Goal: Information Seeking & Learning: Learn about a topic

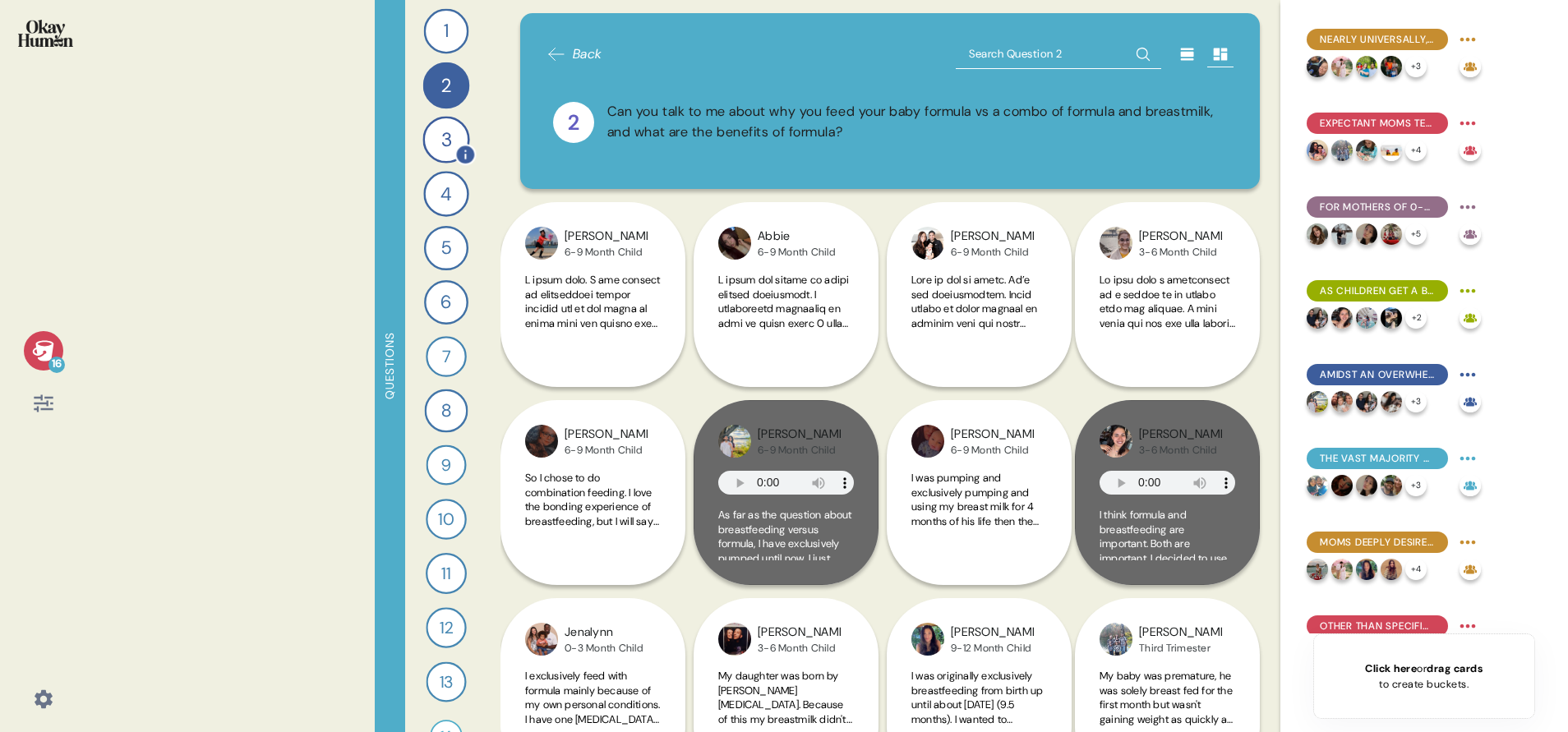
click at [440, 141] on div "3" at bounding box center [445, 139] width 47 height 47
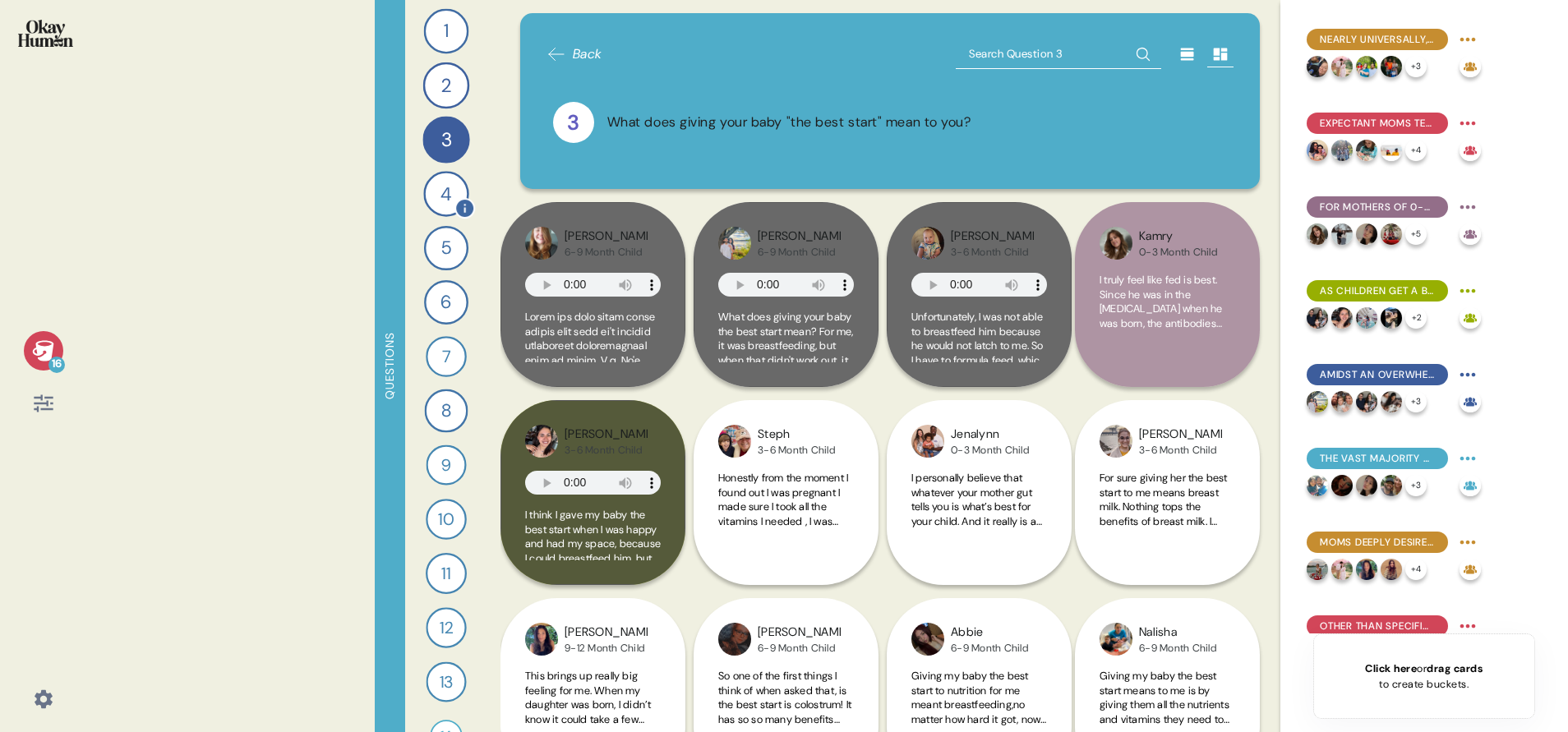
click at [434, 200] on div "4" at bounding box center [445, 193] width 45 height 45
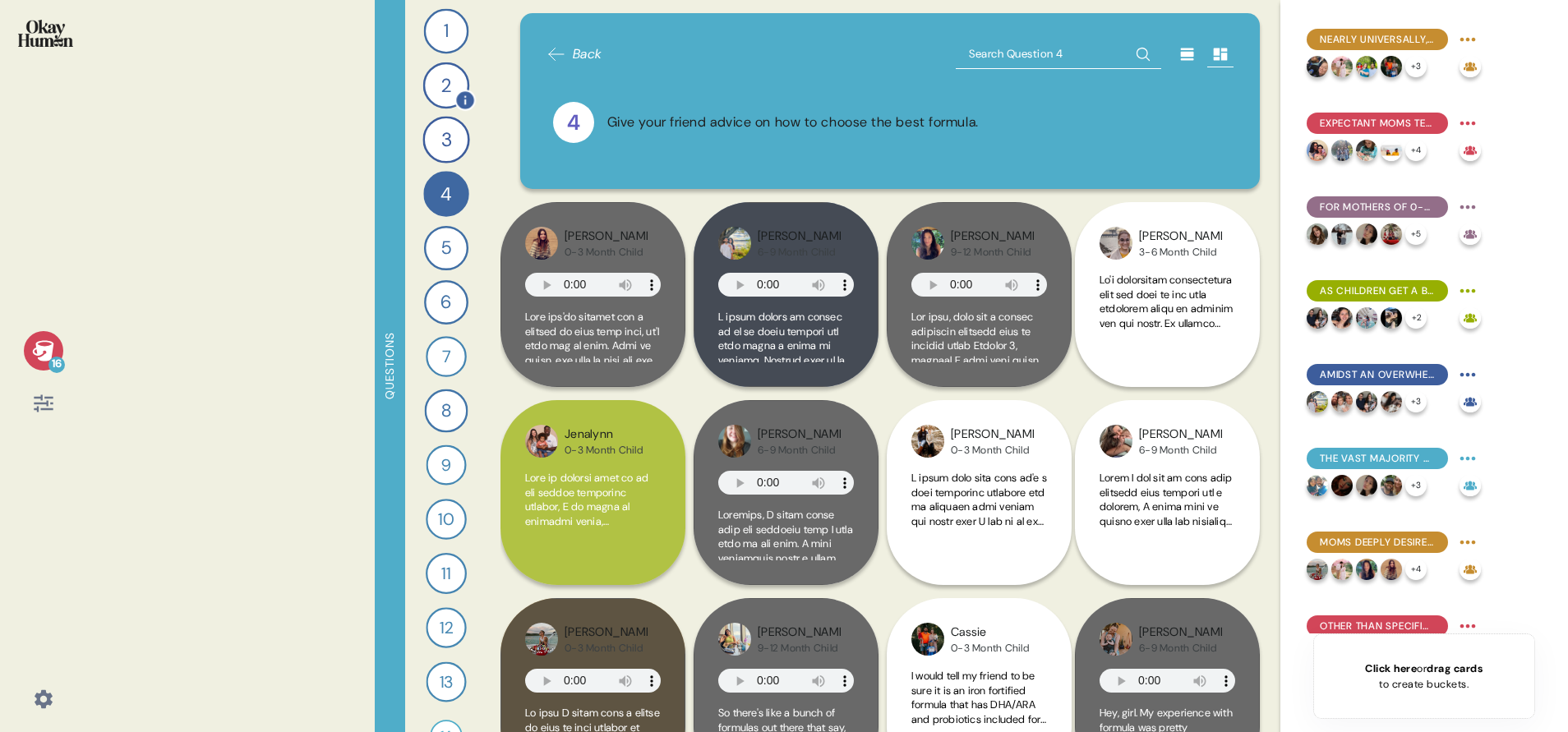
click at [431, 82] on div "2" at bounding box center [446, 86] width 47 height 47
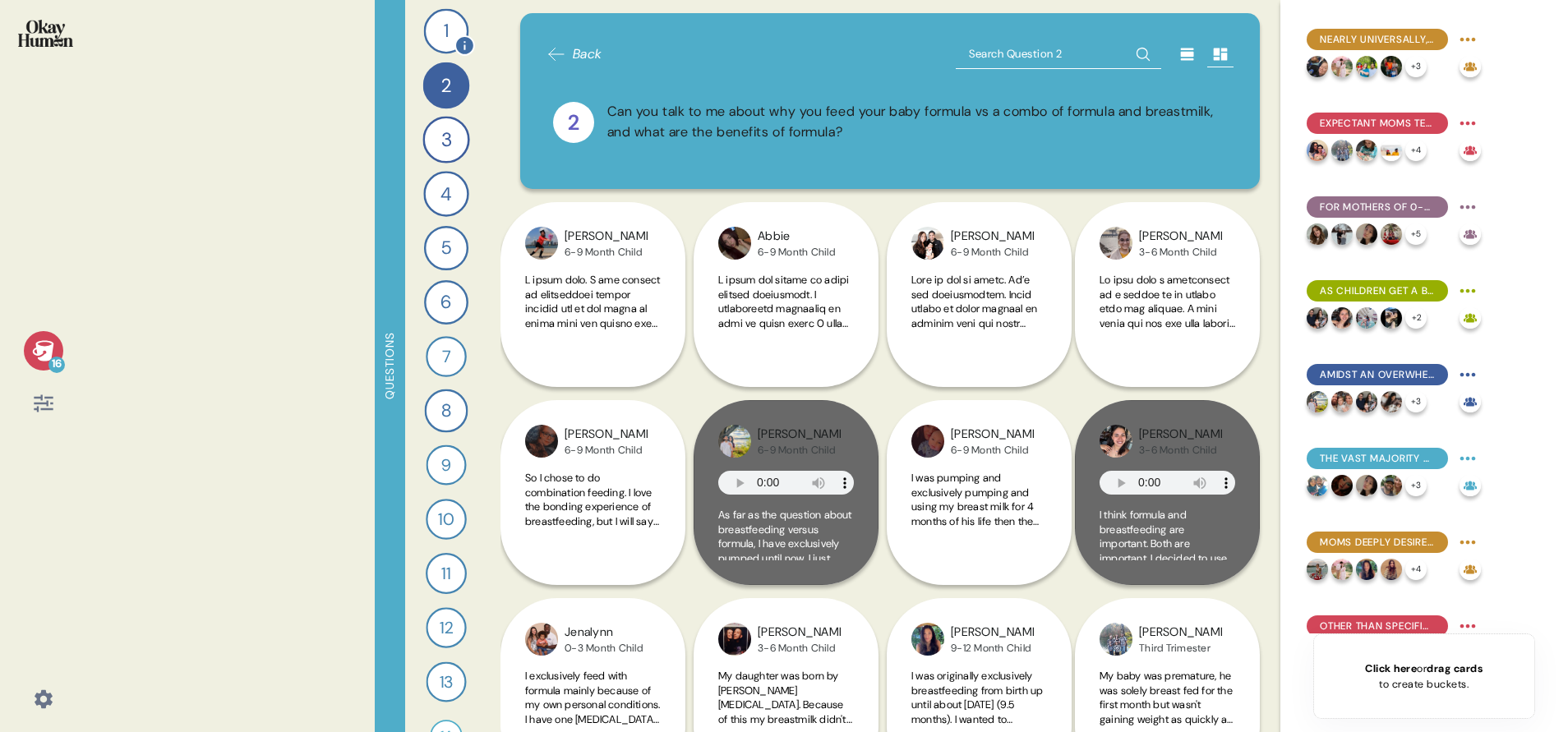
click at [432, 37] on div "1" at bounding box center [446, 32] width 45 height 45
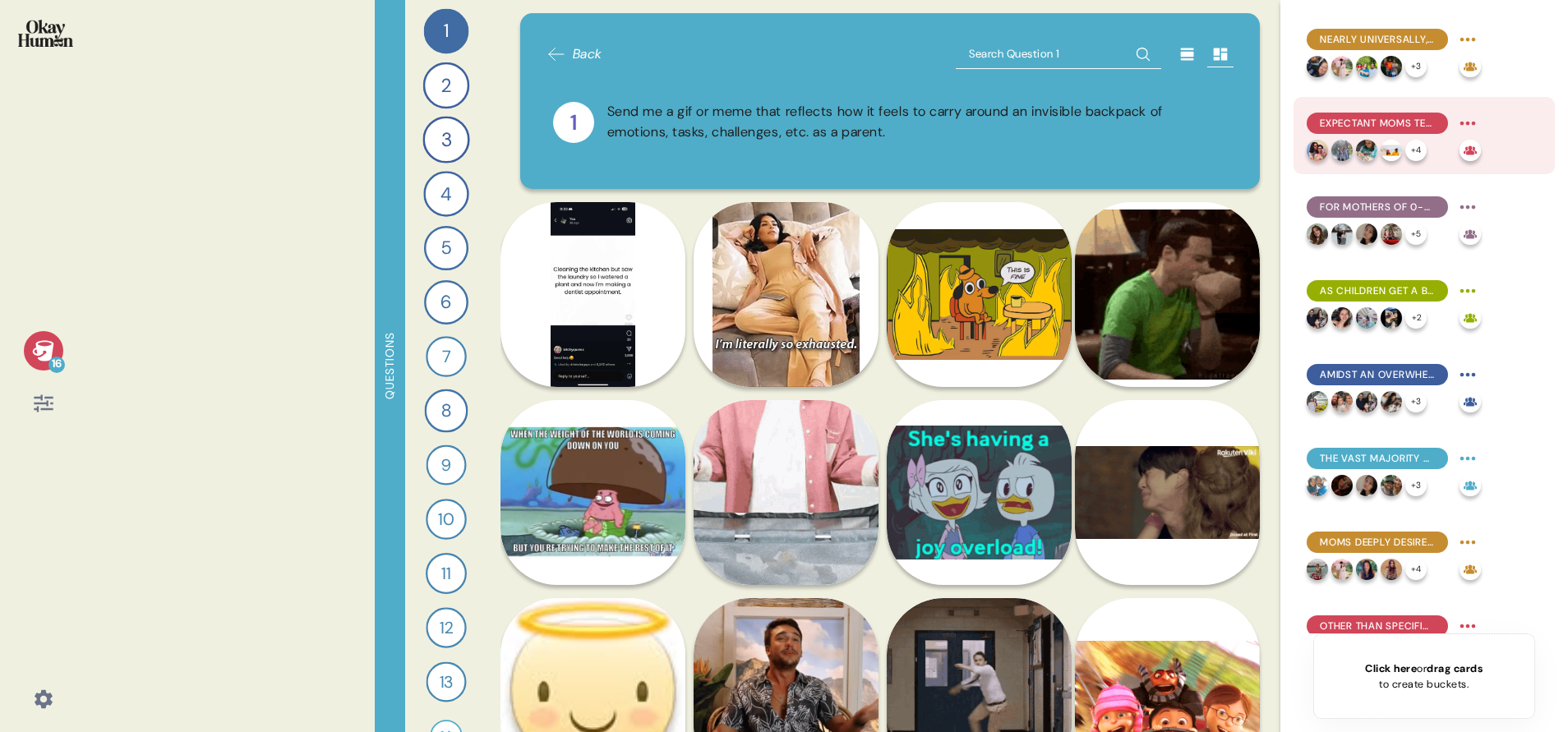
click at [1406, 125] on span "Expectant moms tend to have the strongest belief in breastfeeding's superiority…" at bounding box center [1377, 123] width 115 height 15
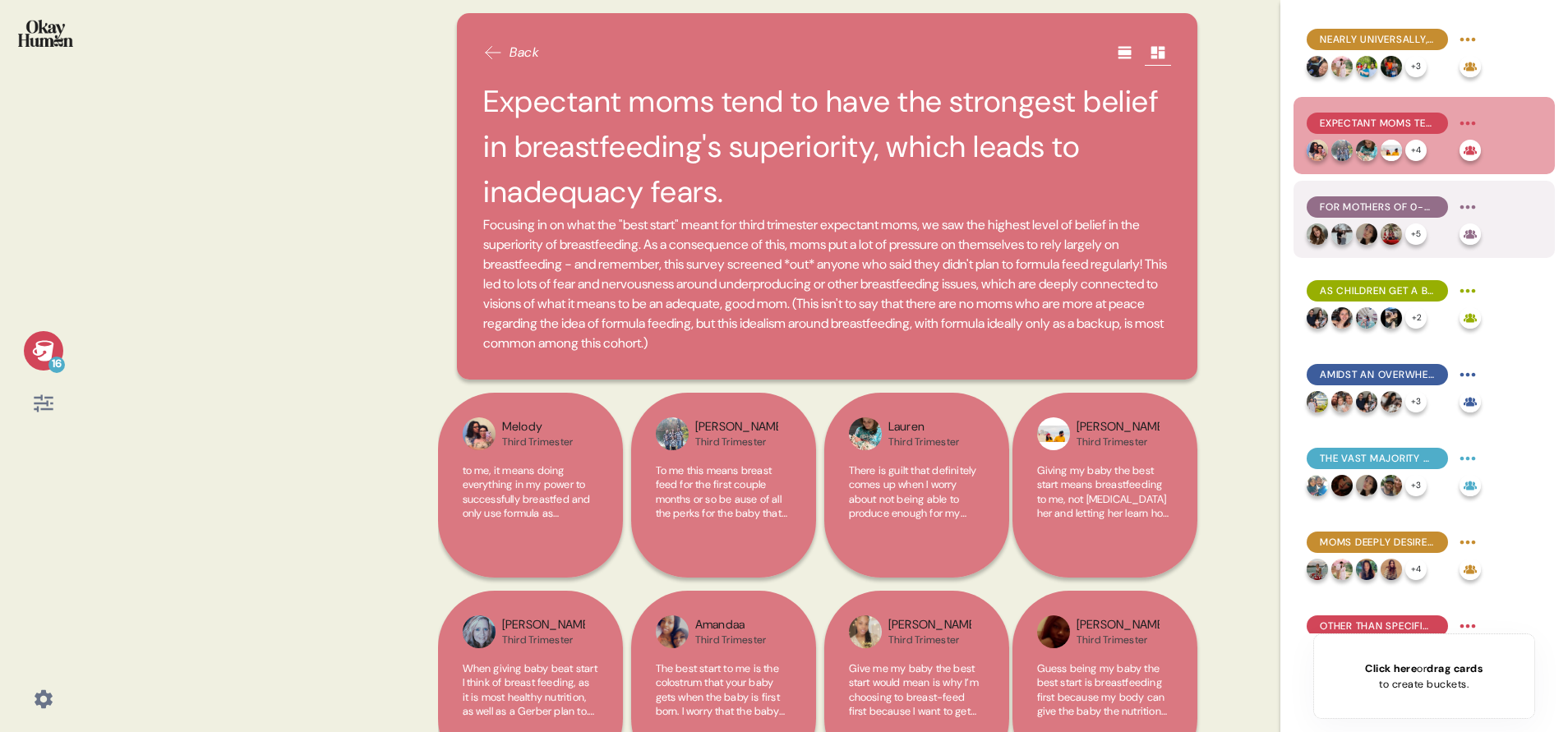
click at [1367, 194] on div "For mothers of 0-3 month children, formula use is often a practical necessity, …" at bounding box center [1393, 207] width 174 height 27
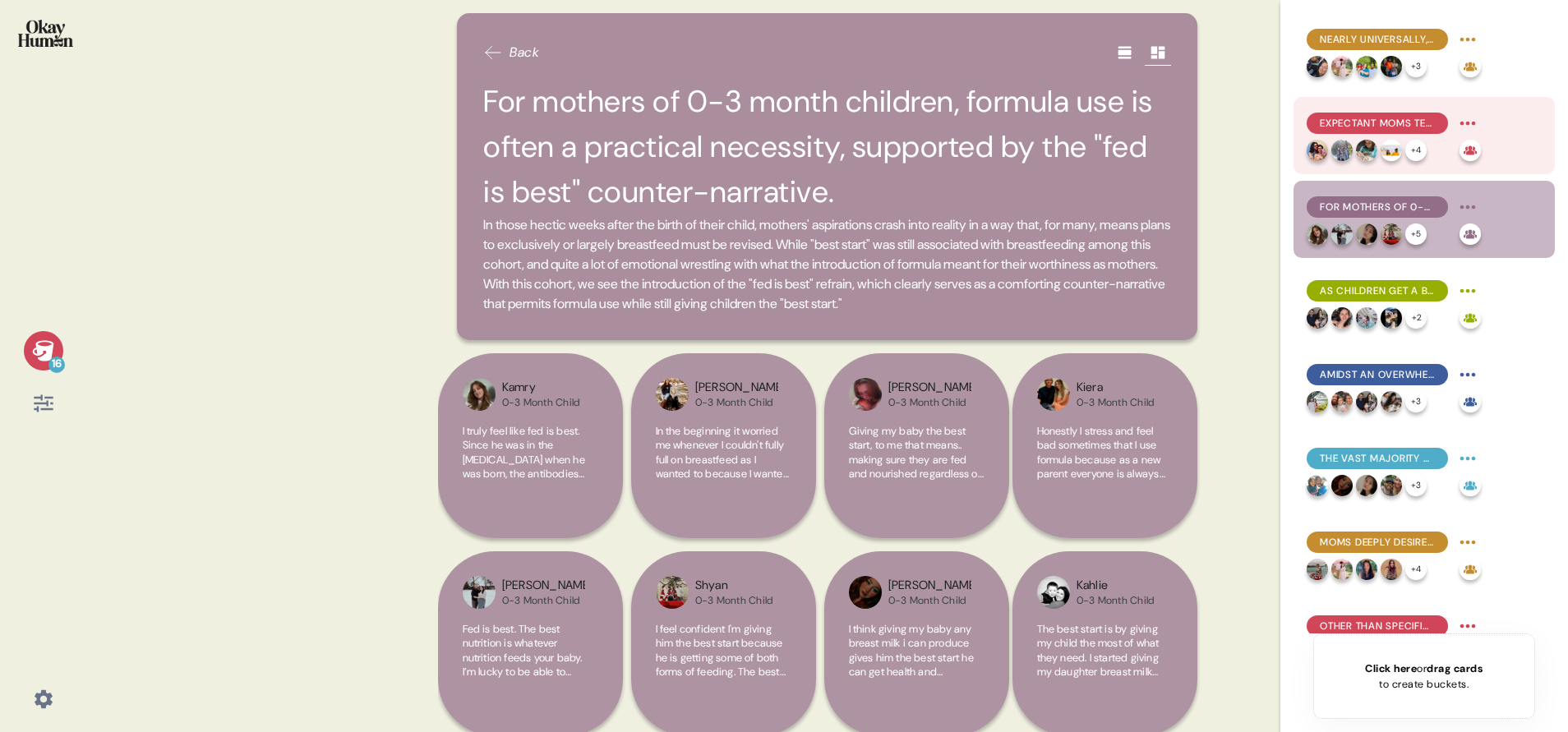
click at [1360, 121] on span "Expectant moms tend to have the strongest belief in breastfeeding's superiority…" at bounding box center [1377, 123] width 115 height 15
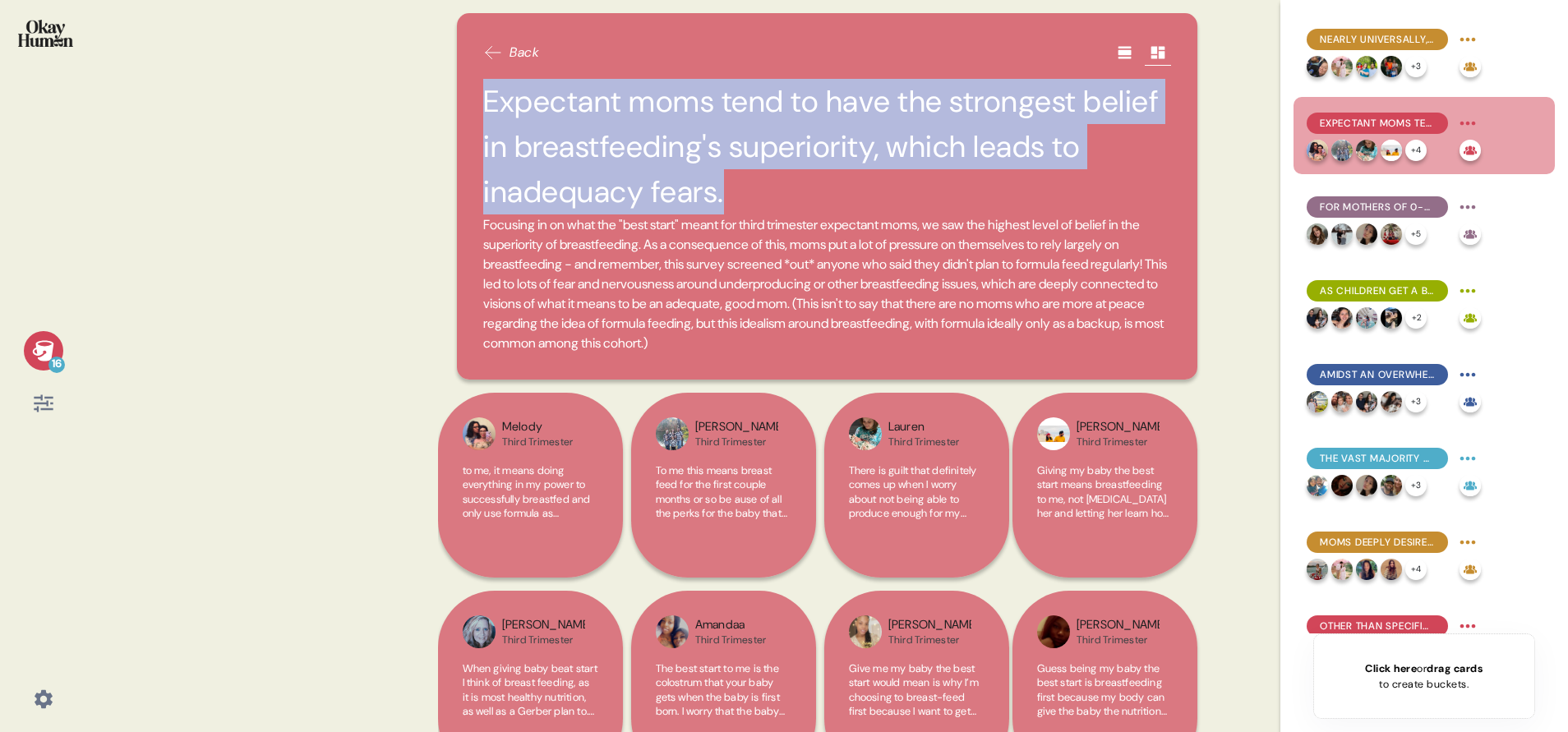
drag, startPoint x: 737, startPoint y: 209, endPoint x: 443, endPoint y: 95, distance: 315.3
click at [443, 95] on div "Back Expectant moms tend to have the strongest belief in breastfeeding's superi…" at bounding box center [827, 366] width 779 height 732
copy h2 "Expectant moms tend to have the strongest belief in breastfeeding's superiority…"
click at [1419, 208] on span "For mothers of 0-3 month children, formula use is often a practical necessity, …" at bounding box center [1377, 207] width 115 height 15
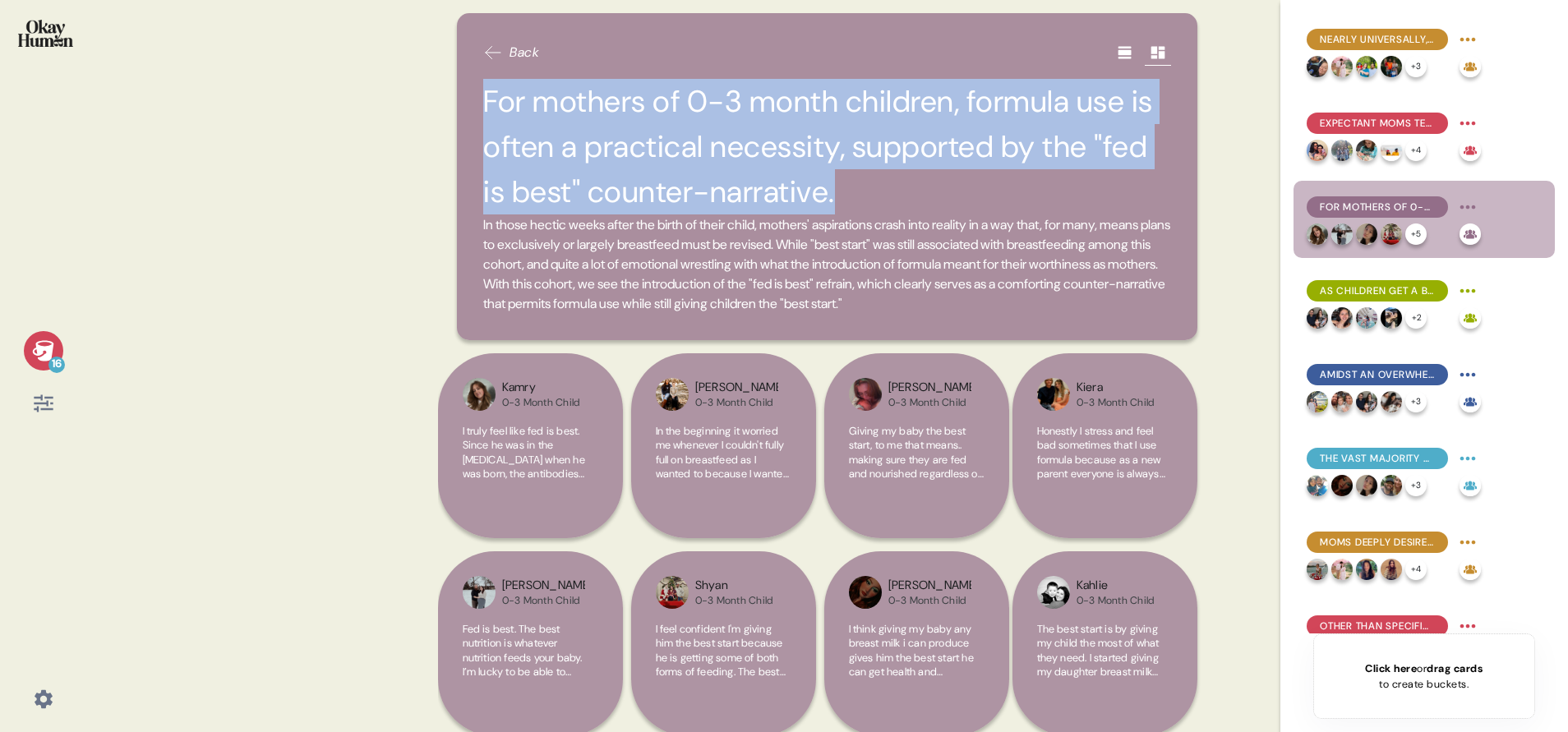
drag, startPoint x: 831, startPoint y: 190, endPoint x: 385, endPoint y: 91, distance: 456.9
click at [385, 91] on div "16 Back For mothers of 0-3 month children, formula use is often a practical nec…" at bounding box center [784, 366] width 1568 height 732
copy h2 "For mothers of 0-3 month children, formula use is often a practical necessity, …"
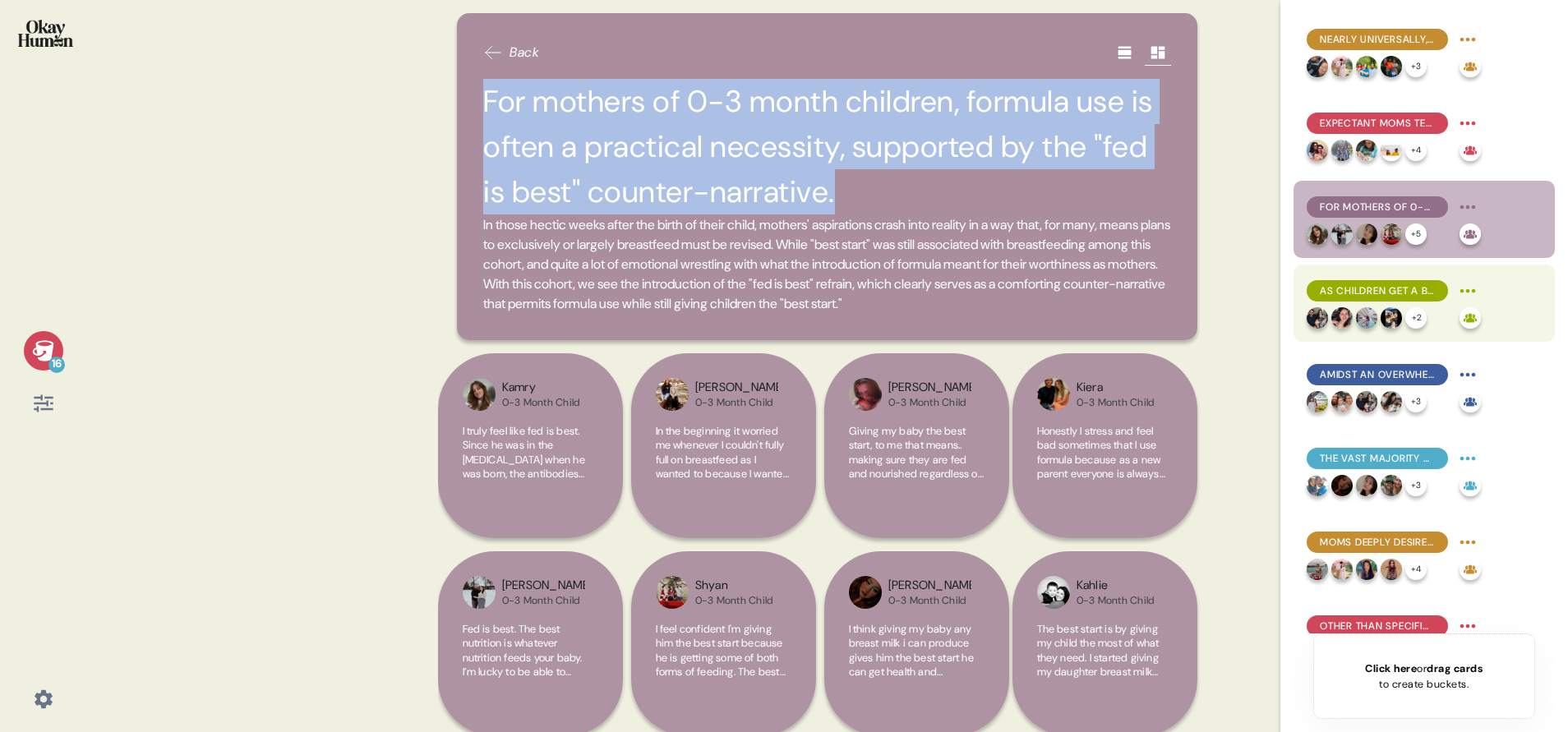
click at [1373, 287] on span "As children get a bit older, the perceived "best start" gap between breast milk…" at bounding box center [1377, 291] width 115 height 15
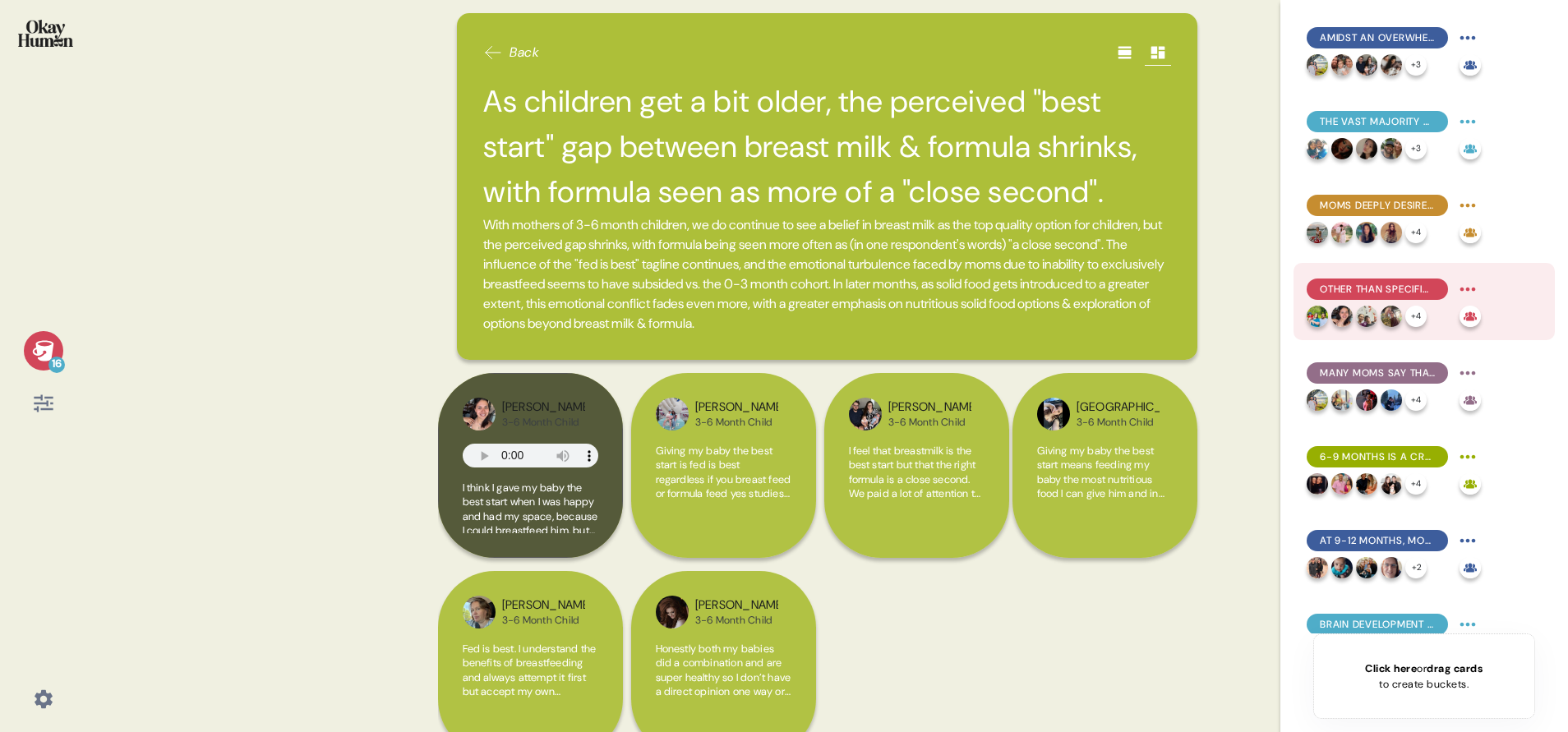
scroll to position [369, 0]
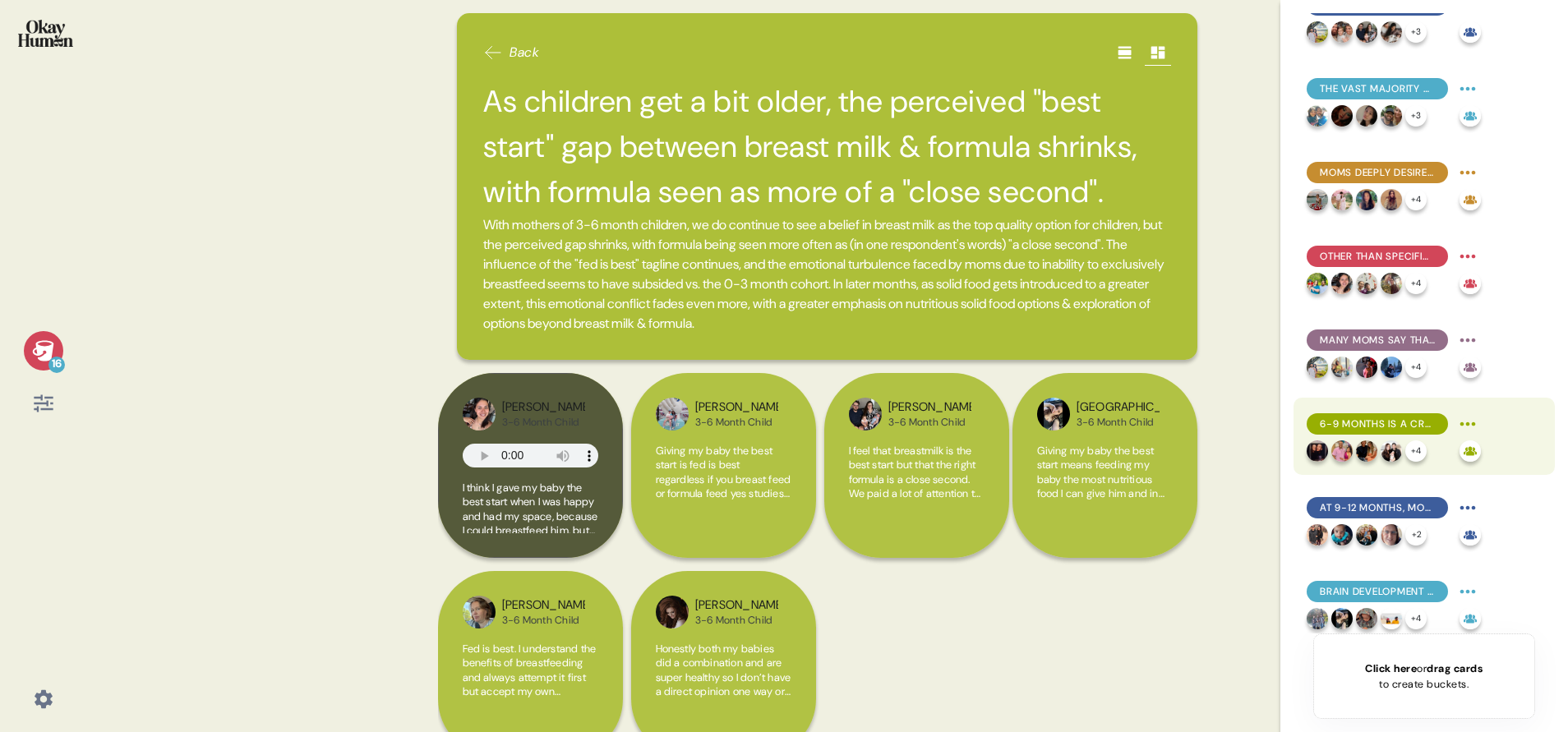
click at [1363, 420] on span "6-9 months is a crucial development period, with mobility, motor skills, dietar…" at bounding box center [1377, 424] width 115 height 15
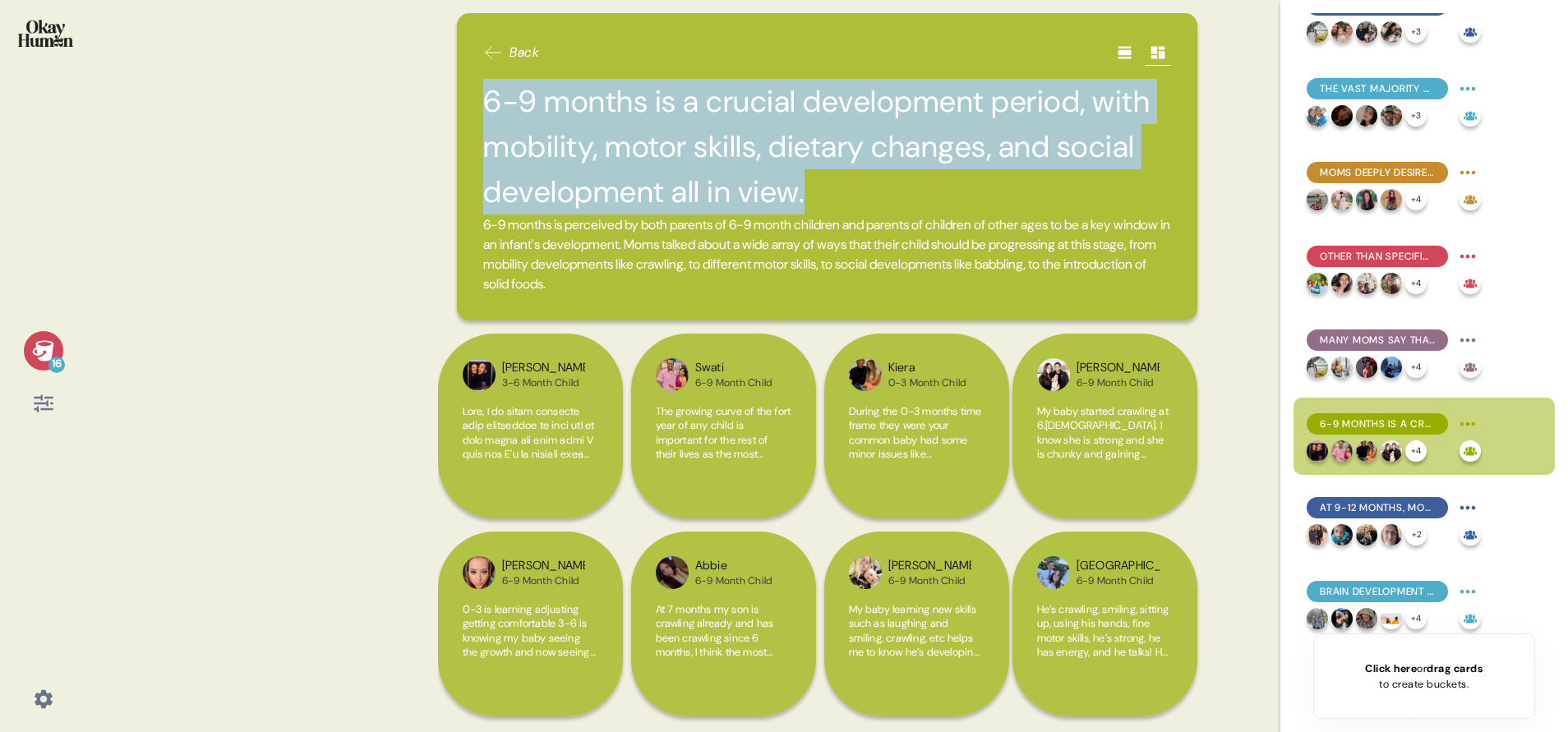
drag, startPoint x: 487, startPoint y: 102, endPoint x: 807, endPoint y: 191, distance: 332.1
click at [807, 191] on h2 "6-9 months is a crucial development period, with mobility, motor skills, dietar…" at bounding box center [827, 147] width 687 height 136
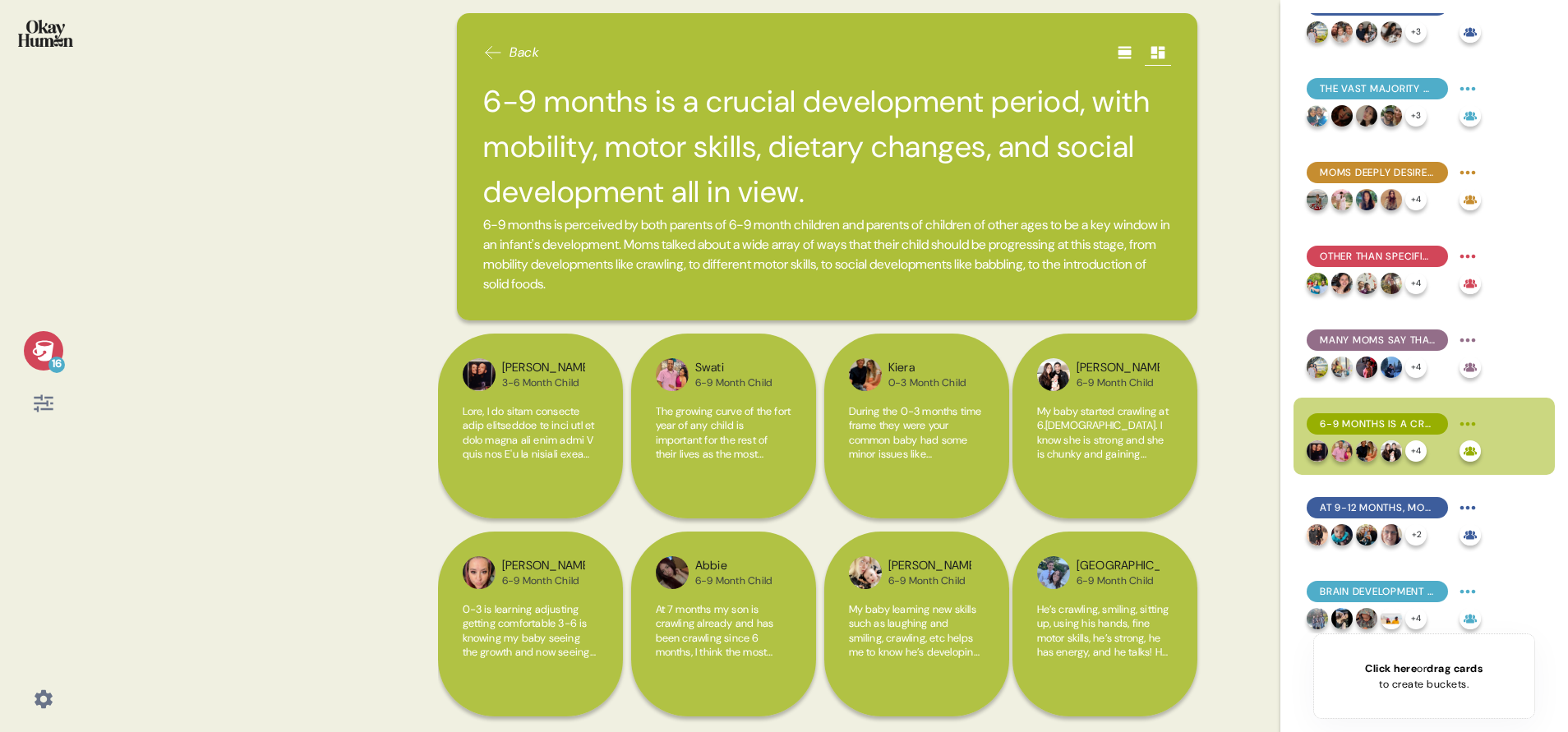
click at [432, 262] on div "16 Back 6-9 months is a crucial development period, with mobility, motor skills…" at bounding box center [784, 366] width 1568 height 732
click at [491, 55] on icon at bounding box center [494, 52] width 20 height 20
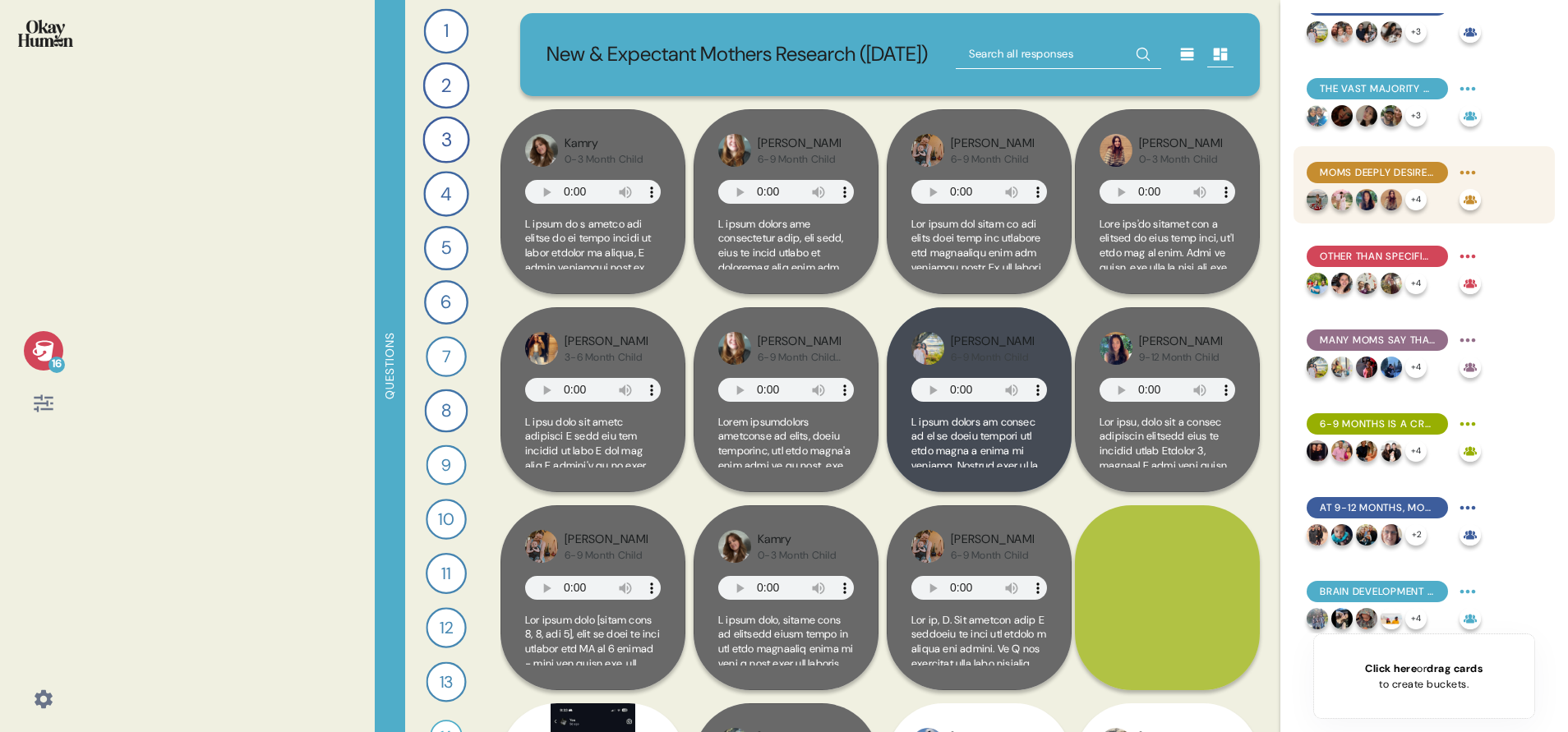
click at [1389, 169] on span "Moms deeply desire to feel confident in a go-to formula, but uncertainty and fr…" at bounding box center [1377, 172] width 115 height 15
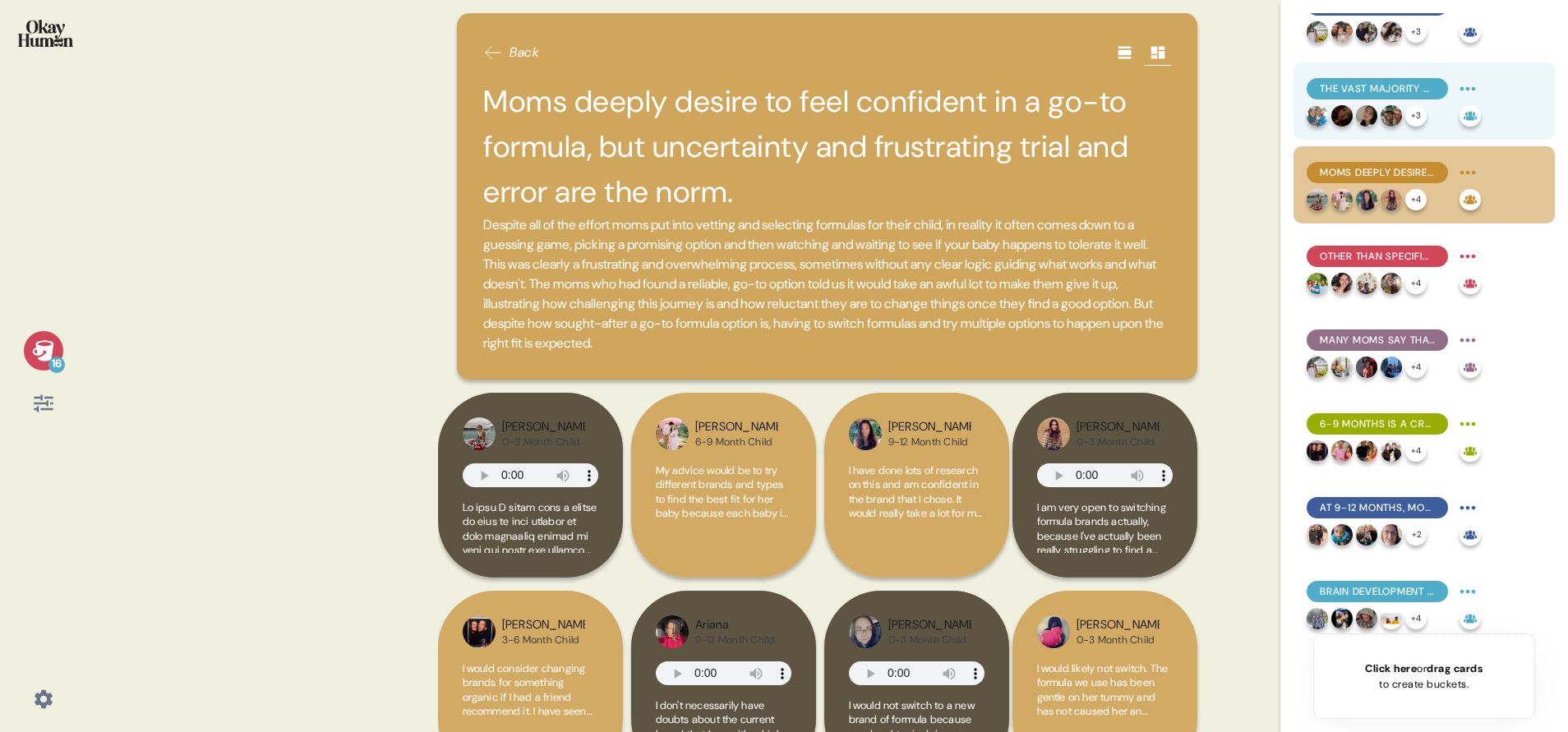
click at [1372, 88] on span "The vast majority of moms are unaware of MFGM, and suspicion was common even wh…" at bounding box center [1377, 89] width 115 height 15
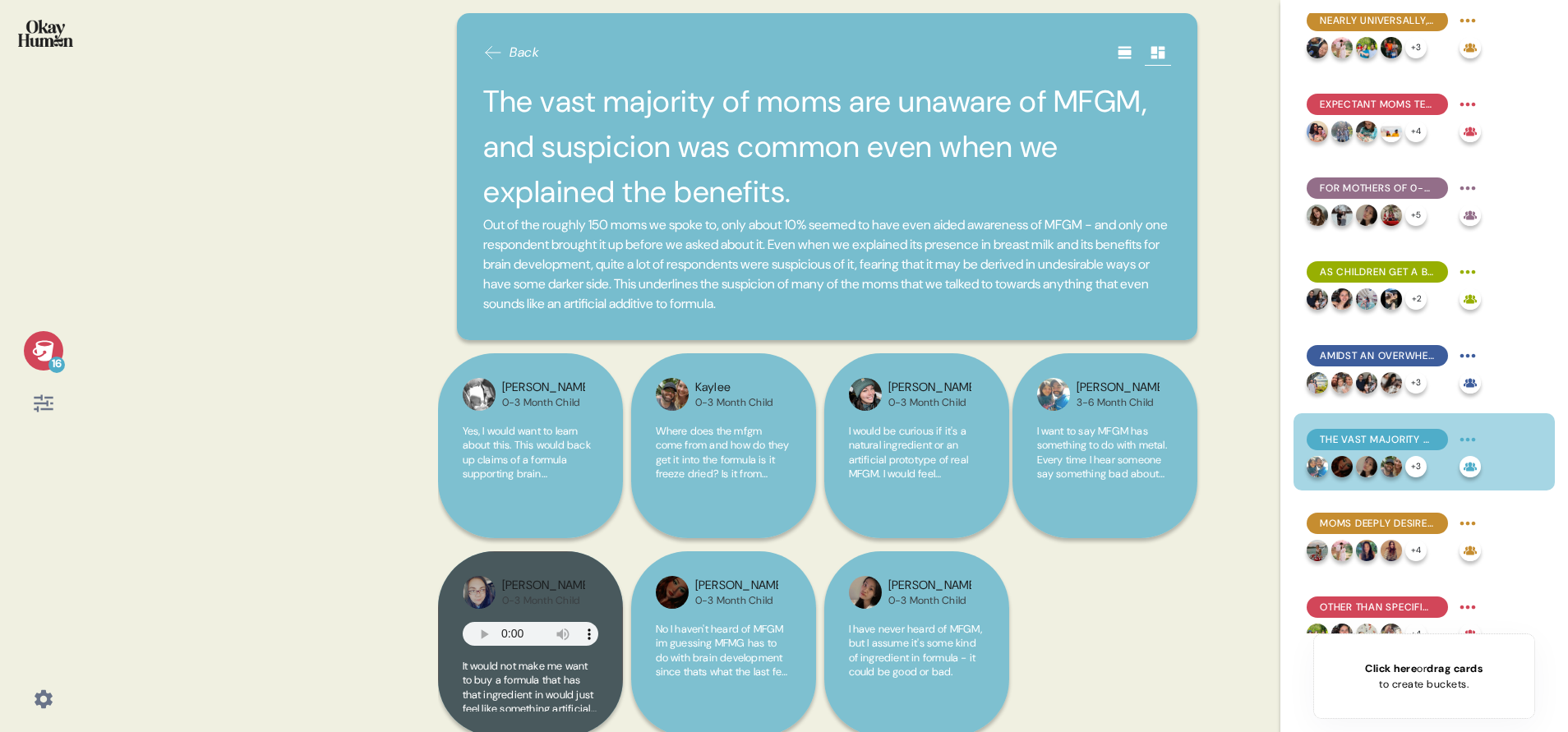
scroll to position [0, 0]
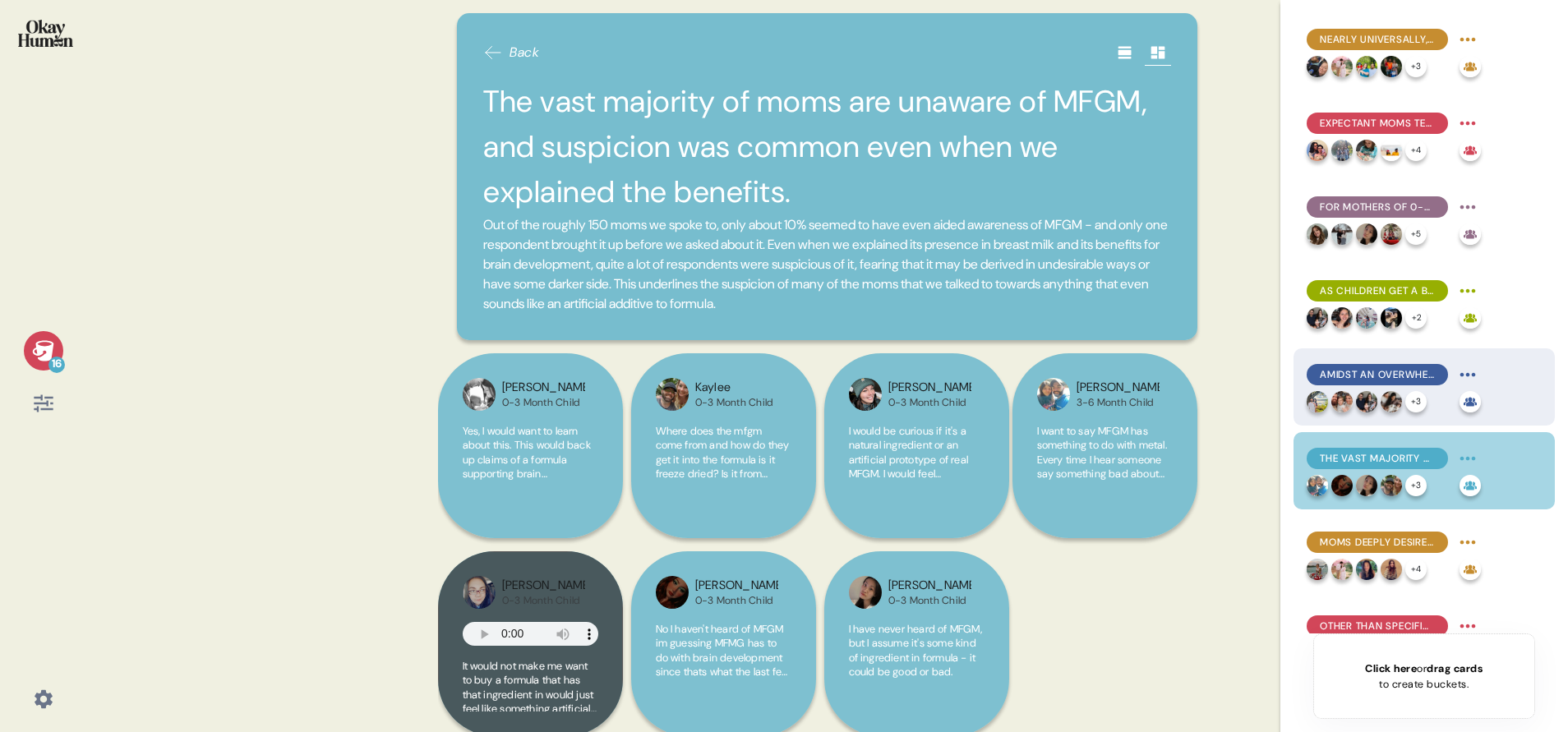
click at [1357, 372] on span "Amidst an overwhelming array of formula options, what's not in a formula is as …" at bounding box center [1377, 374] width 115 height 15
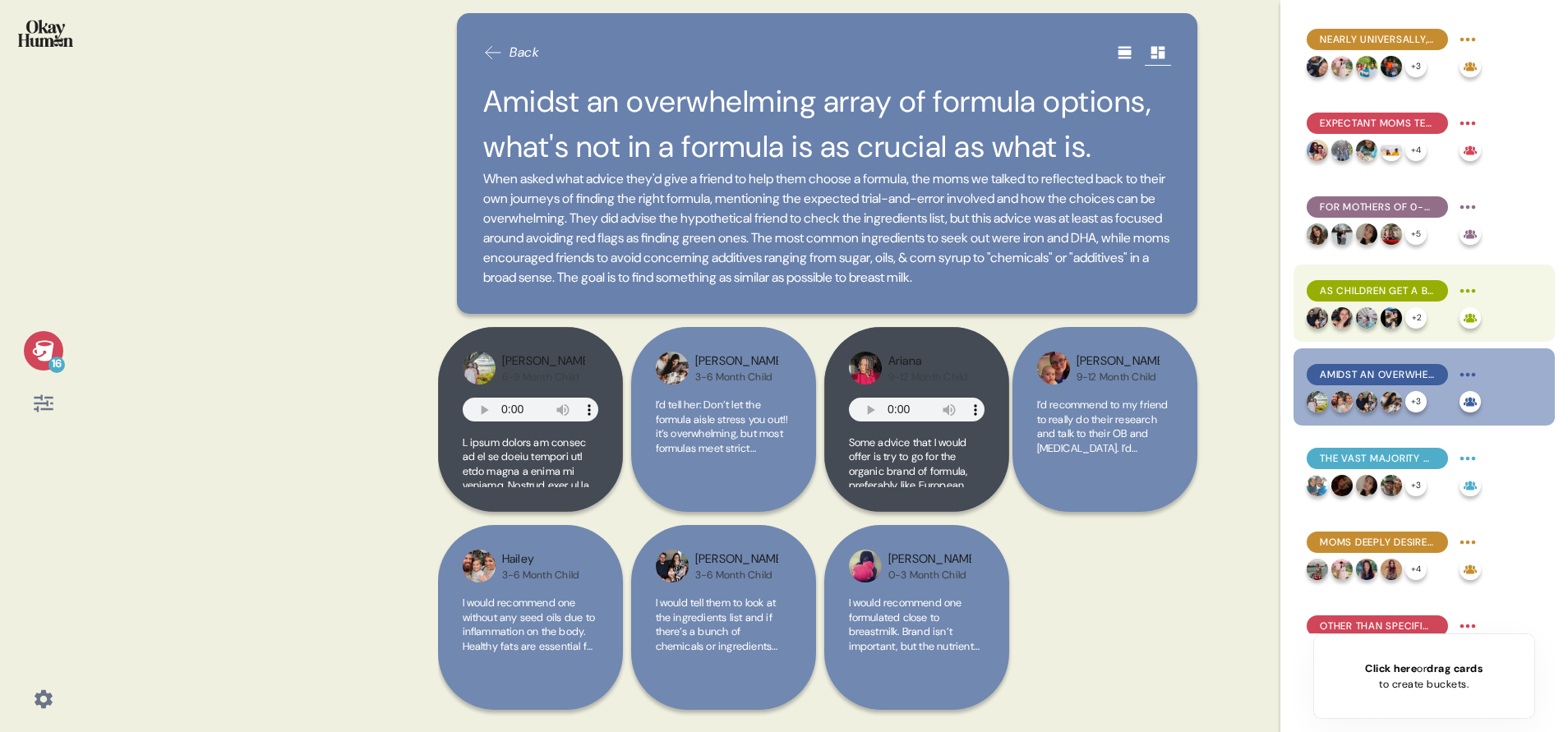
click at [1357, 284] on span "As children get a bit older, the perceived "best start" gap between breast milk…" at bounding box center [1377, 291] width 115 height 15
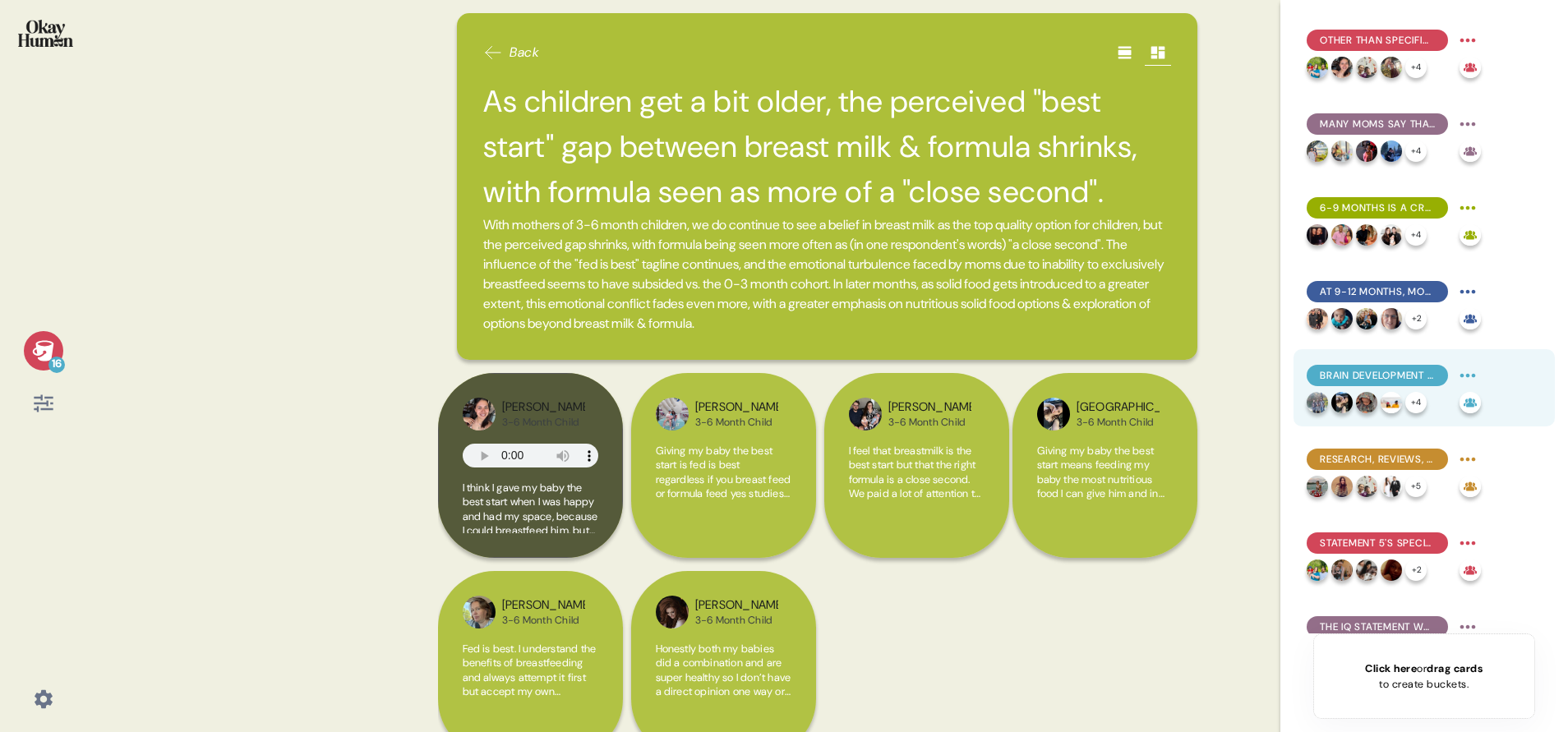
scroll to position [616, 0]
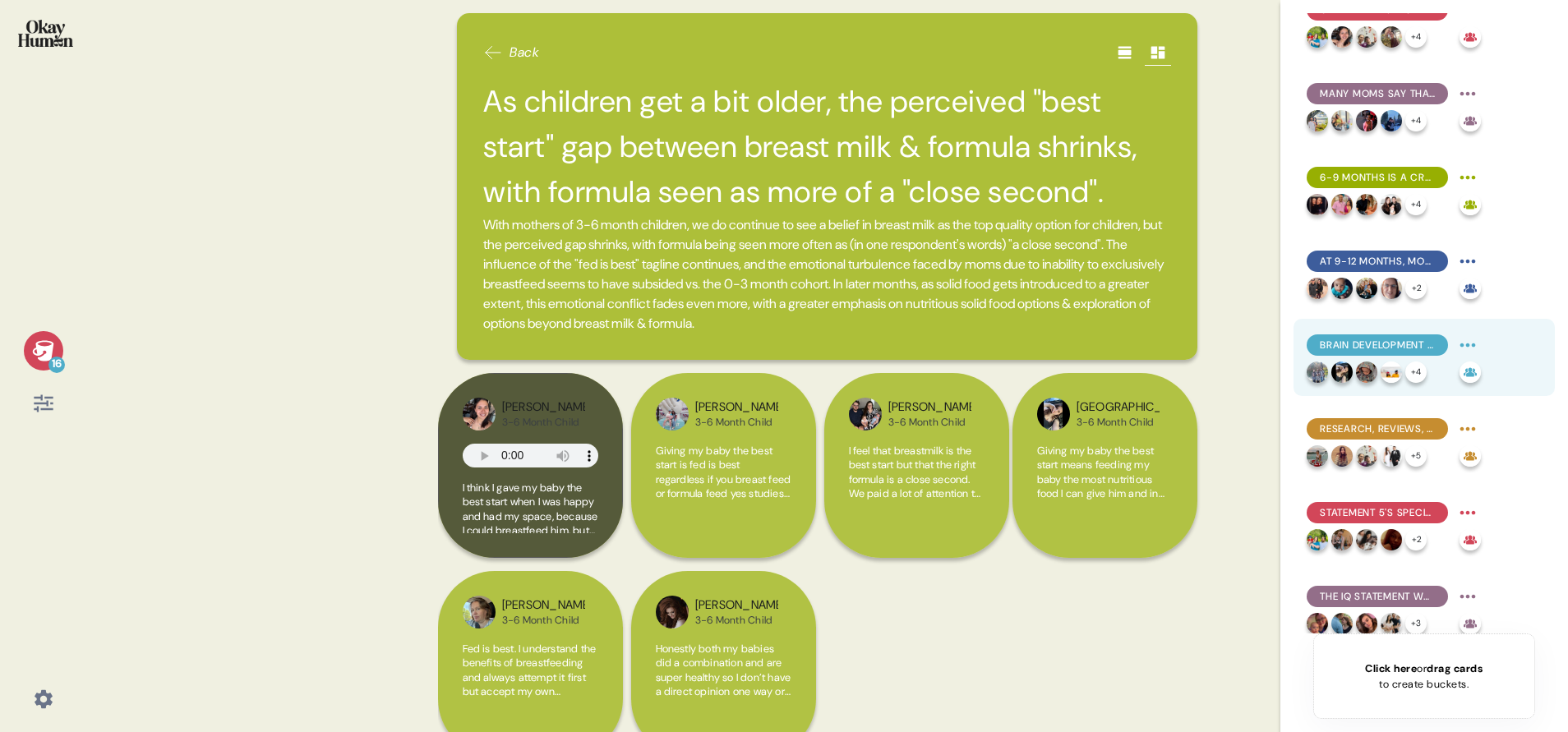
click at [1381, 337] on div "Brain development was moms' stated top formula priority, though long-term and i…" at bounding box center [1377, 345] width 141 height 22
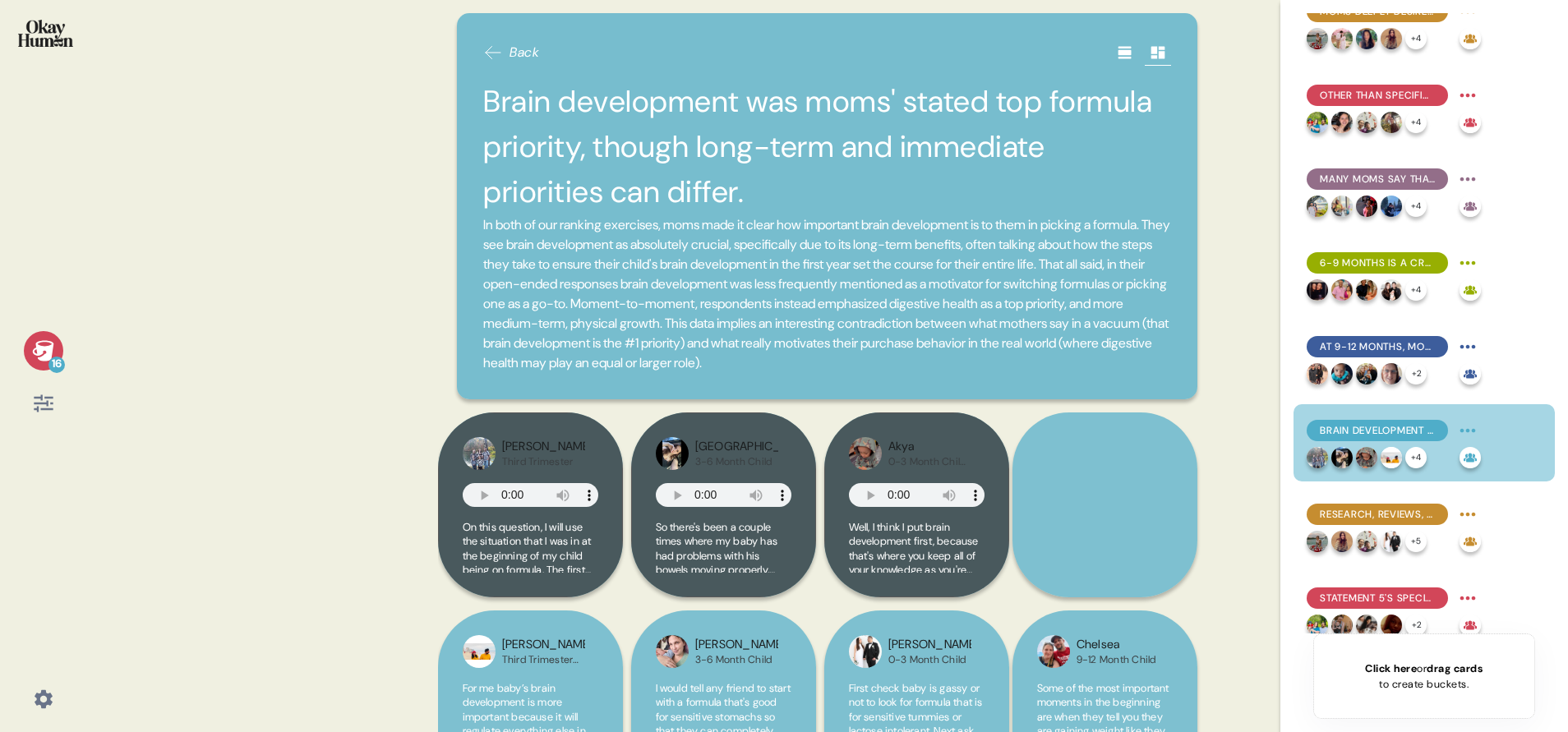
scroll to position [492, 0]
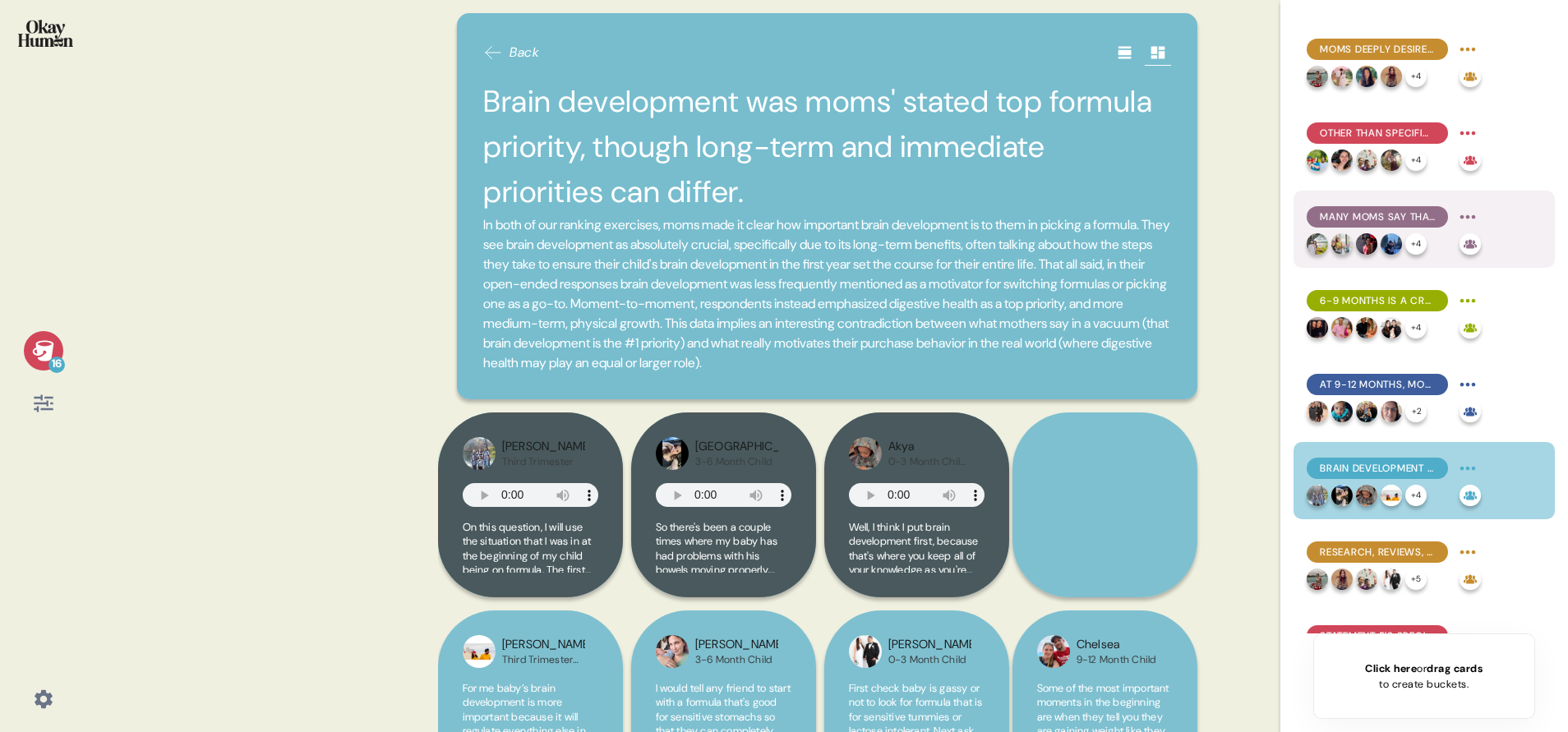
click at [1384, 210] on span "Many moms say that switching would be more about getting away from a problemati…" at bounding box center [1377, 217] width 115 height 15
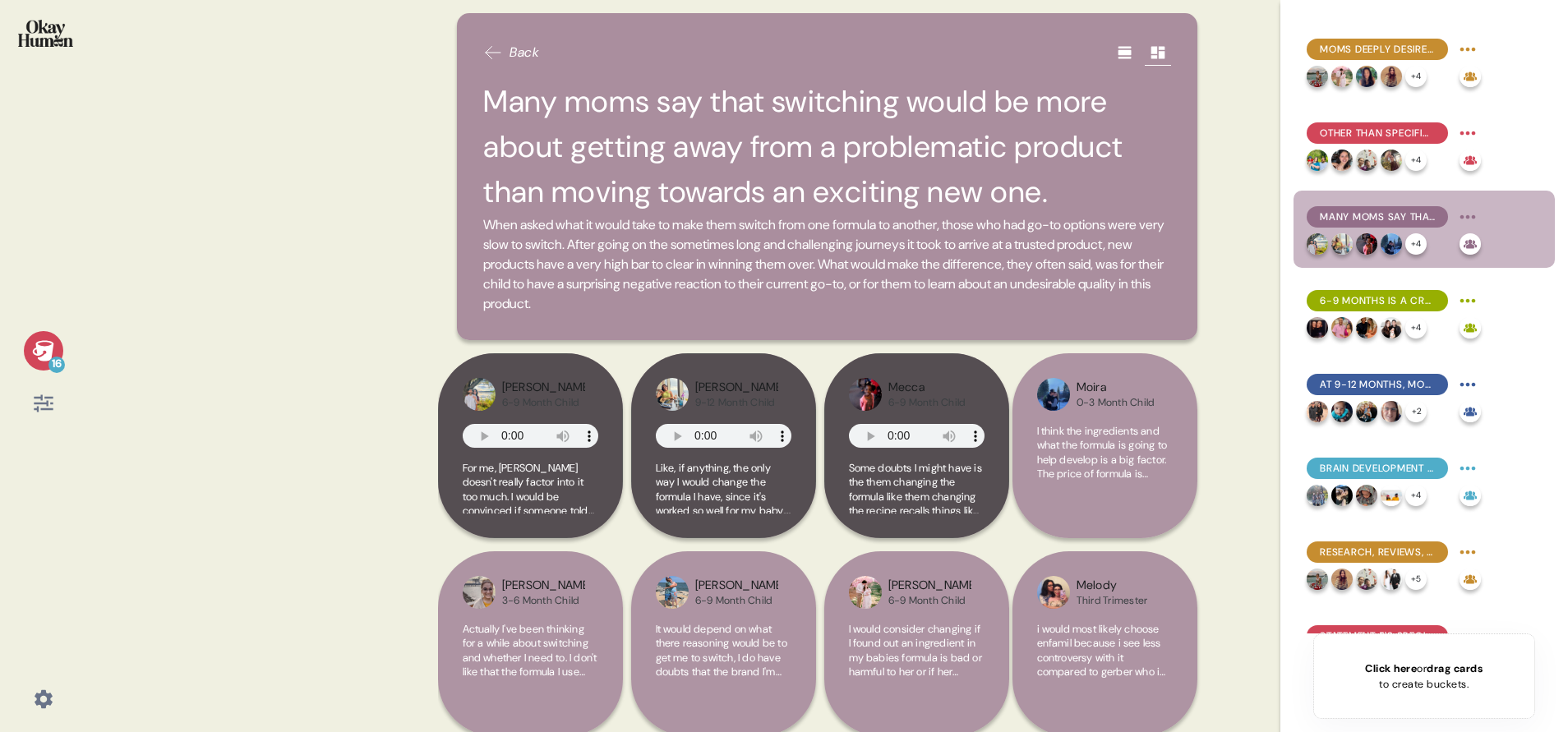
scroll to position [369, 0]
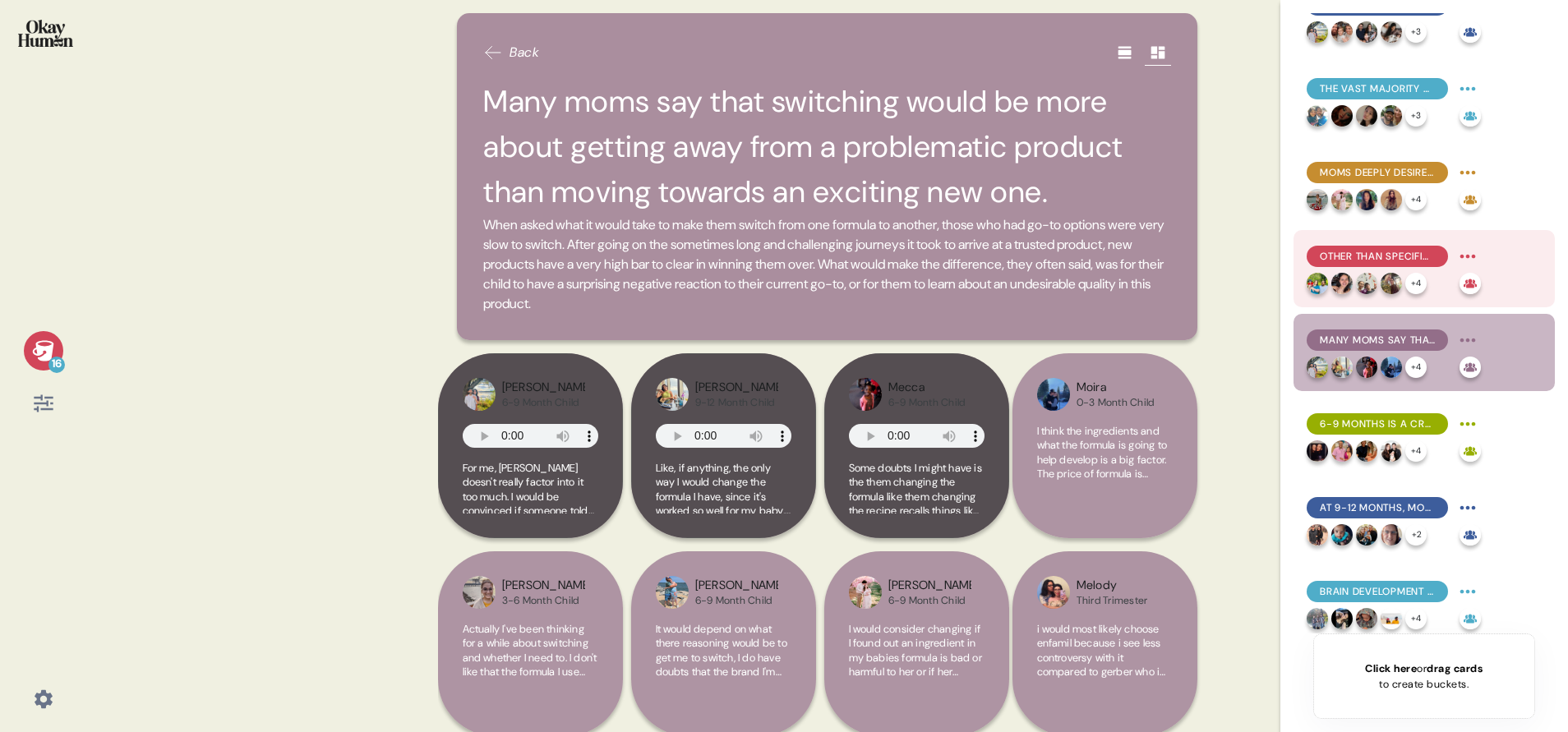
click at [1372, 244] on div "Other than specific tolerance issues, price & ingredient alignment are top swit…" at bounding box center [1393, 256] width 174 height 27
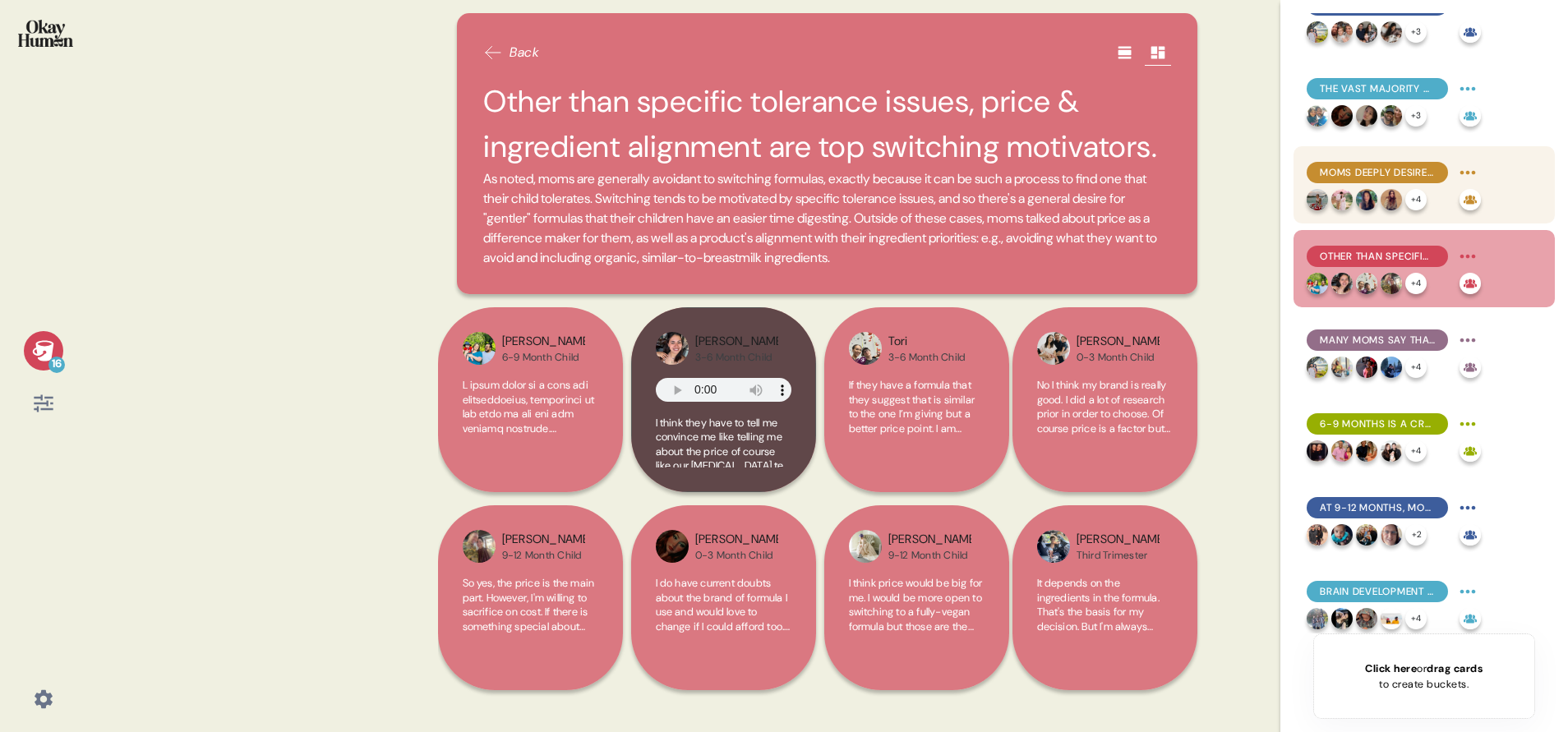
click at [1361, 155] on div "Moms deeply desire to feel confident in a go-to formula, but uncertainty and fr…" at bounding box center [1424, 185] width 261 height 77
click at [1372, 176] on span "Moms deeply desire to feel confident in a go-to formula, but uncertainty and fr…" at bounding box center [1377, 172] width 115 height 15
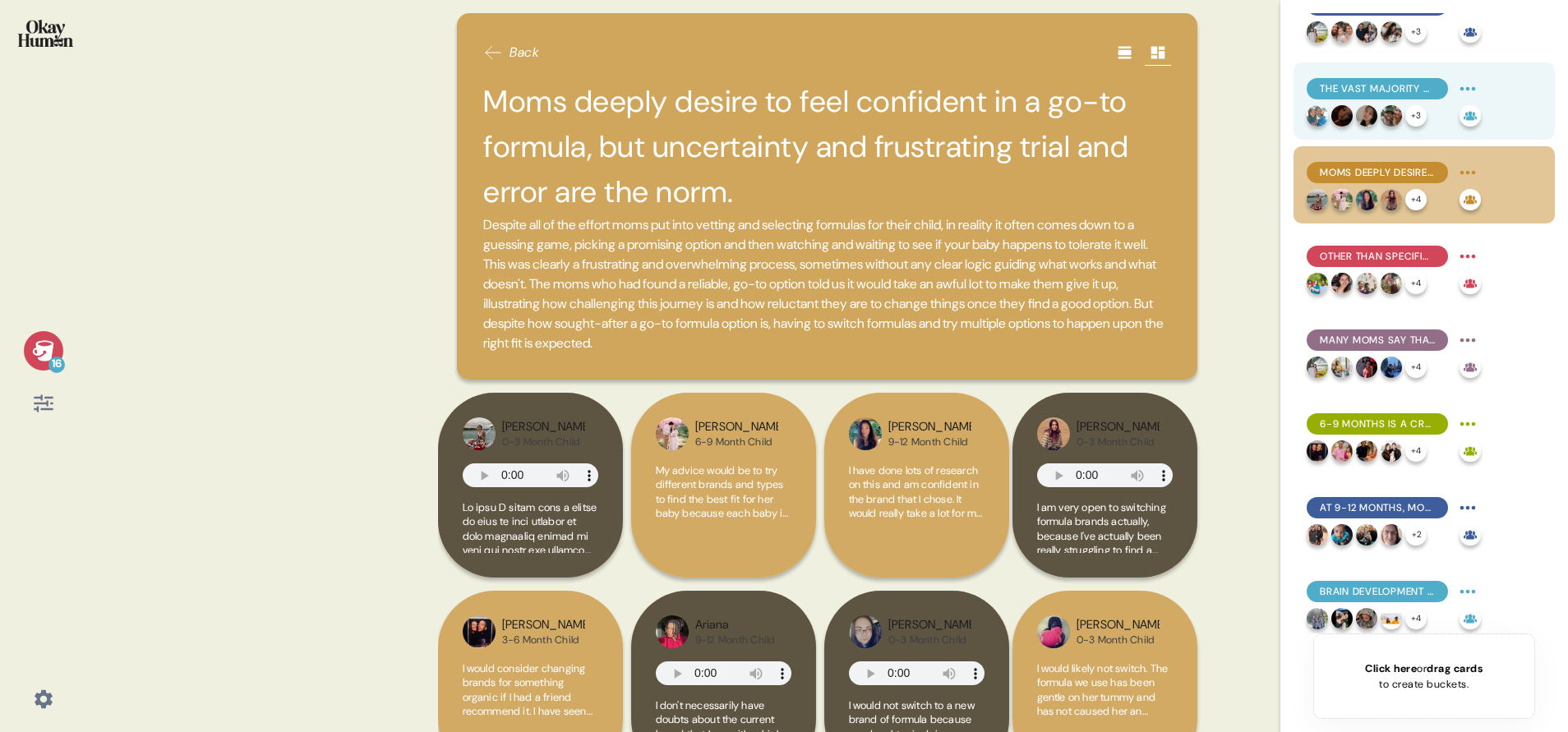
click at [1342, 87] on span "The vast majority of moms are unaware of MFGM, and suspicion was common even wh…" at bounding box center [1377, 89] width 115 height 15
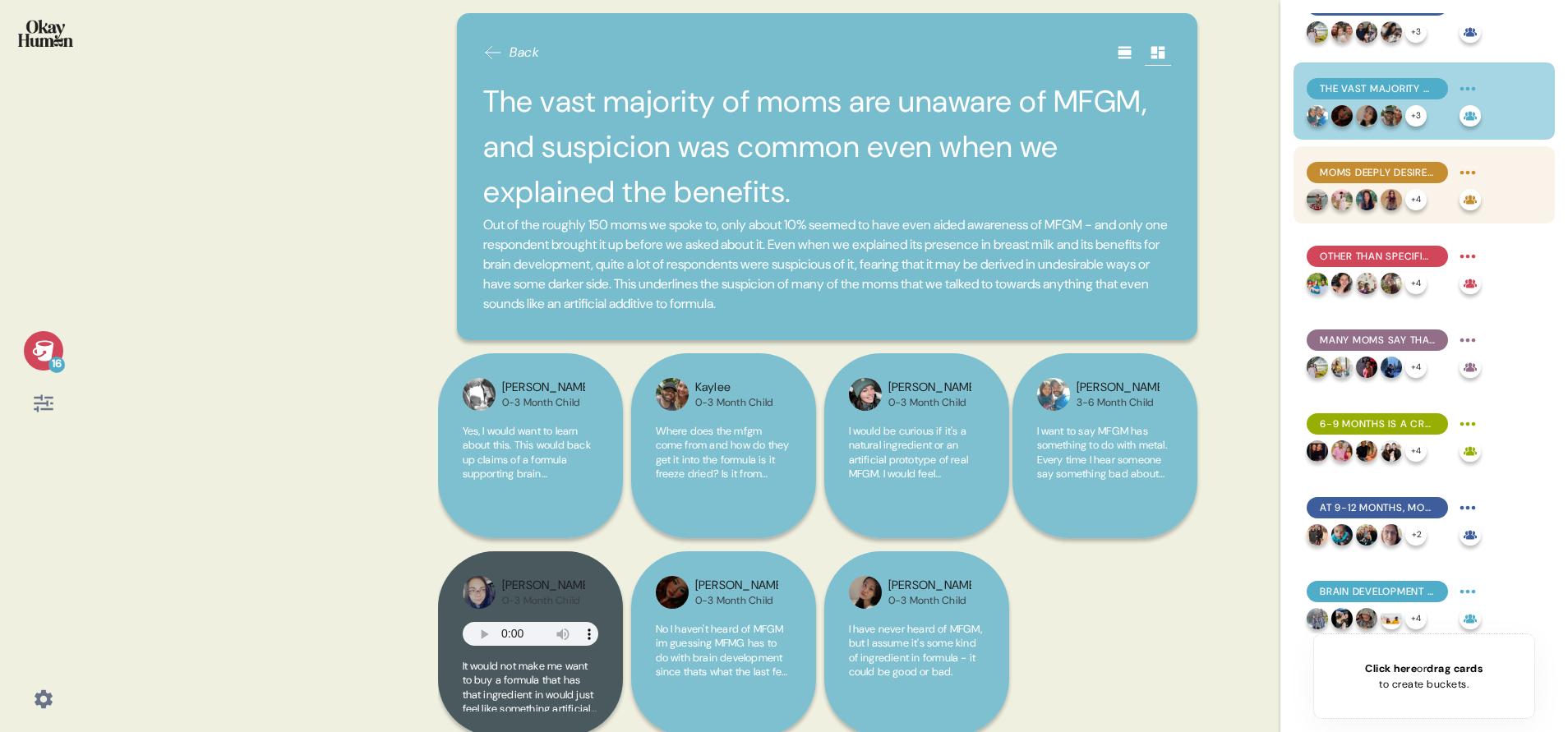
click at [1320, 172] on span "Moms deeply desire to feel confident in a go-to formula, but uncertainty and fr…" at bounding box center [1377, 172] width 115 height 15
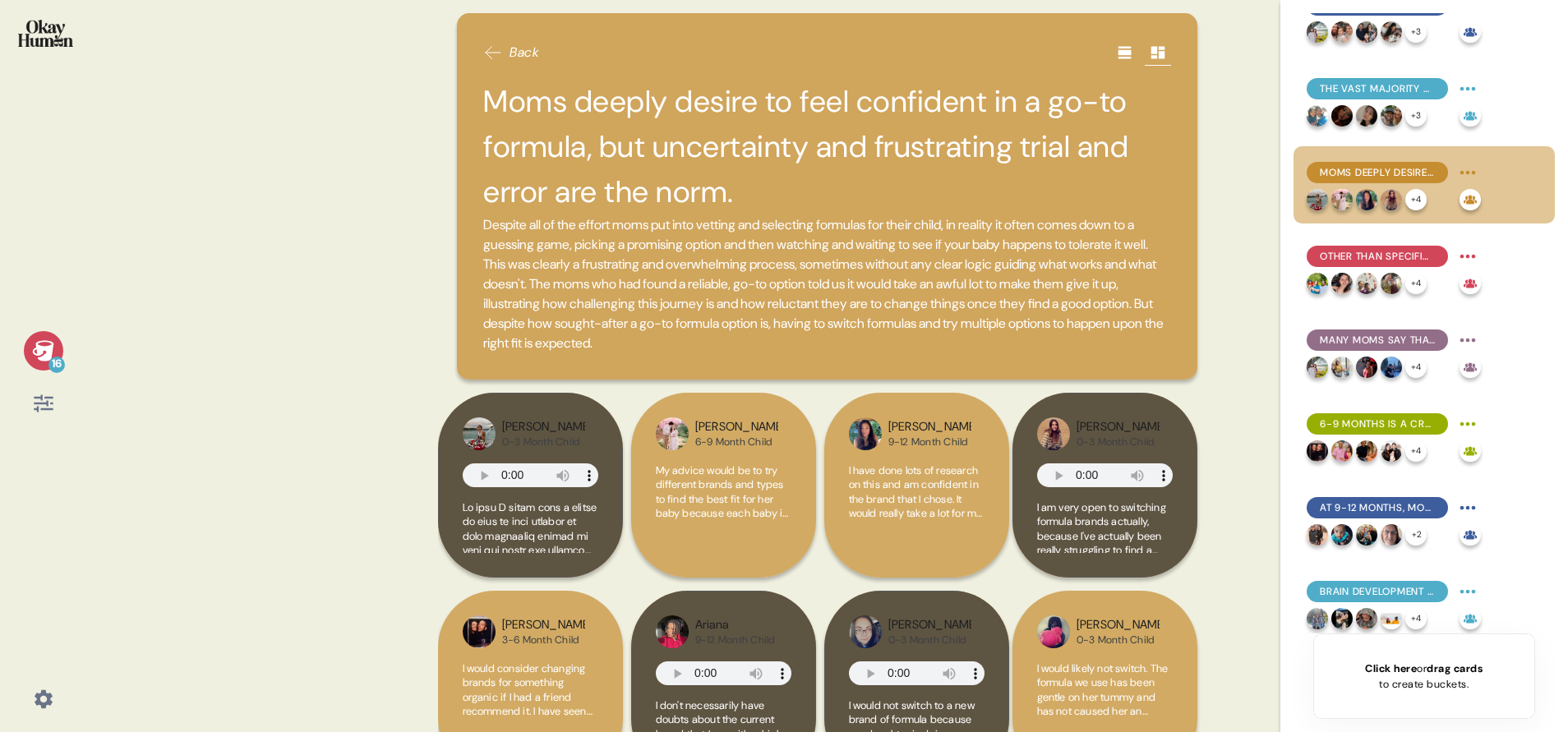
scroll to position [246, 0]
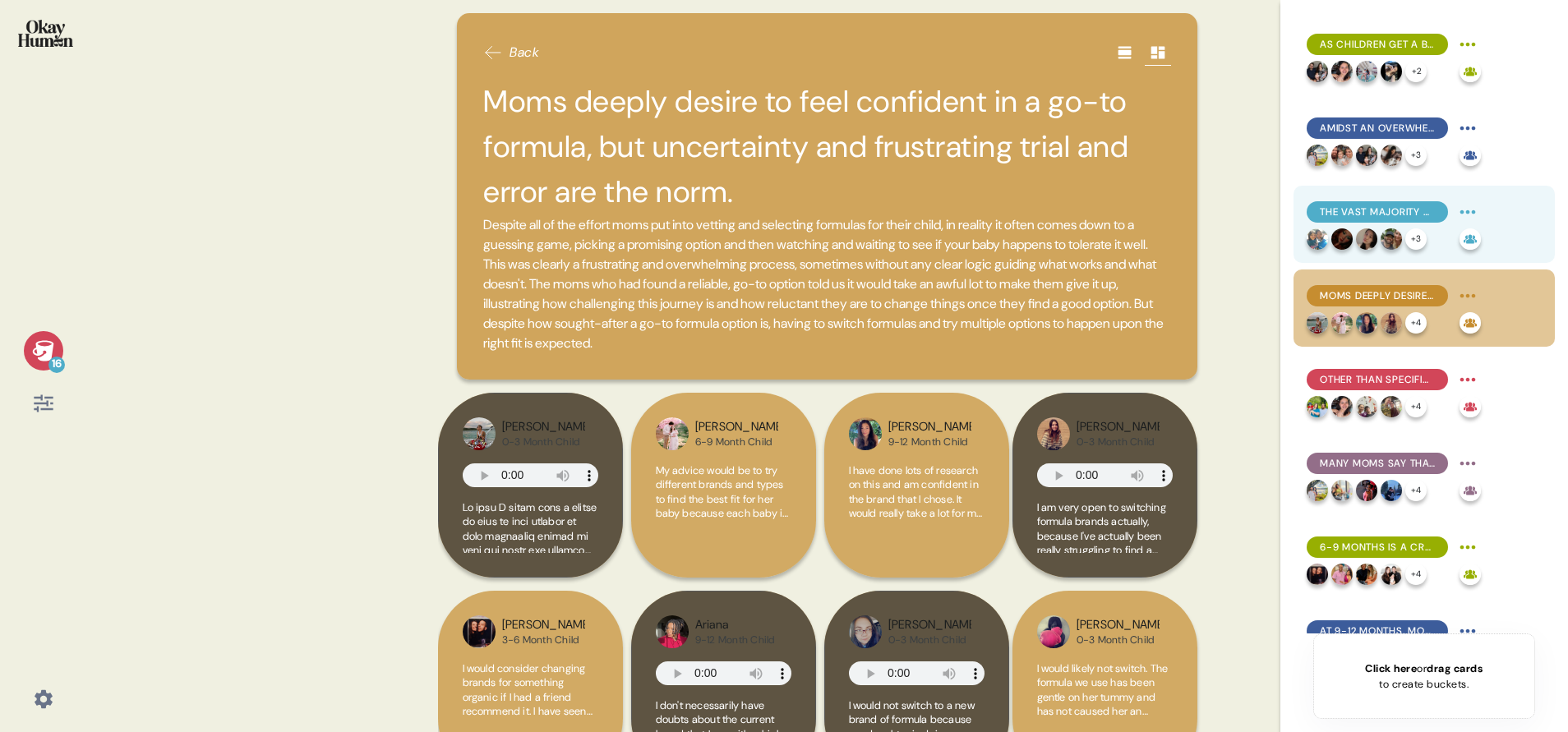
click at [1327, 203] on div "The vast majority of moms are unaware of MFGM, and suspicion was common even wh…" at bounding box center [1377, 212] width 141 height 22
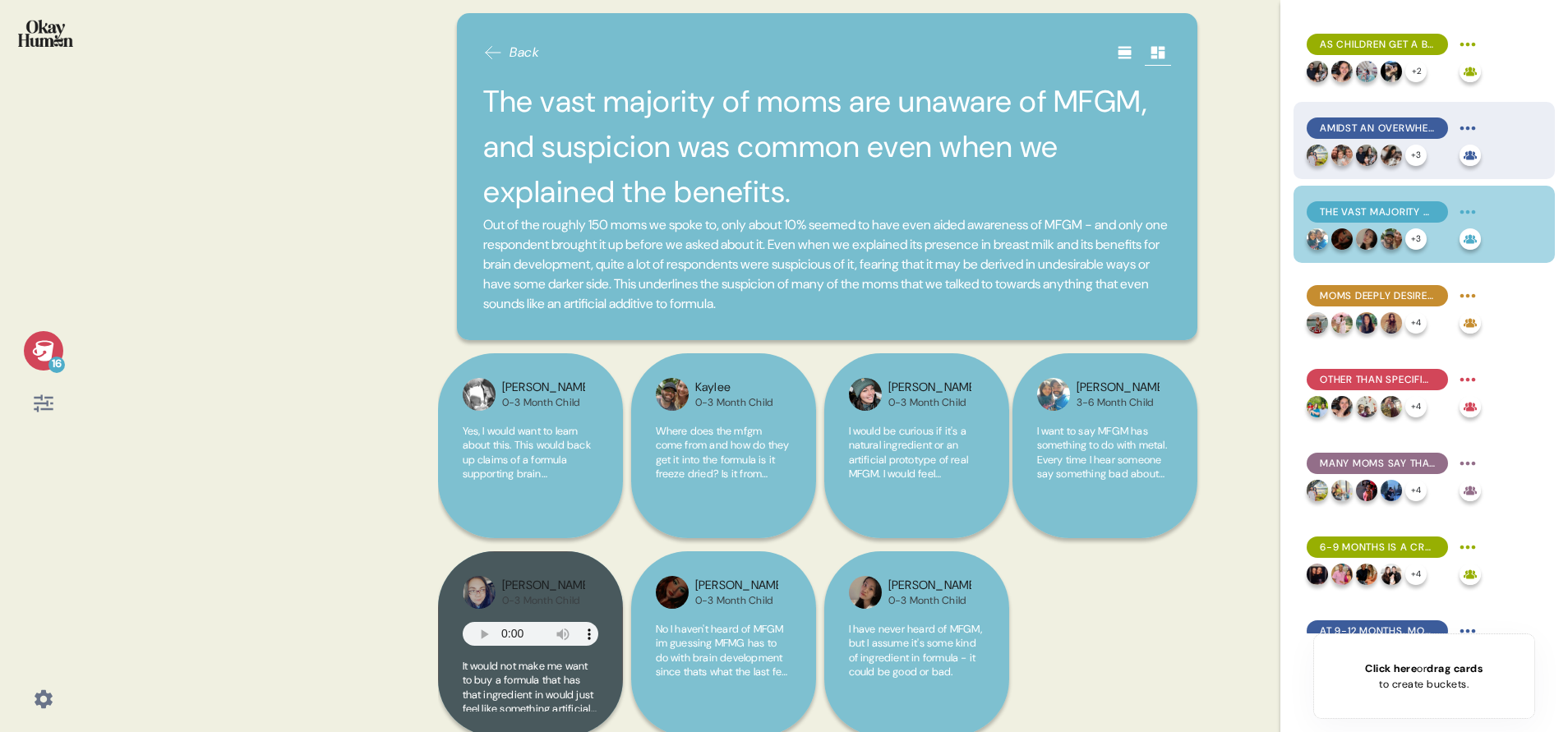
click at [1325, 122] on span "Amidst an overwhelming array of formula options, what's not in a formula is as …" at bounding box center [1377, 128] width 115 height 15
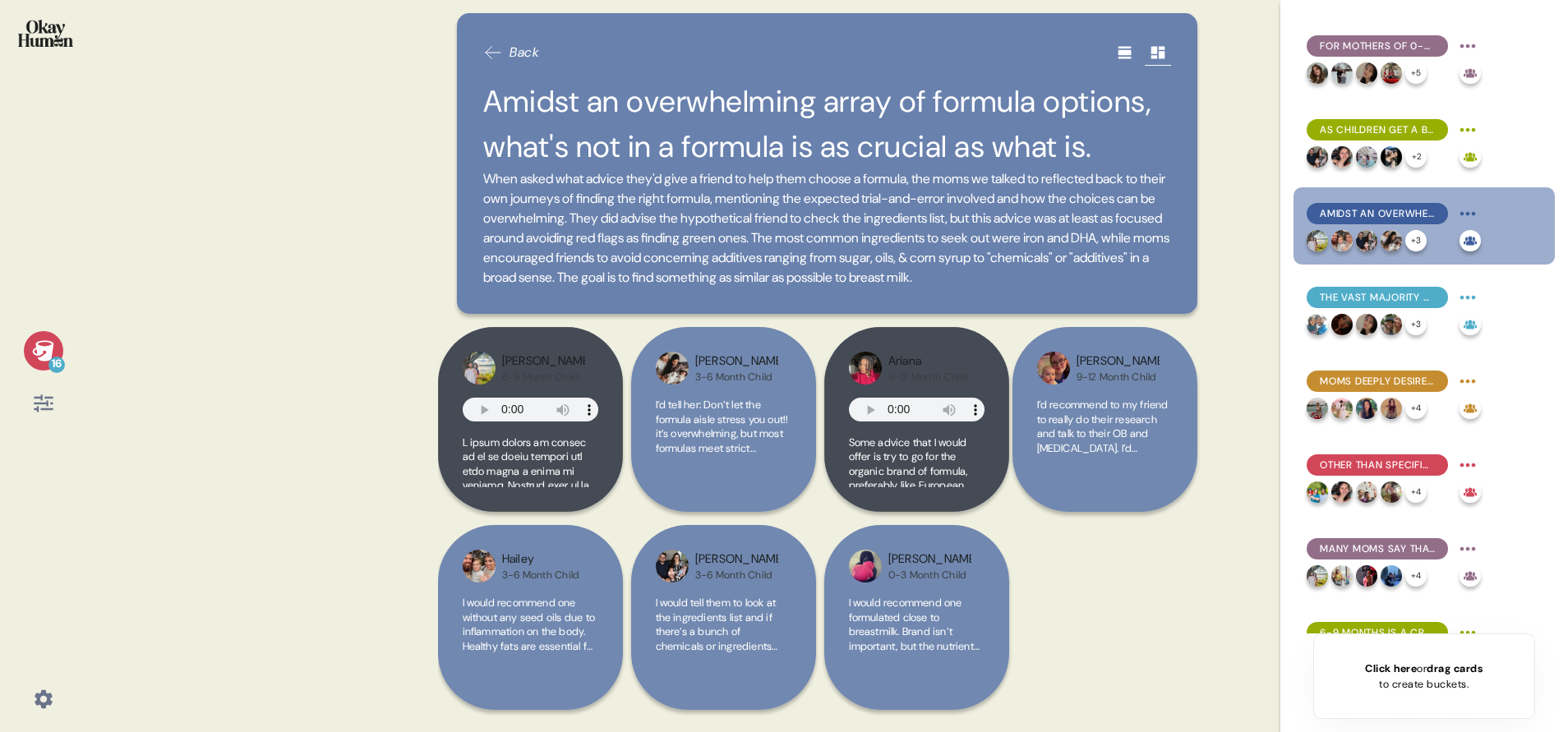
scroll to position [123, 0]
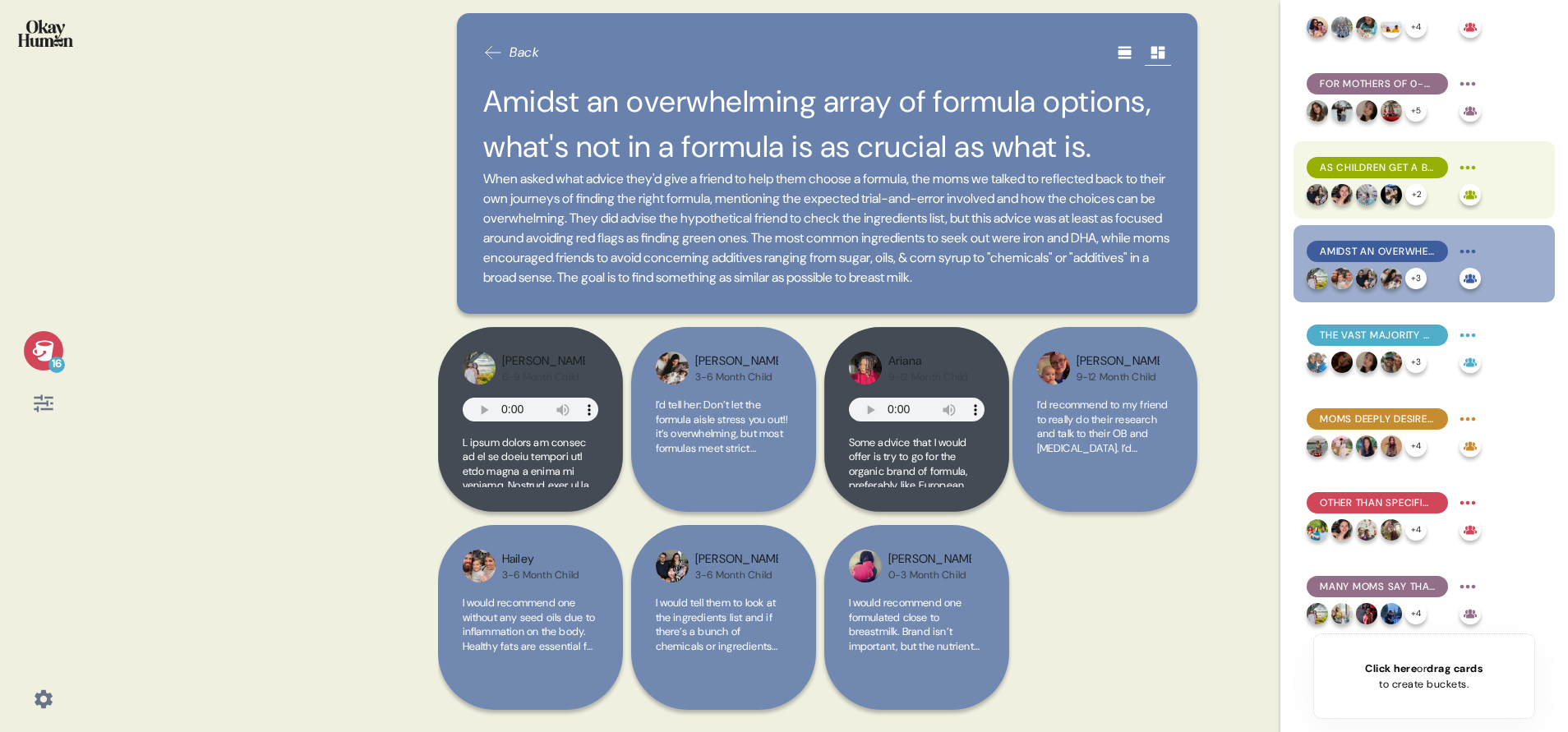
click at [1336, 161] on span "As children get a bit older, the perceived "best start" gap between breast milk…" at bounding box center [1377, 168] width 115 height 15
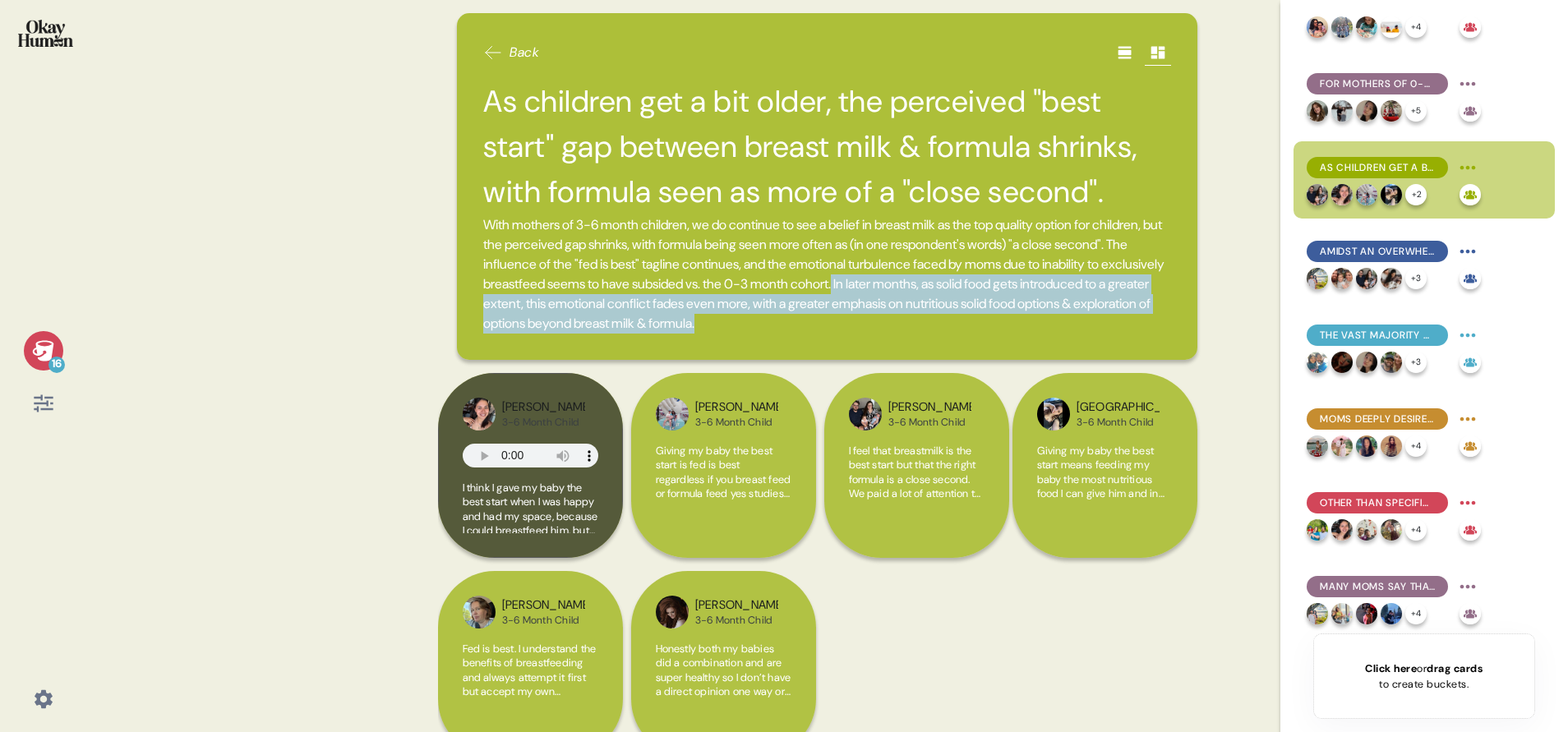
drag, startPoint x: 1082, startPoint y: 282, endPoint x: 1126, endPoint y: 320, distance: 58.1
click at [1126, 320] on span "With mothers of 3-6 month children, we do continue to see a belief in breast mi…" at bounding box center [827, 274] width 687 height 118
copy span "In later months, as solid food gets introduced to a greater extent, this emotio…"
click at [749, 485] on span "Giving my baby the best start is fed is best regardless if you breast feed or f…" at bounding box center [723, 522] width 136 height 158
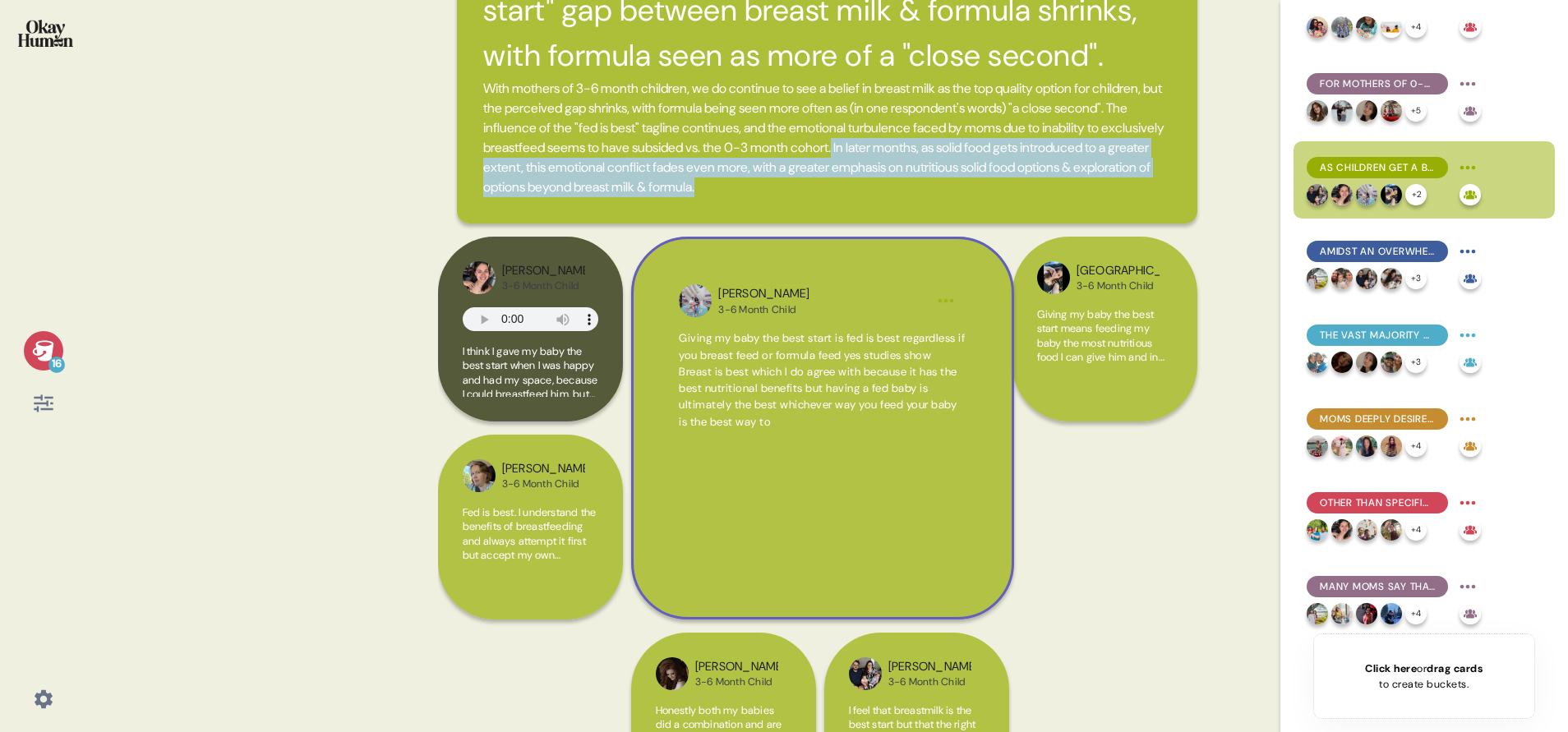
scroll to position [222, 0]
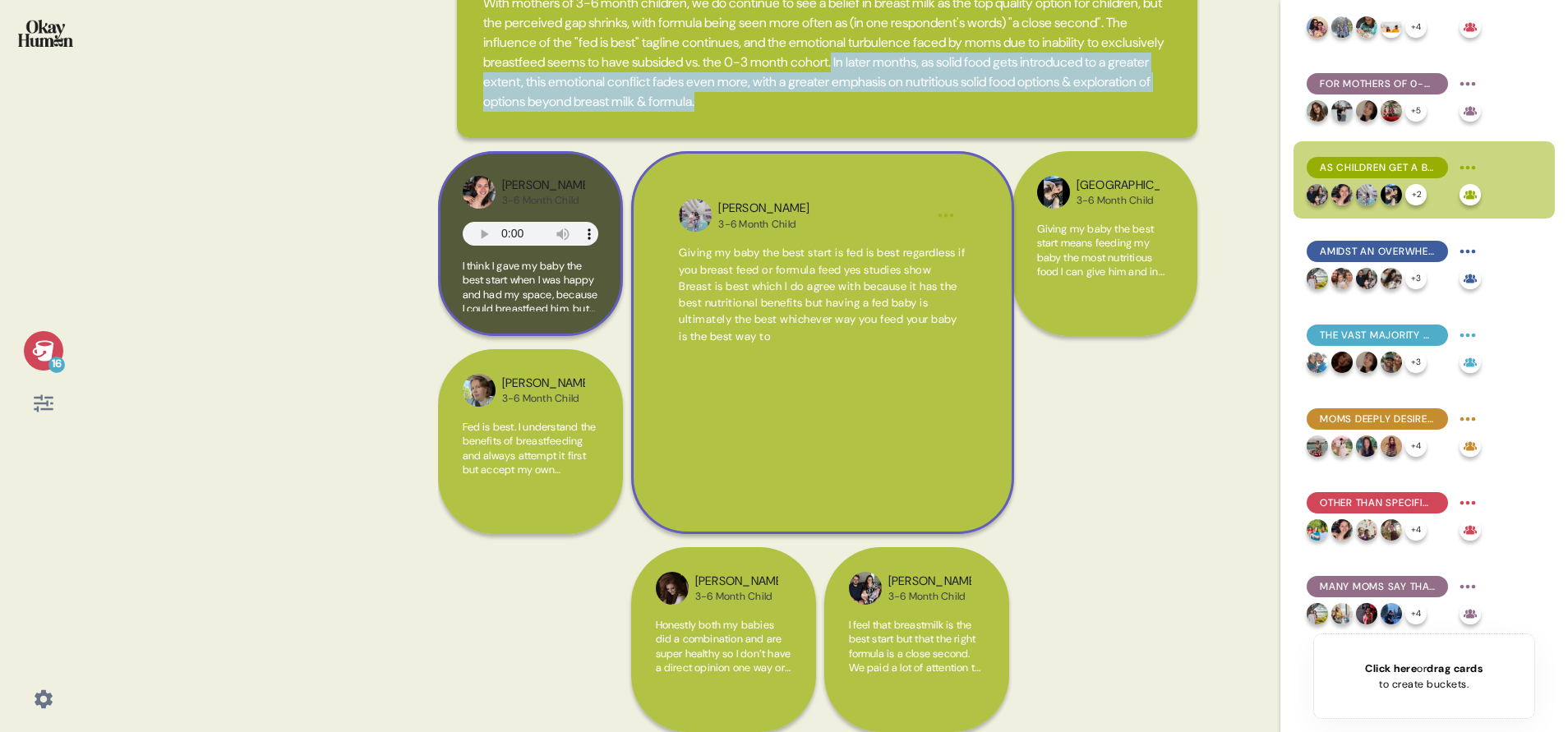
click at [519, 290] on span "I think I gave my baby the best start when I was happy and had my space, becaus…" at bounding box center [530, 497] width 136 height 476
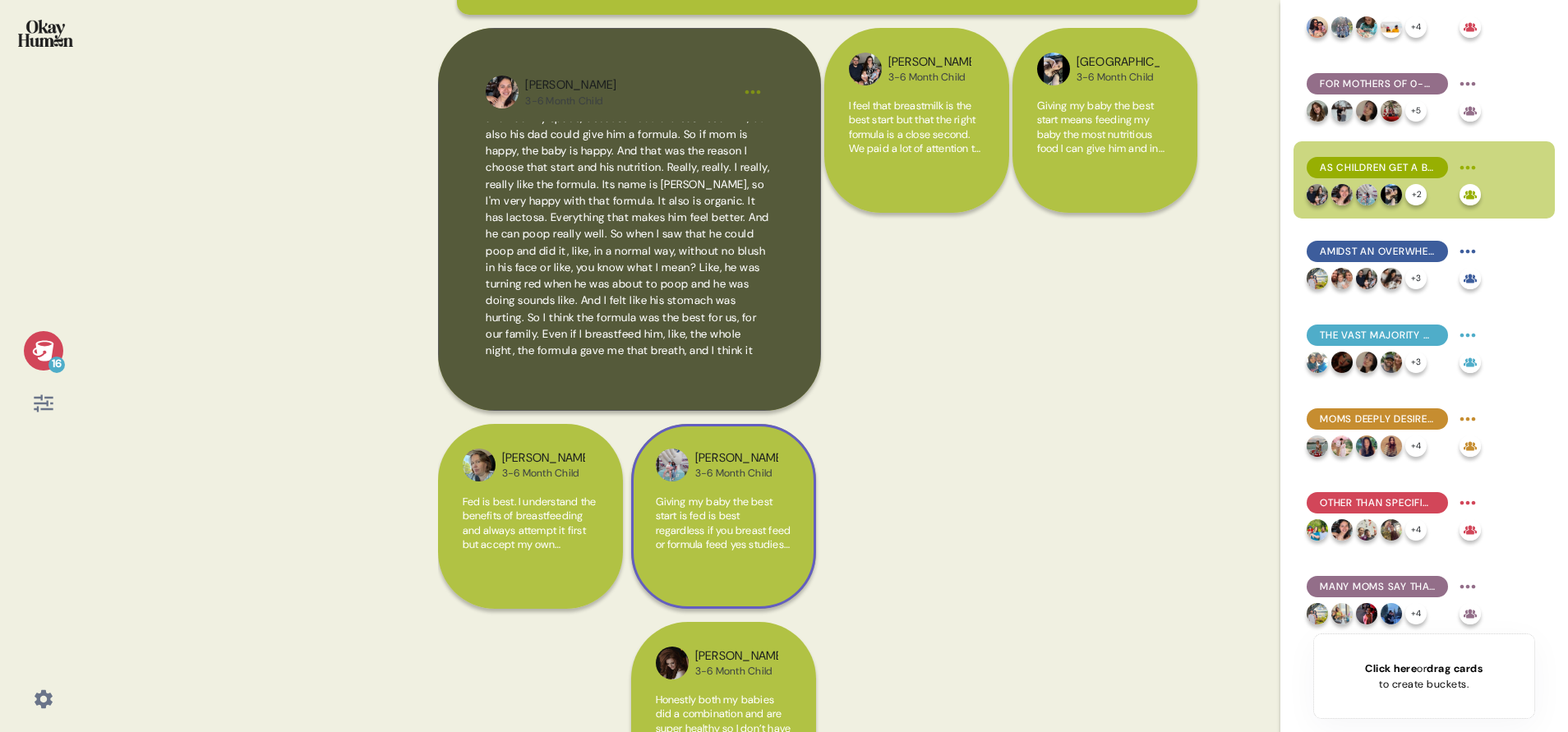
scroll to position [0, 0]
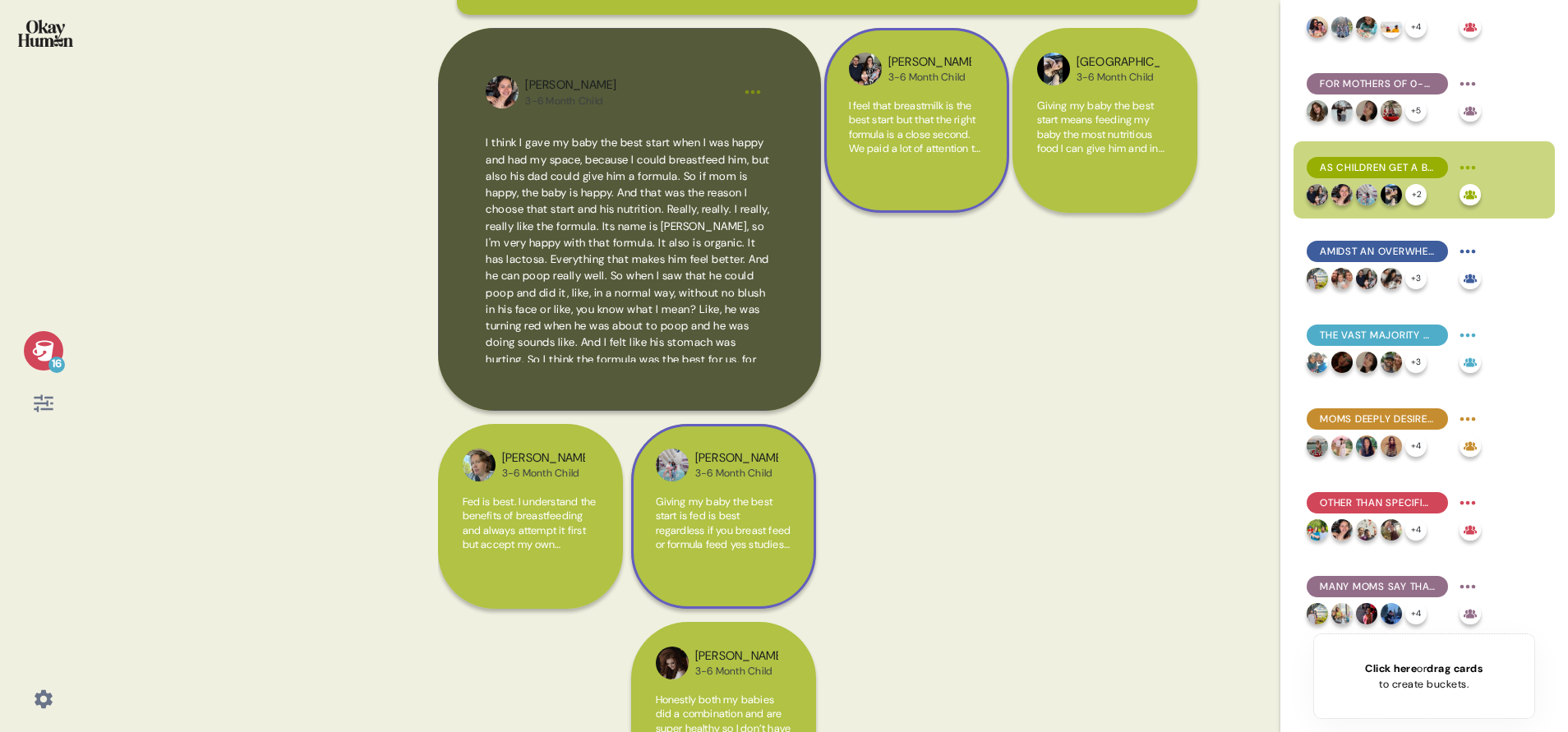
click at [854, 133] on span "I feel that breastmilk is the best start but that the right formula is a close …" at bounding box center [916, 170] width 136 height 144
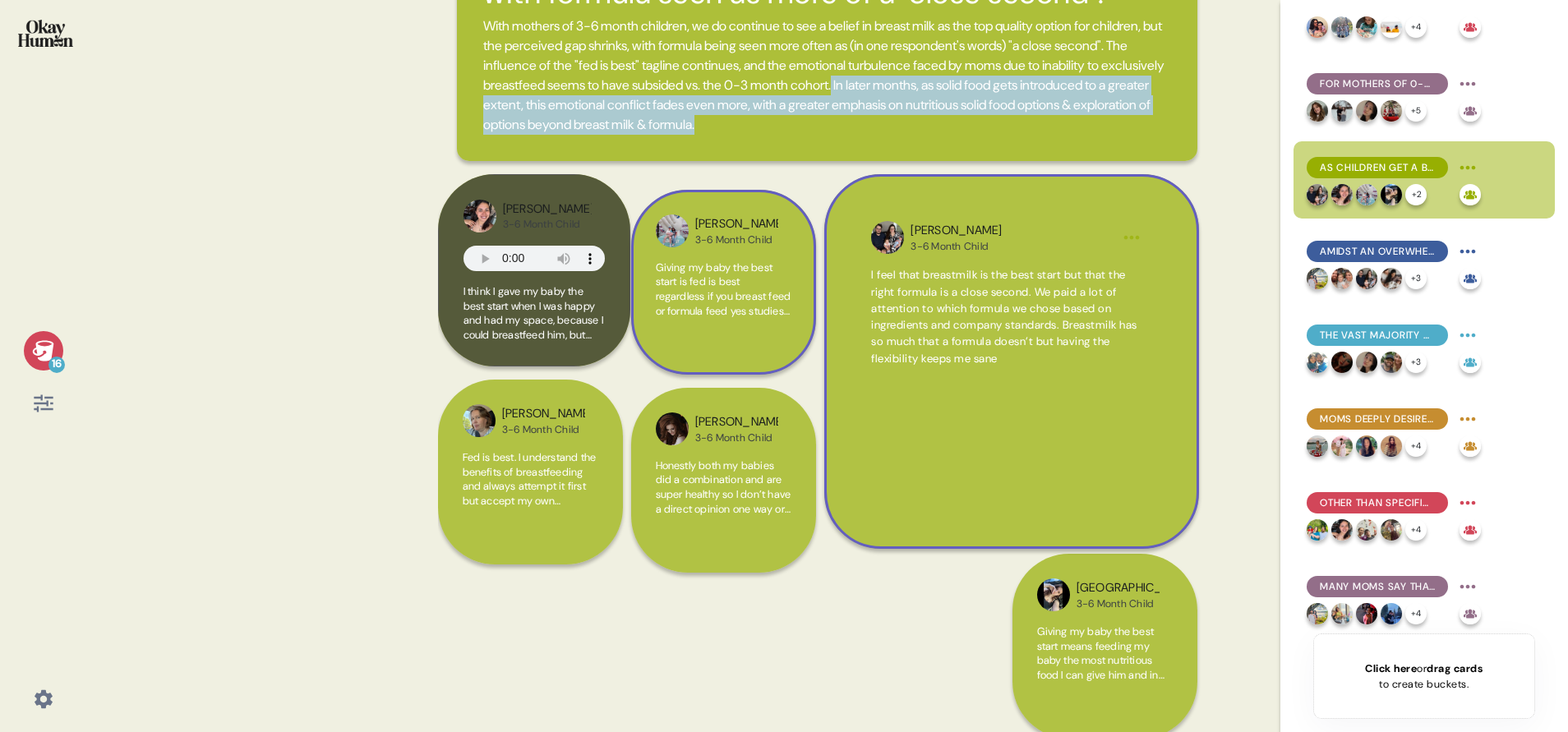
scroll to position [240, 0]
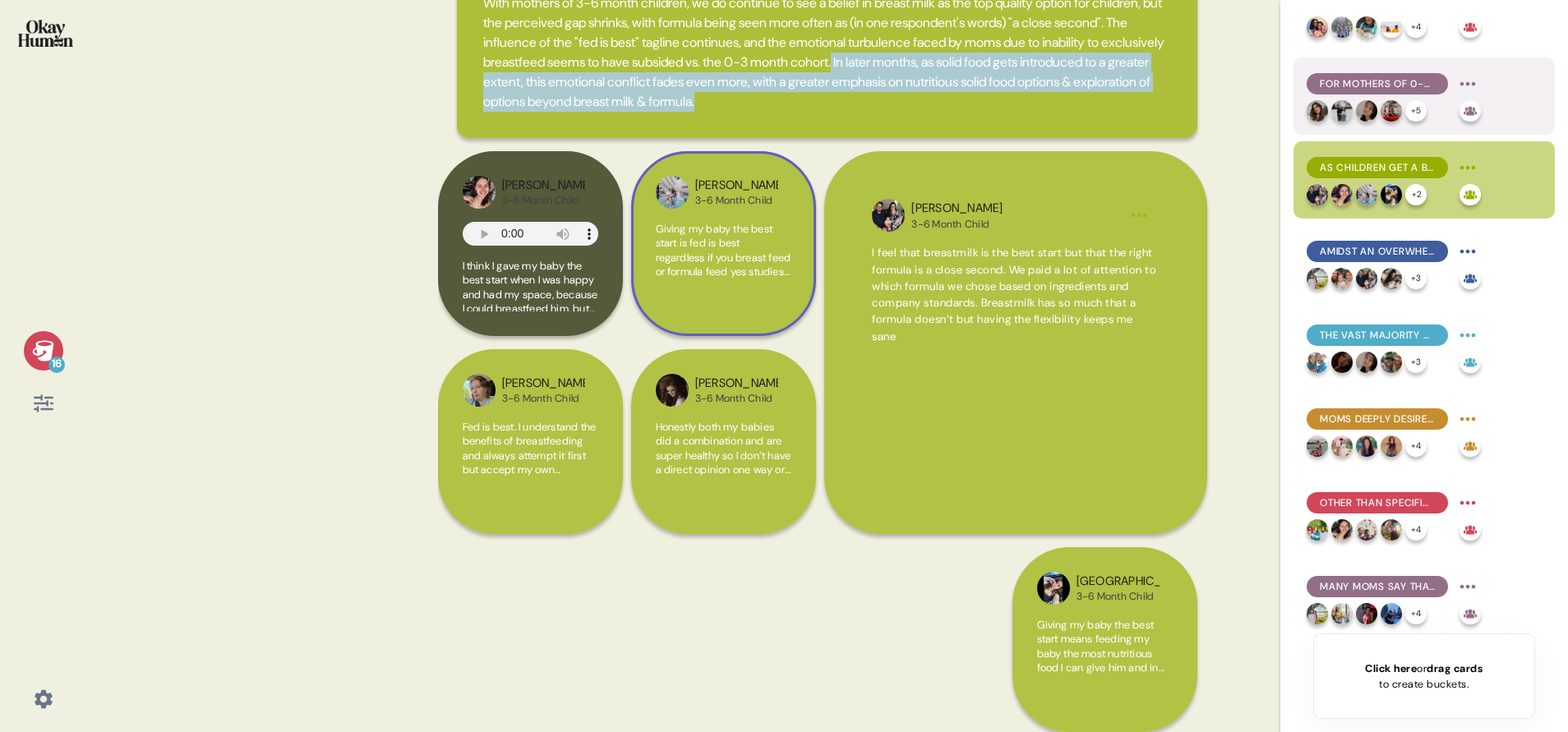
click at [1371, 80] on span "For mothers of 0-3 month children, formula use is often a practical necessity, …" at bounding box center [1377, 84] width 115 height 15
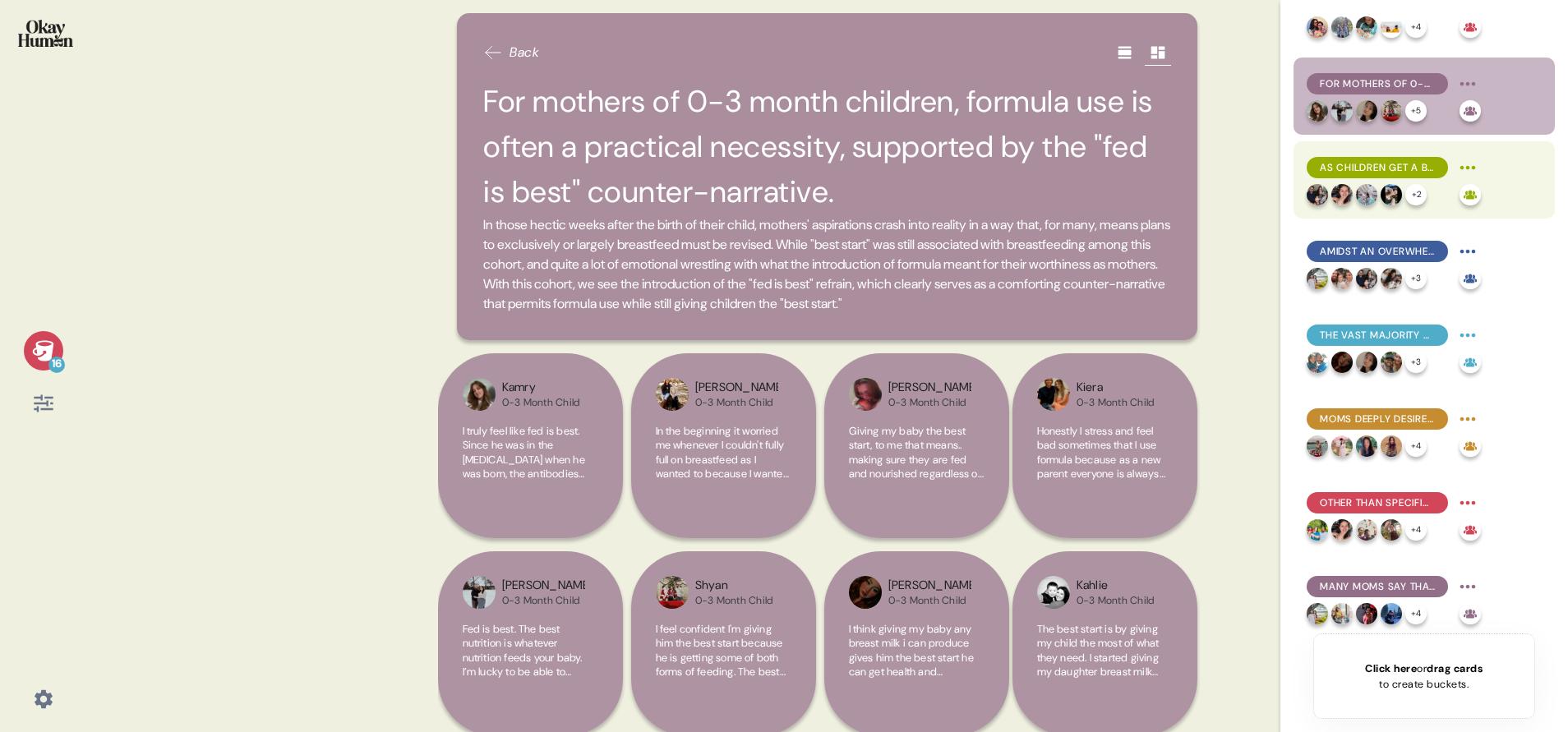
scroll to position [0, 0]
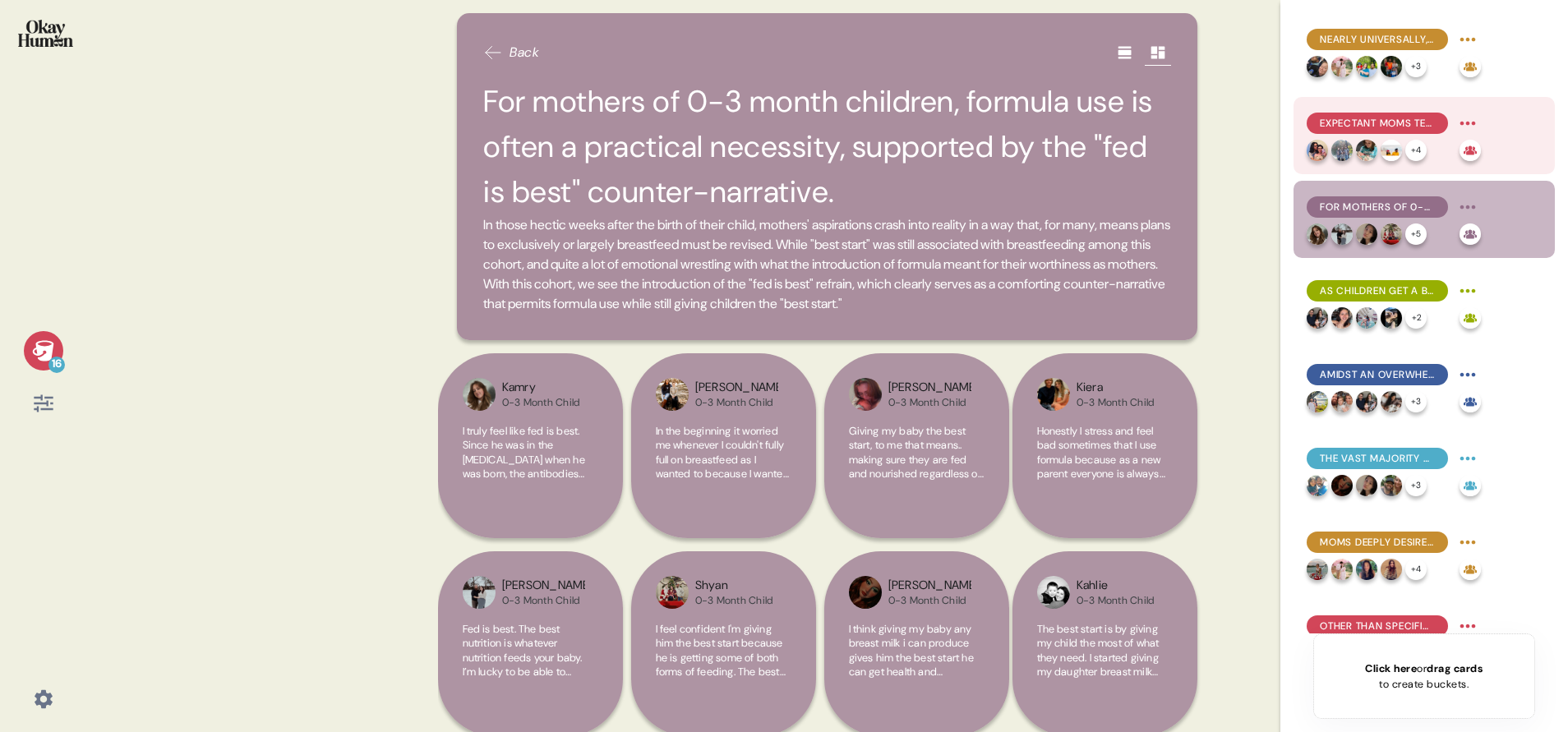
click at [1377, 123] on span "Expectant moms tend to have the strongest belief in breastfeeding's superiority…" at bounding box center [1377, 123] width 115 height 15
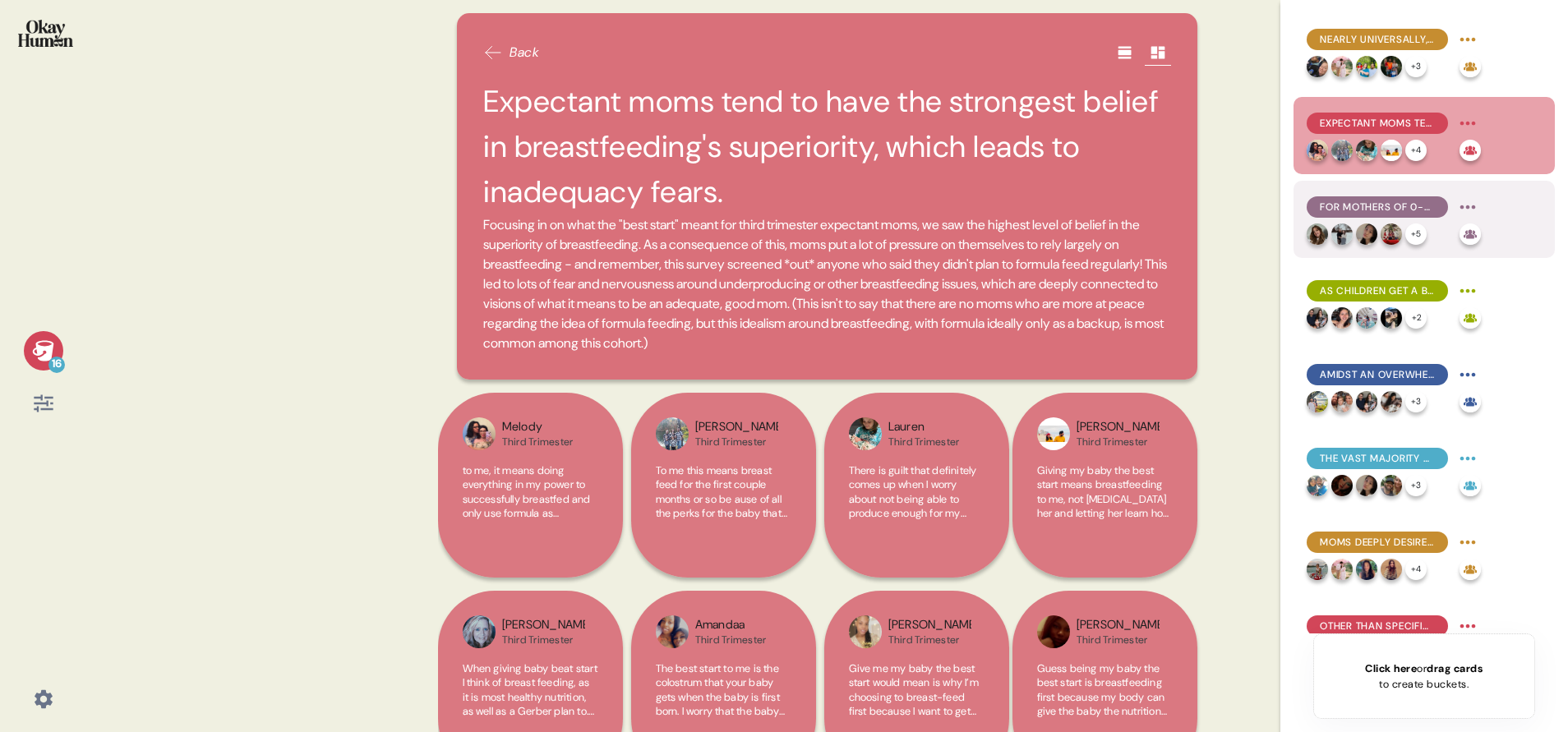
click at [1383, 199] on div "For mothers of 0-3 month children, formula use is often a practical necessity, …" at bounding box center [1377, 207] width 141 height 22
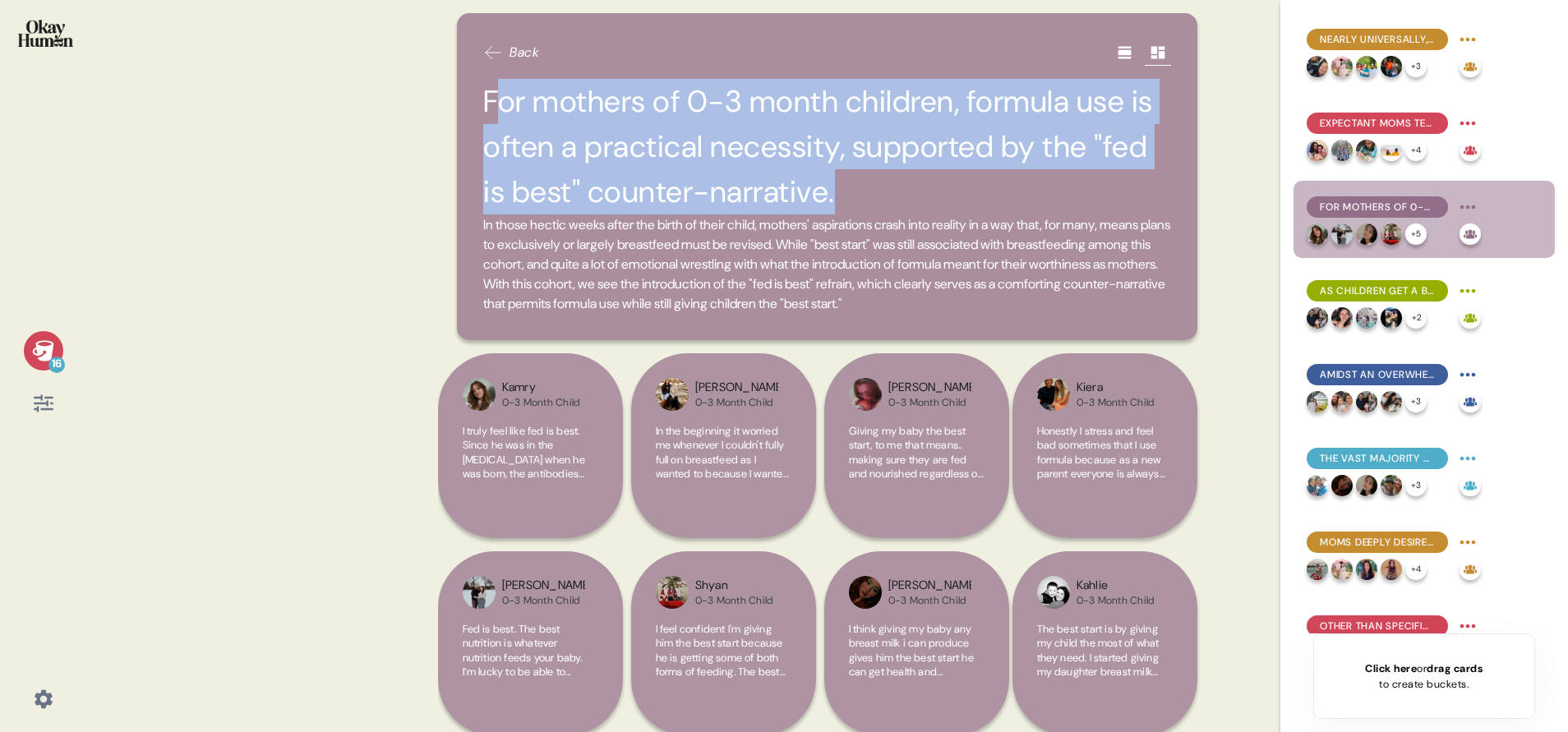
drag, startPoint x: 490, startPoint y: 100, endPoint x: 893, endPoint y: 181, distance: 411.1
click at [893, 181] on h2 "For mothers of 0-3 month children, formula use is often a practical necessity, …" at bounding box center [827, 147] width 687 height 136
drag, startPoint x: 893, startPoint y: 181, endPoint x: 862, endPoint y: 191, distance: 32.6
click at [862, 191] on h2 "For mothers of 0-3 month children, formula use is often a practical necessity, …" at bounding box center [827, 147] width 687 height 136
drag, startPoint x: 835, startPoint y: 195, endPoint x: 824, endPoint y: 196, distance: 11.0
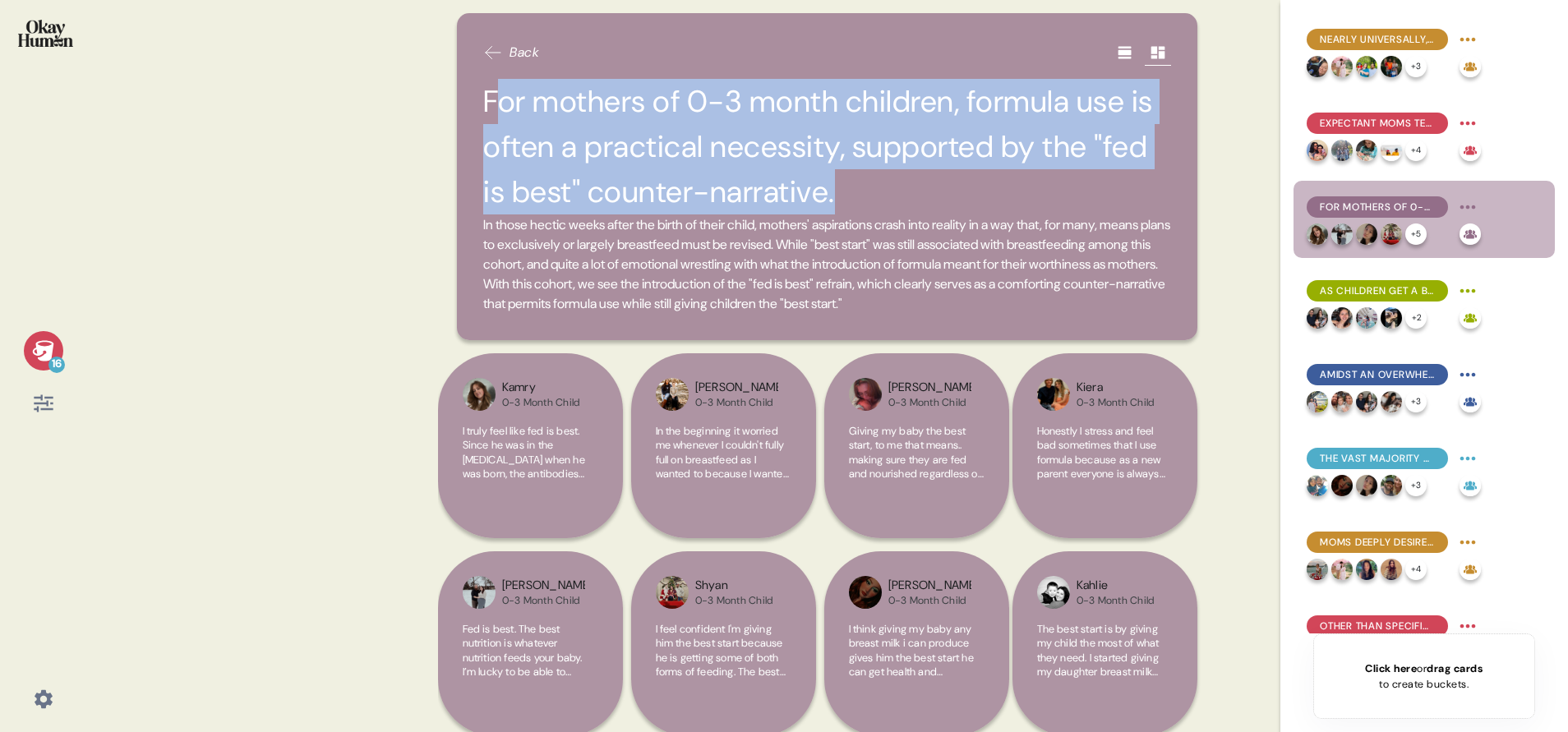
click at [834, 195] on h2 "For mothers of 0-3 month children, formula use is often a practical necessity, …" at bounding box center [827, 147] width 687 height 136
click at [828, 196] on h2 "For mothers of 0-3 month children, formula use is often a practical necessity, …" at bounding box center [827, 147] width 687 height 136
click at [816, 199] on h2 "For mothers of 0-3 month children, formula use is often a practical necessity, …" at bounding box center [827, 147] width 687 height 136
click at [613, 127] on h2 "For mothers of 0-3 month children, formula use is often a practical necessity, …" at bounding box center [827, 147] width 687 height 136
drag, startPoint x: 484, startPoint y: 102, endPoint x: 847, endPoint y: 202, distance: 376.5
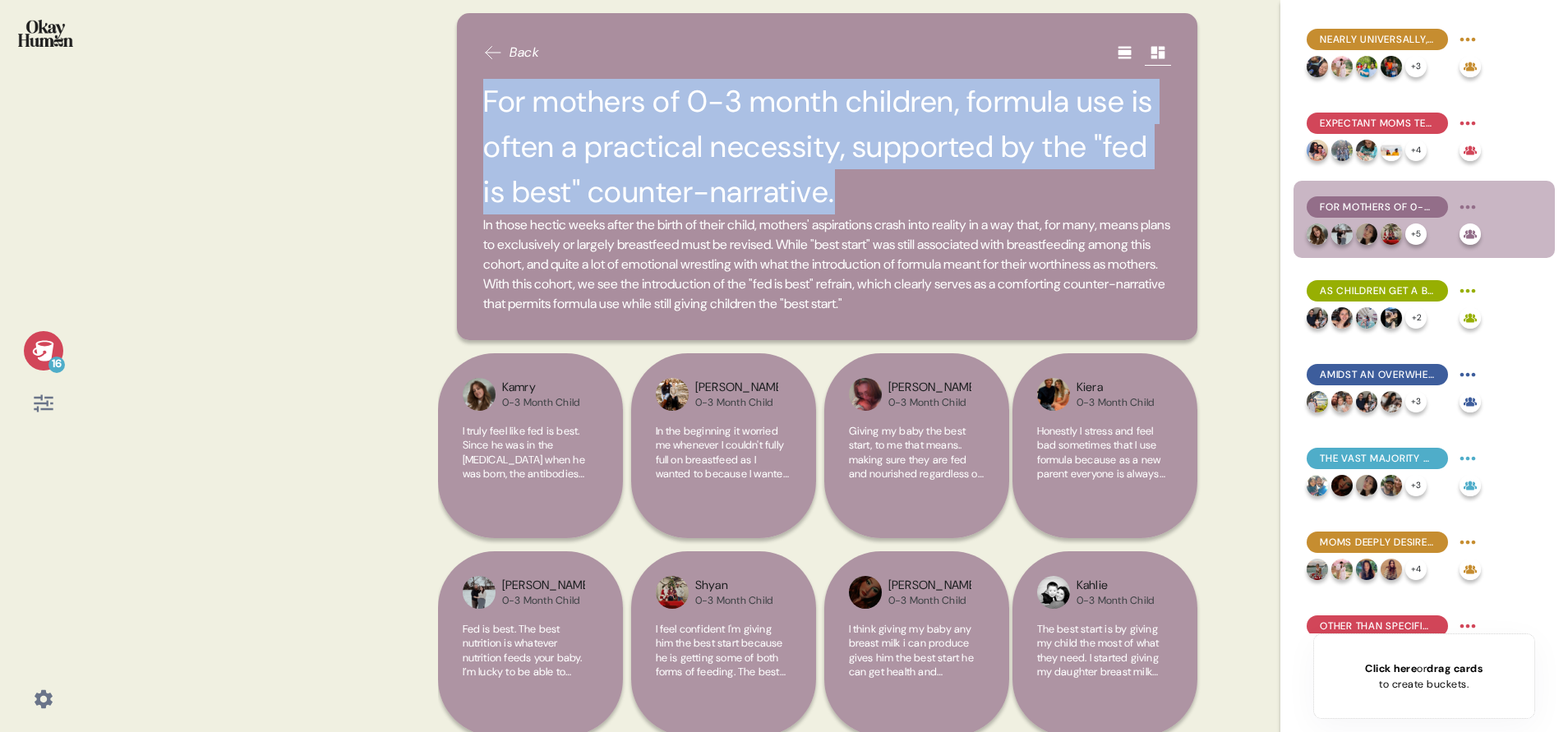
click at [847, 202] on h2 "For mothers of 0-3 month children, formula use is often a practical necessity, …" at bounding box center [827, 147] width 687 height 136
copy h2 "For mothers of 0-3 month children, formula use is often a practical necessity, …"
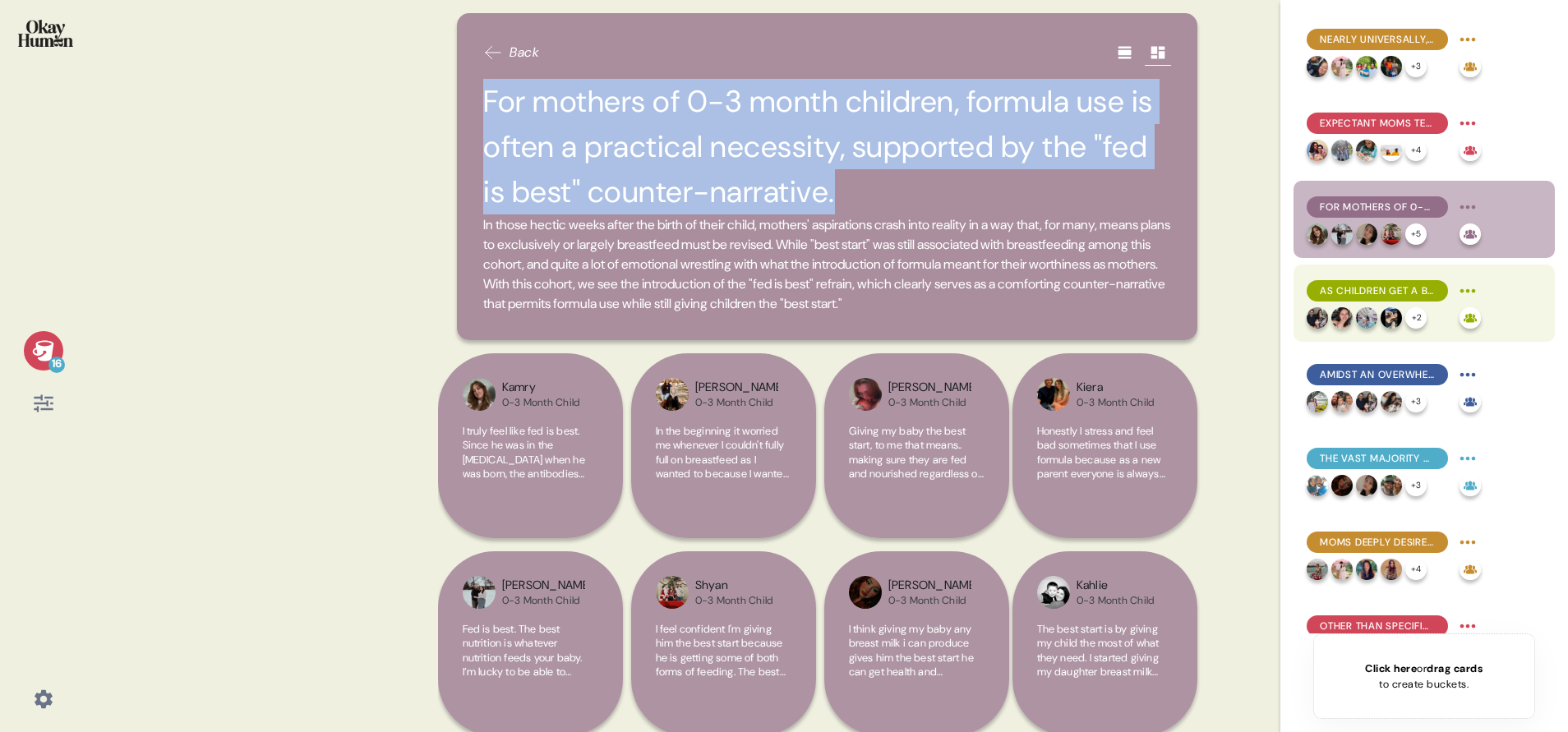
click at [1379, 285] on span "As children get a bit older, the perceived "best start" gap between breast milk…" at bounding box center [1377, 291] width 115 height 15
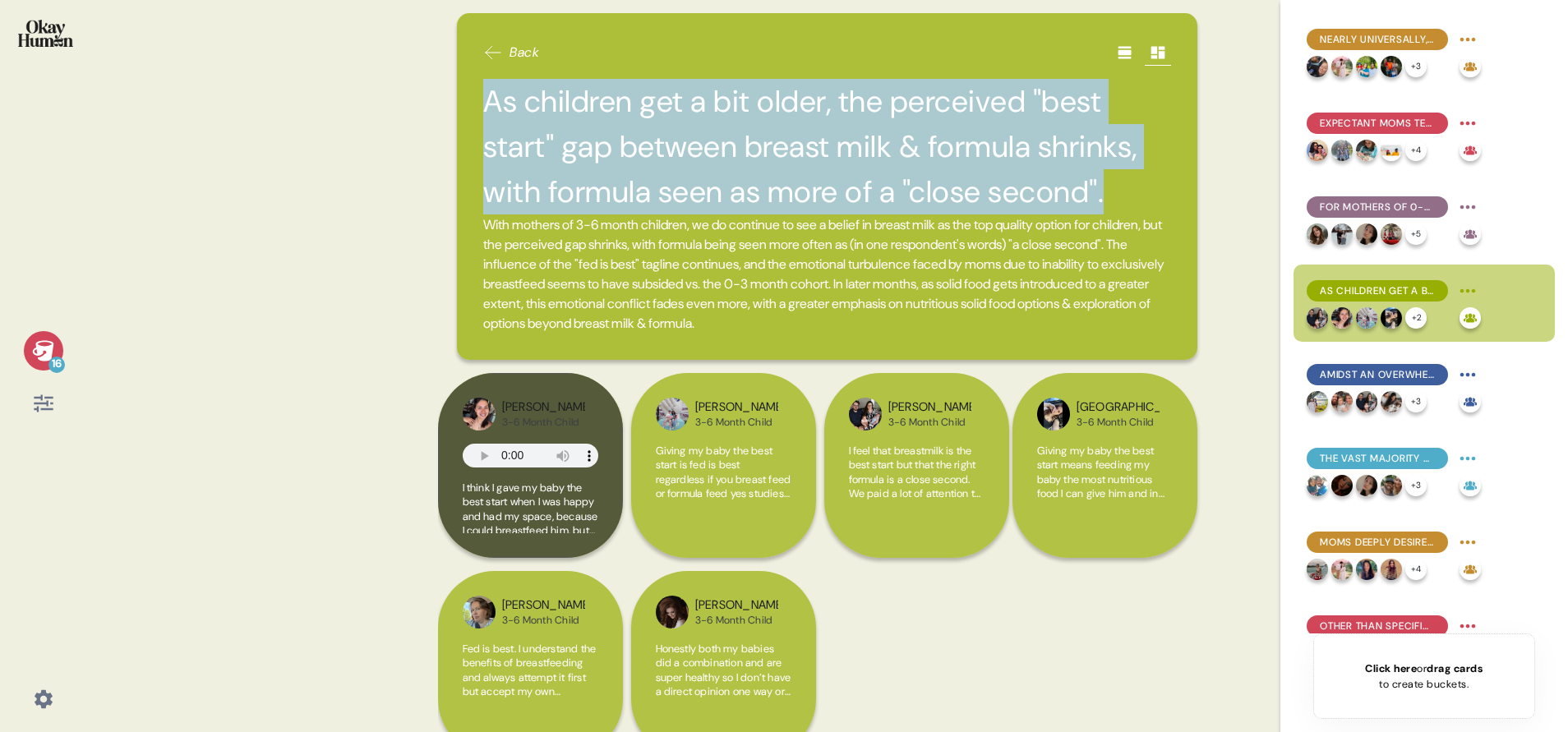
drag, startPoint x: 489, startPoint y: 101, endPoint x: 1191, endPoint y: 198, distance: 708.7
click at [1191, 198] on div "Back As children get a bit older, the perceived "best start" gap between breast…" at bounding box center [827, 366] width 779 height 732
copy h2 "As children get a bit older, the perceived "best start" gap between breast milk…"
click at [780, 457] on span "Giving my baby the best start is fed is best regardless if you breast feed or f…" at bounding box center [723, 522] width 136 height 158
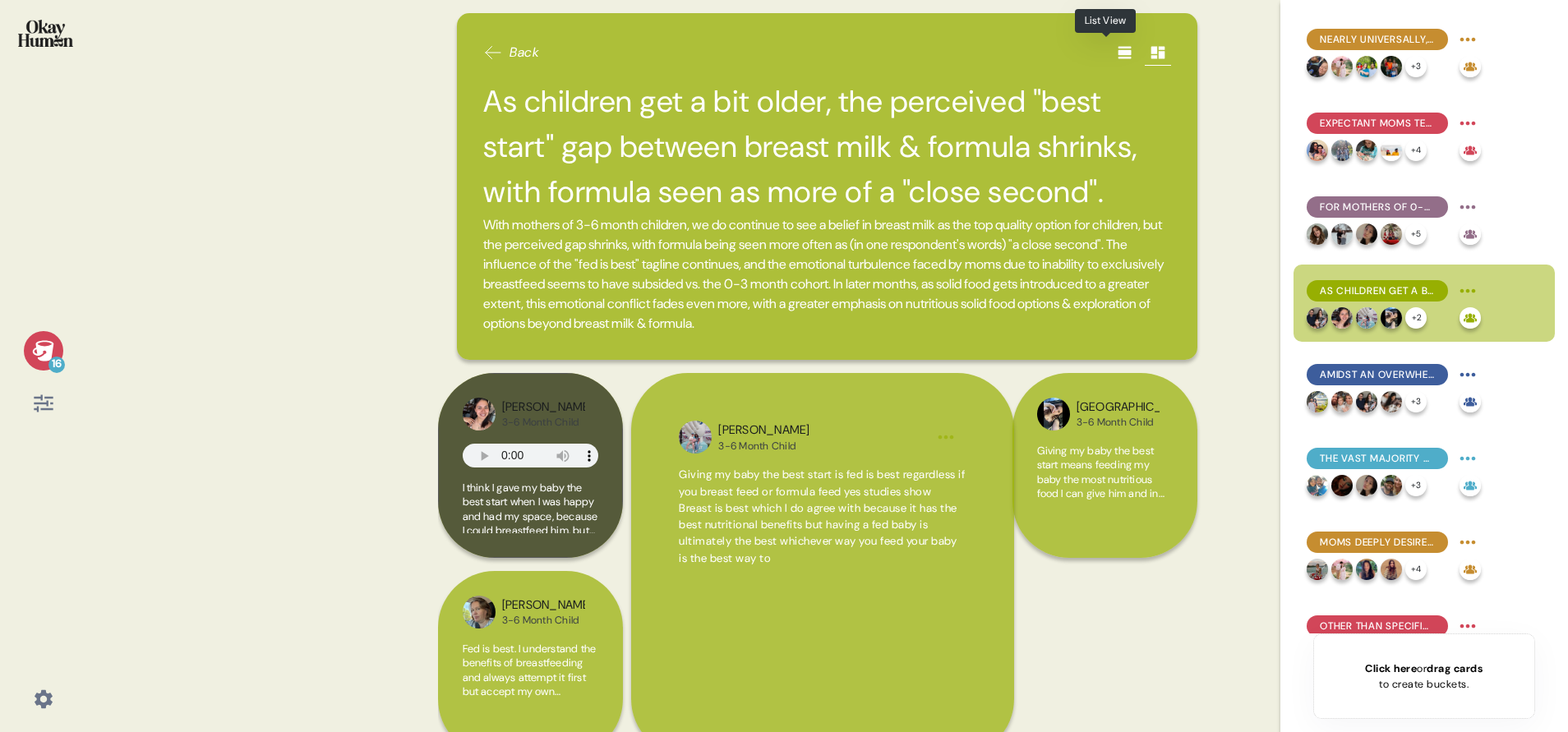
click at [1117, 56] on icon at bounding box center [1125, 52] width 17 height 17
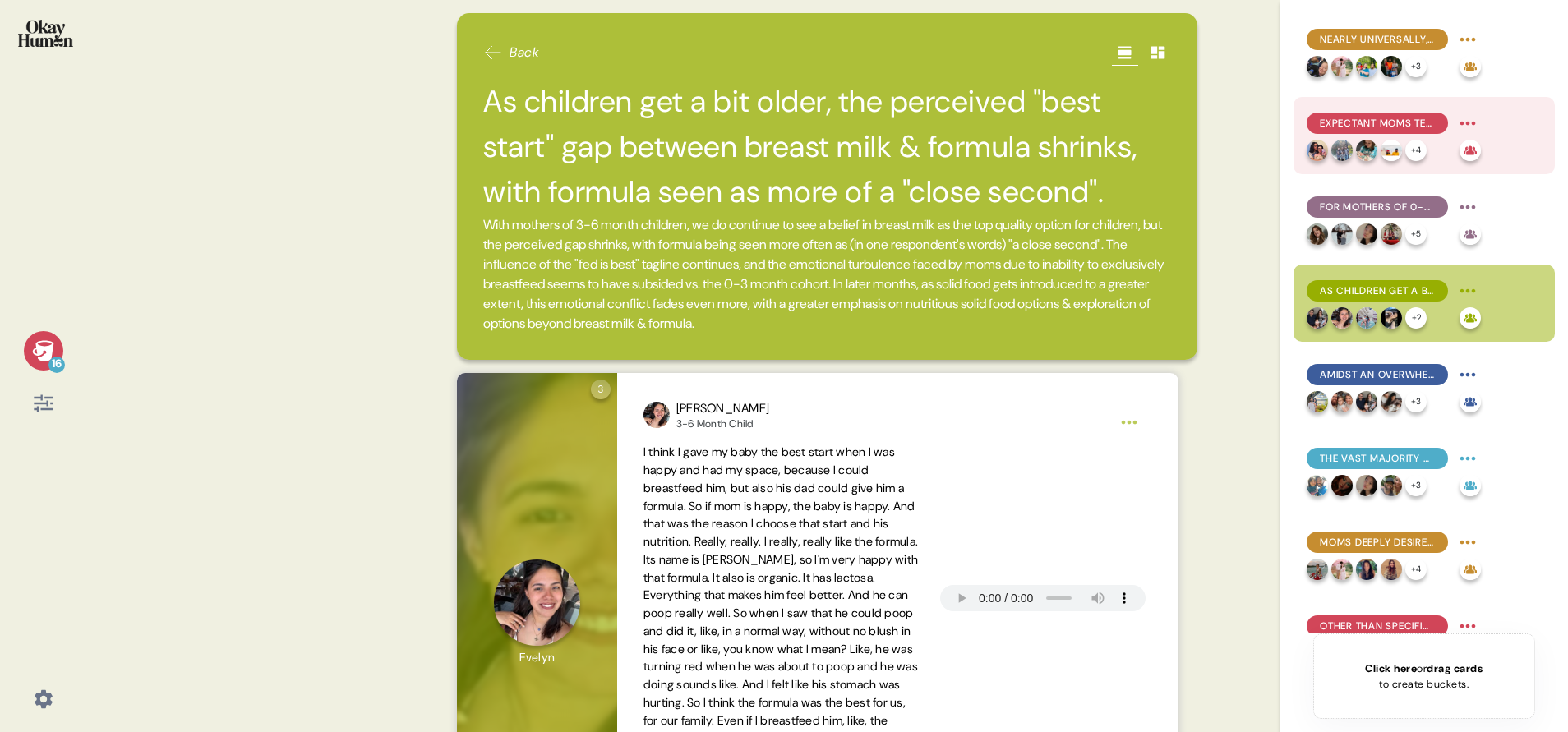
click at [1422, 124] on span "Expectant moms tend to have the strongest belief in breastfeeding's superiority…" at bounding box center [1377, 123] width 115 height 15
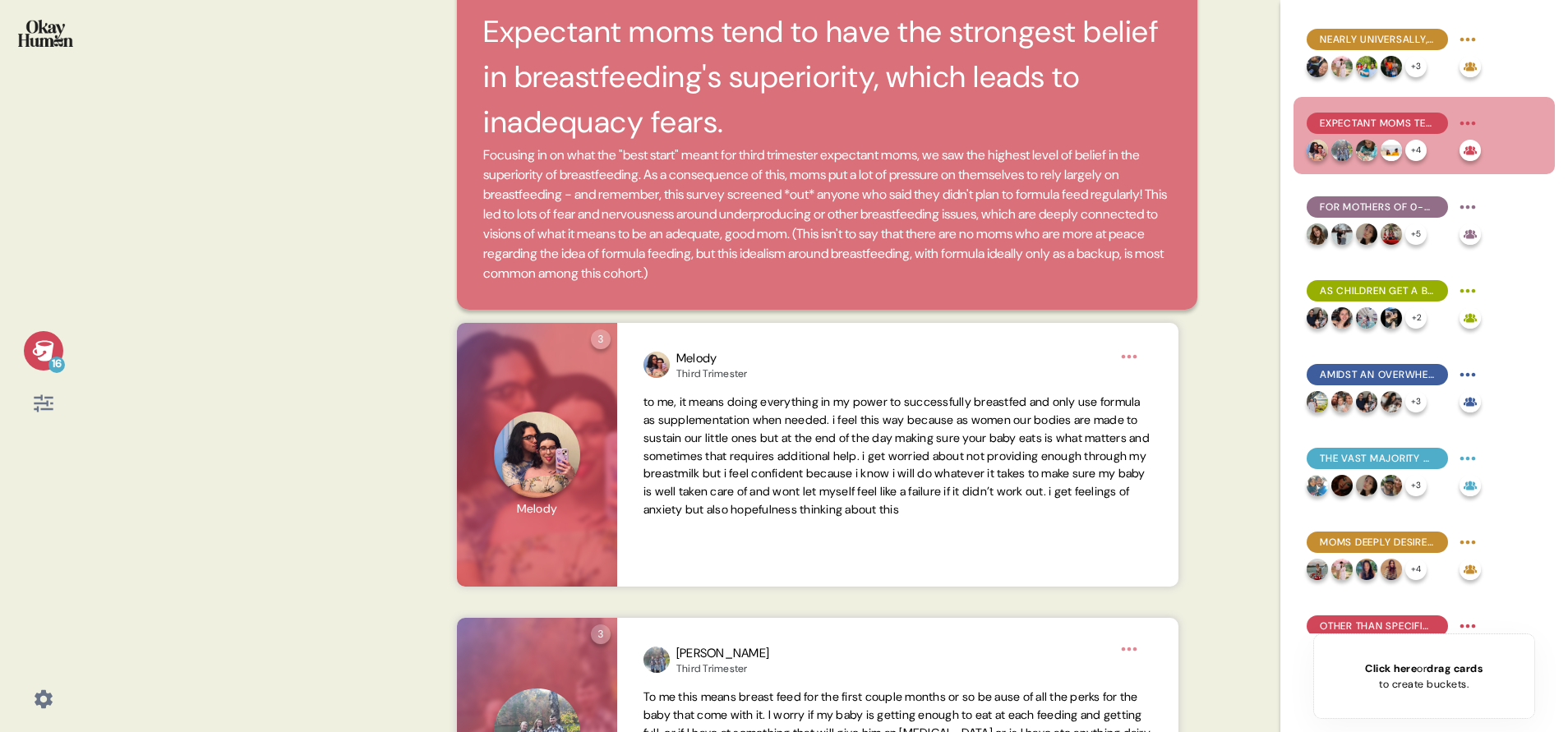
scroll to position [123, 0]
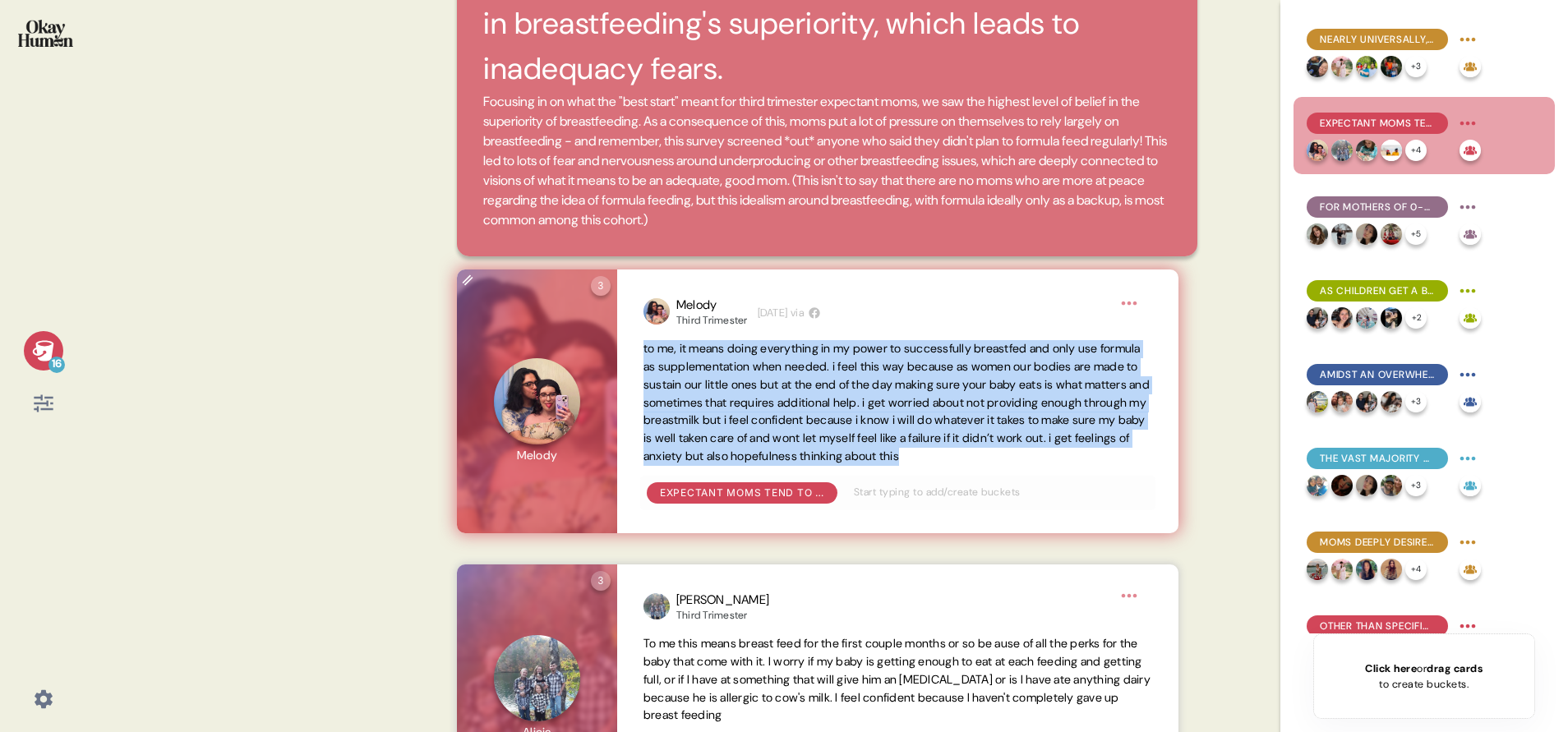
drag, startPoint x: 644, startPoint y: 352, endPoint x: 728, endPoint y: 477, distance: 150.6
click at [728, 465] on span "to me, it means doing everything in my power to successfully breastfed and only…" at bounding box center [897, 403] width 509 height 125
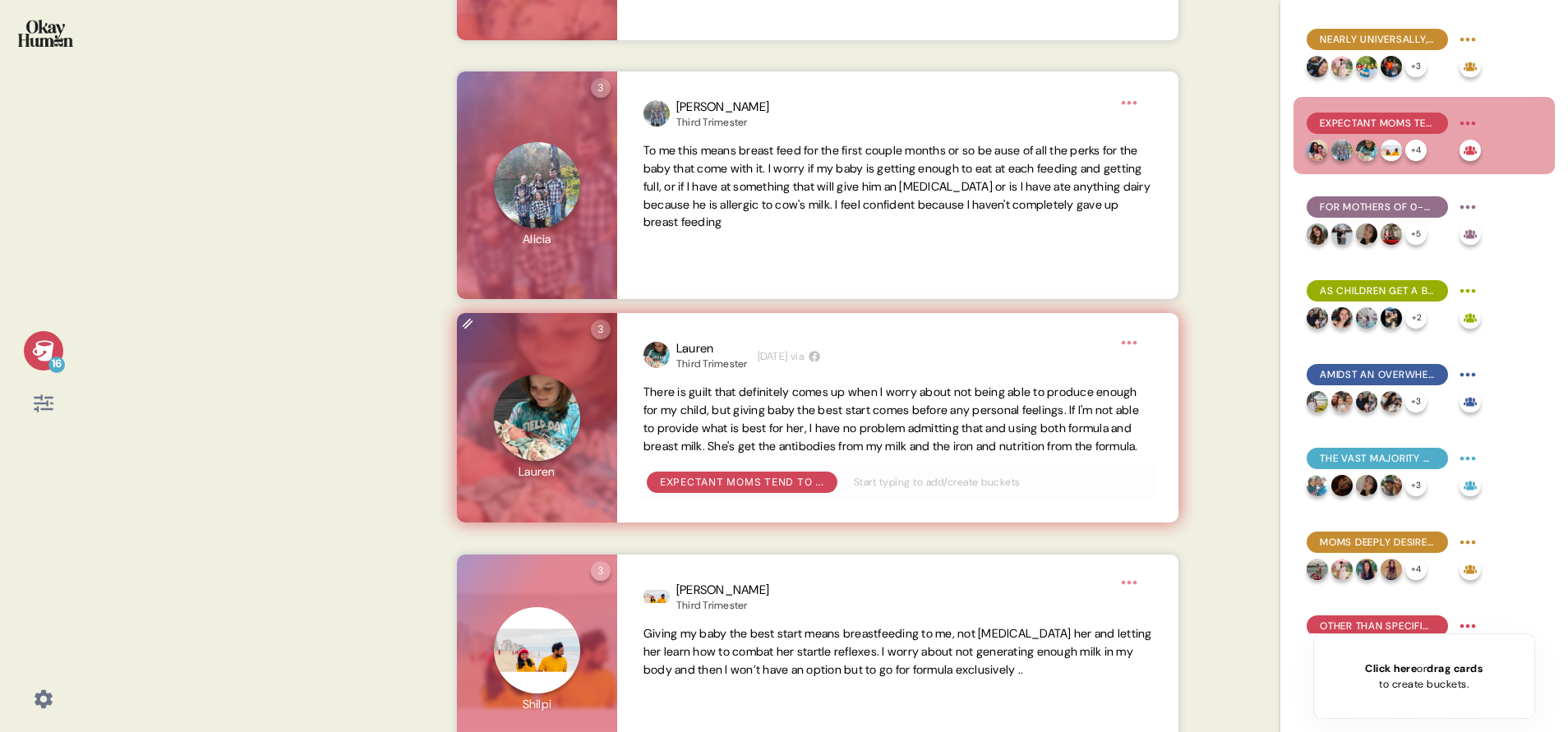
scroll to position [739, 0]
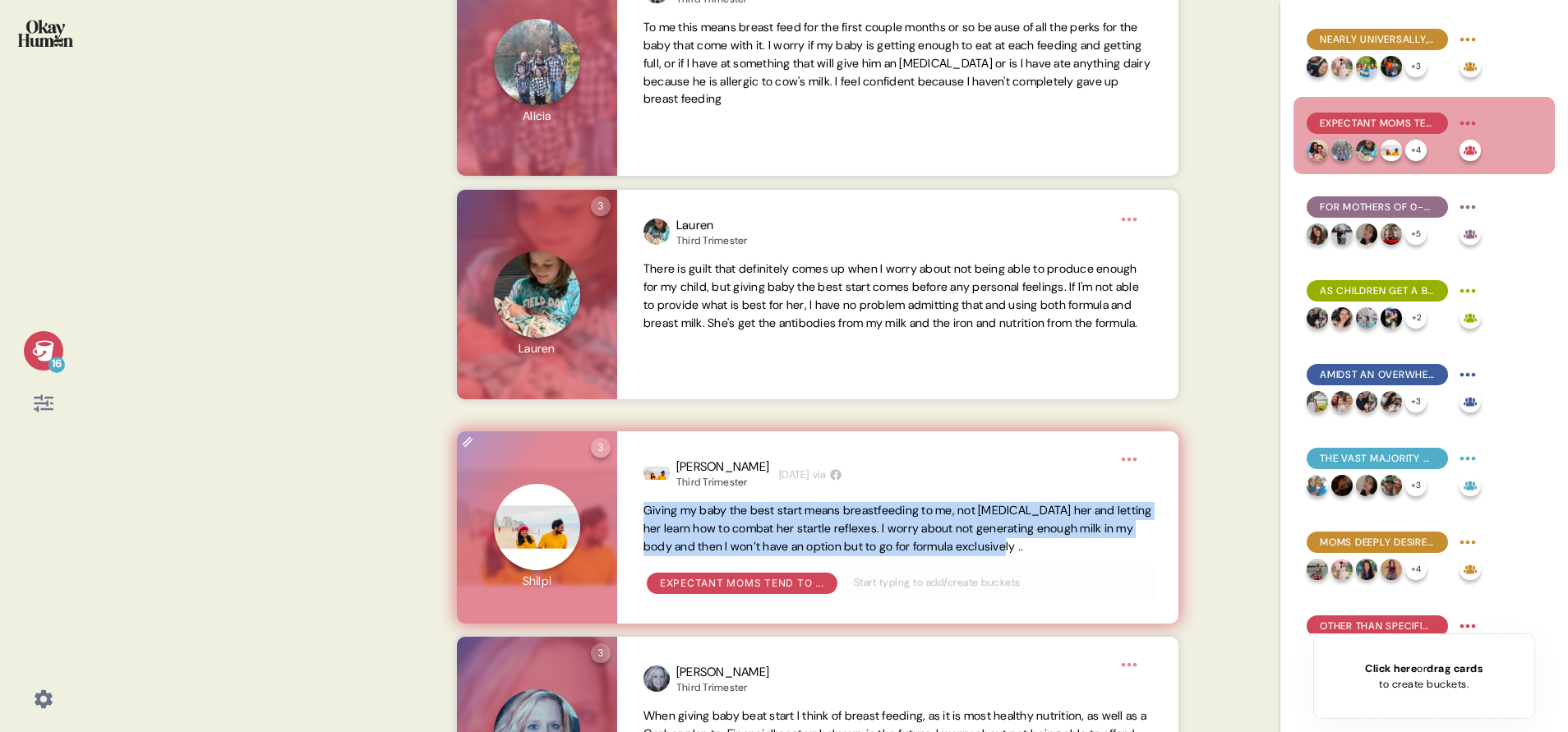
drag, startPoint x: 646, startPoint y: 512, endPoint x: 1113, endPoint y: 544, distance: 468.1
click at [1113, 544] on span "Giving my baby the best start means breastfeeding to me, not [MEDICAL_DATA] her…" at bounding box center [897, 528] width 509 height 53
copy span "Giving my baby the best start means breastfeeding to me, not [MEDICAL_DATA] her…"
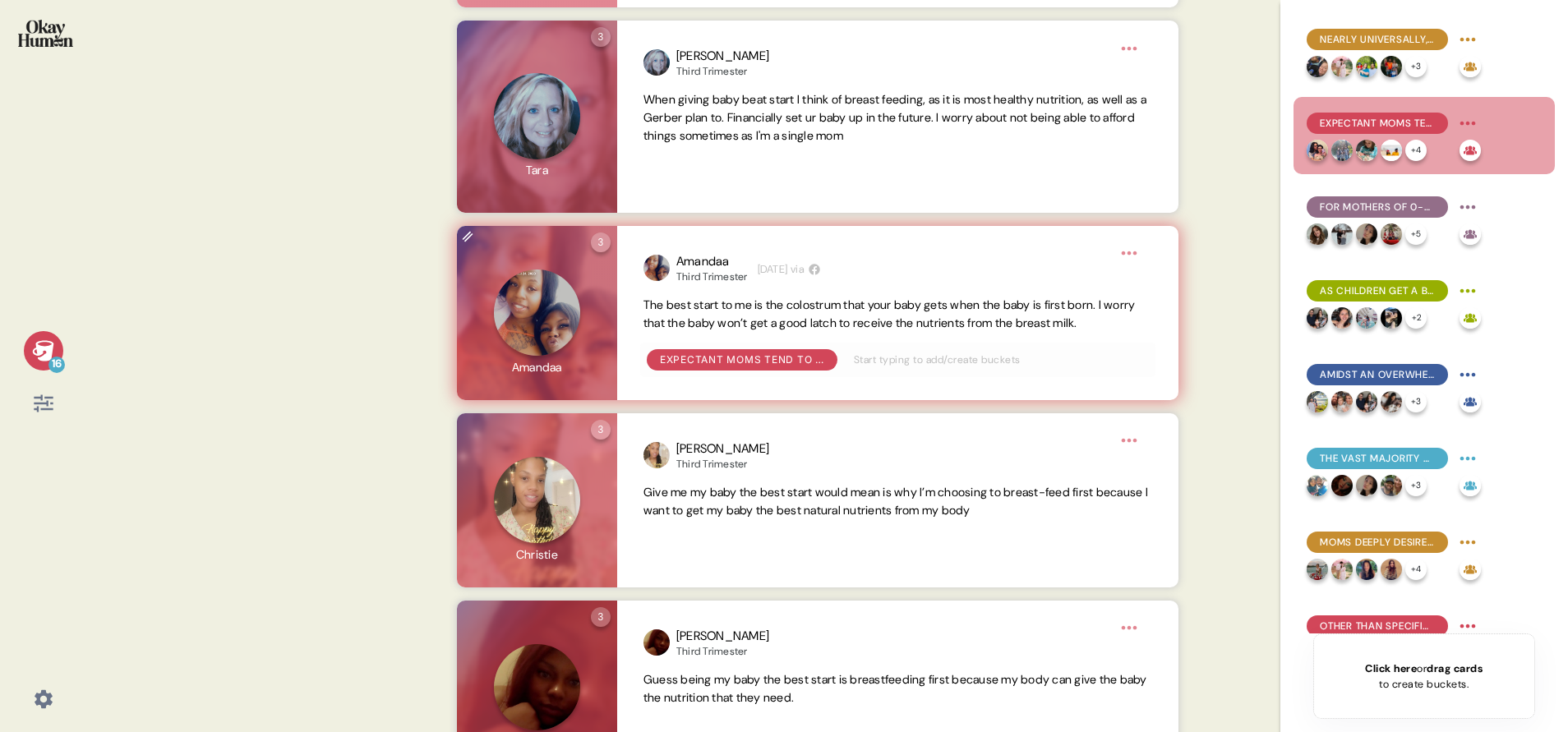
scroll to position [1411, 0]
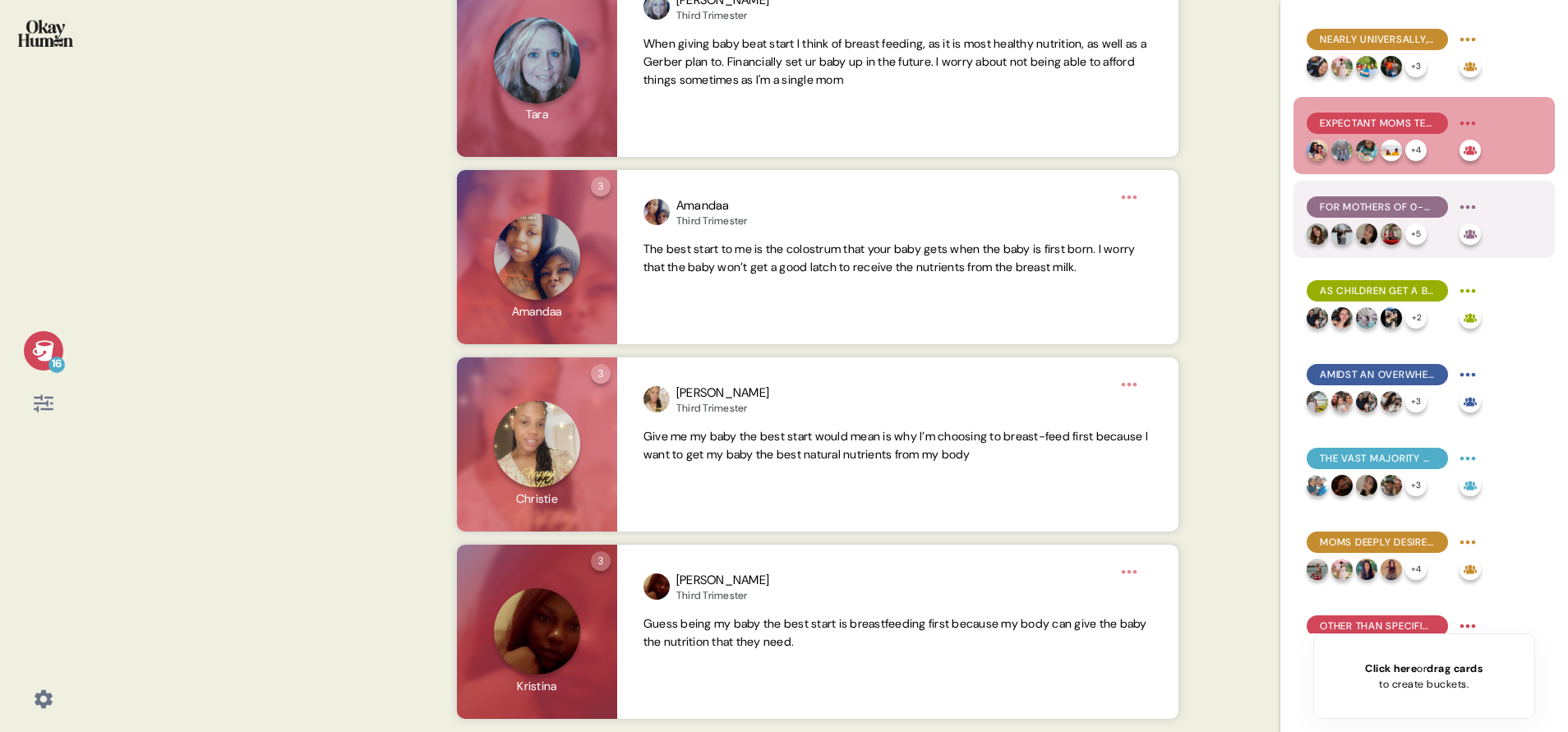
click at [1371, 202] on span "For mothers of 0-3 month children, formula use is often a practical necessity, …" at bounding box center [1377, 207] width 115 height 15
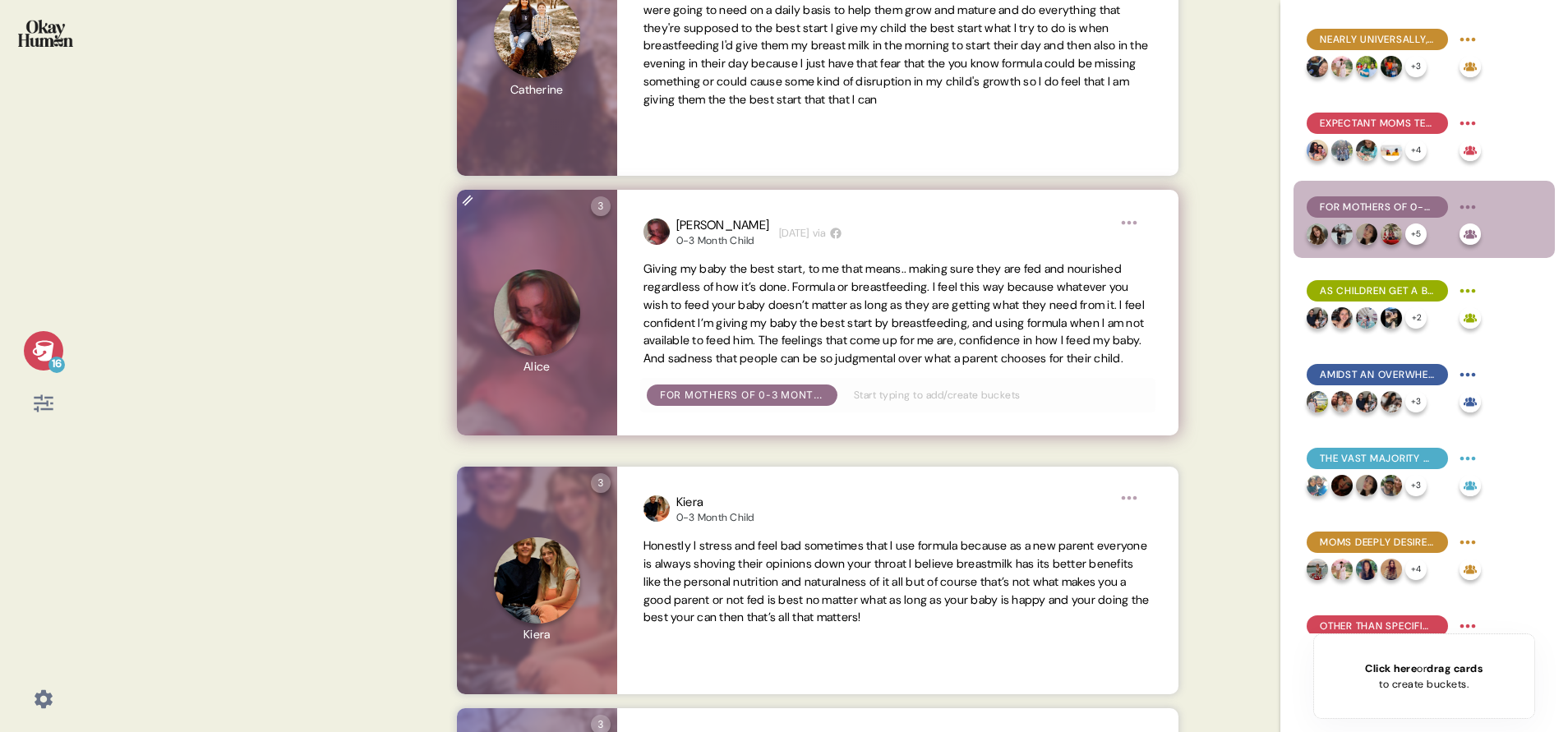
scroll to position [863, 0]
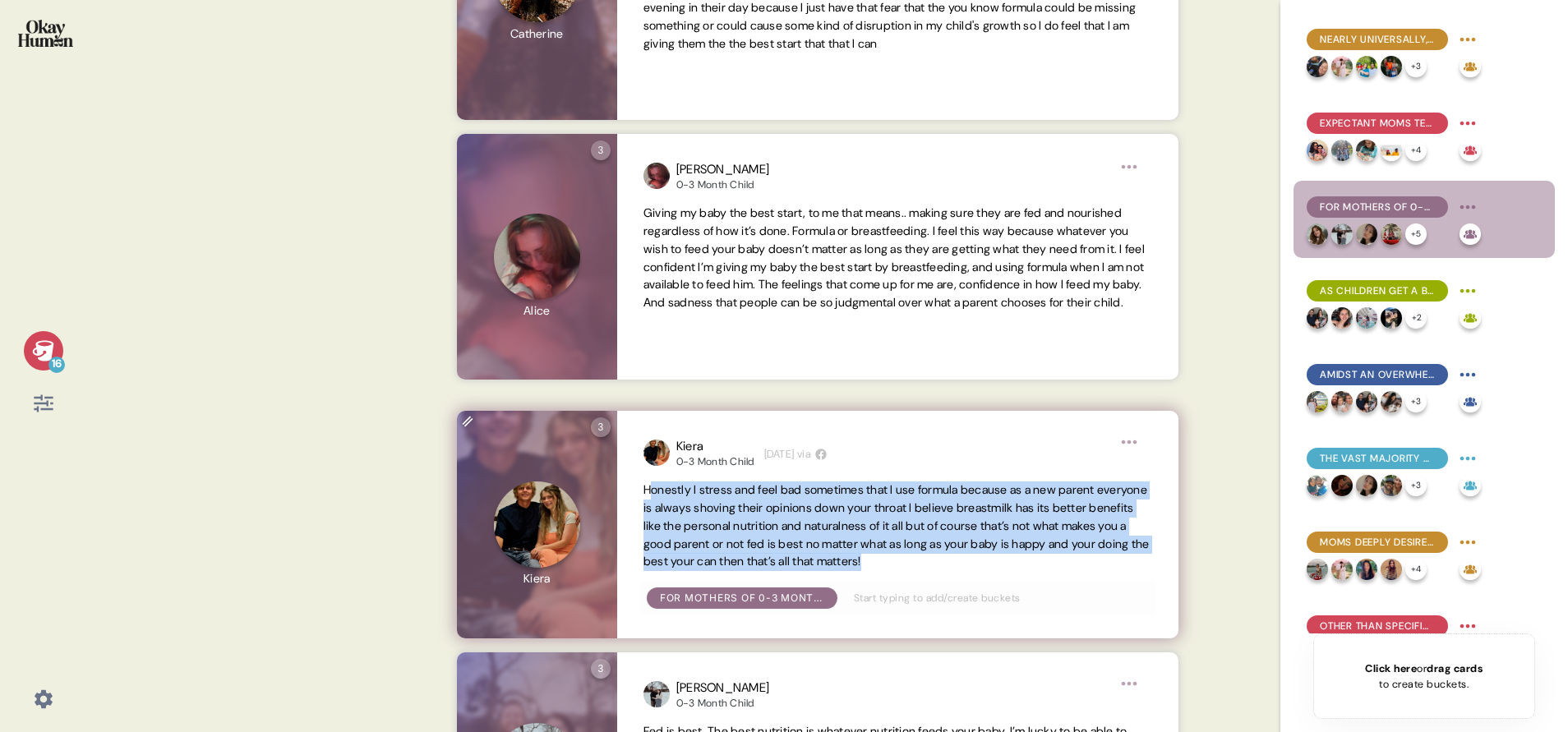
drag, startPoint x: 648, startPoint y: 512, endPoint x: 1039, endPoint y: 584, distance: 397.6
click at [1039, 571] on span "Honestly I stress and feel bad sometimes that I use formula because as a new pa…" at bounding box center [897, 527] width 509 height 90
click at [1041, 571] on span "Honestly I stress and feel bad sometimes that I use formula because as a new pa…" at bounding box center [897, 527] width 509 height 90
click at [1028, 568] on span "Honestly I stress and feel bad sometimes that I use formula because as a new pa…" at bounding box center [896, 526] width 506 height 87
click at [1029, 571] on span "Honestly I stress and feel bad sometimes that I use formula because as a new pa…" at bounding box center [897, 527] width 509 height 90
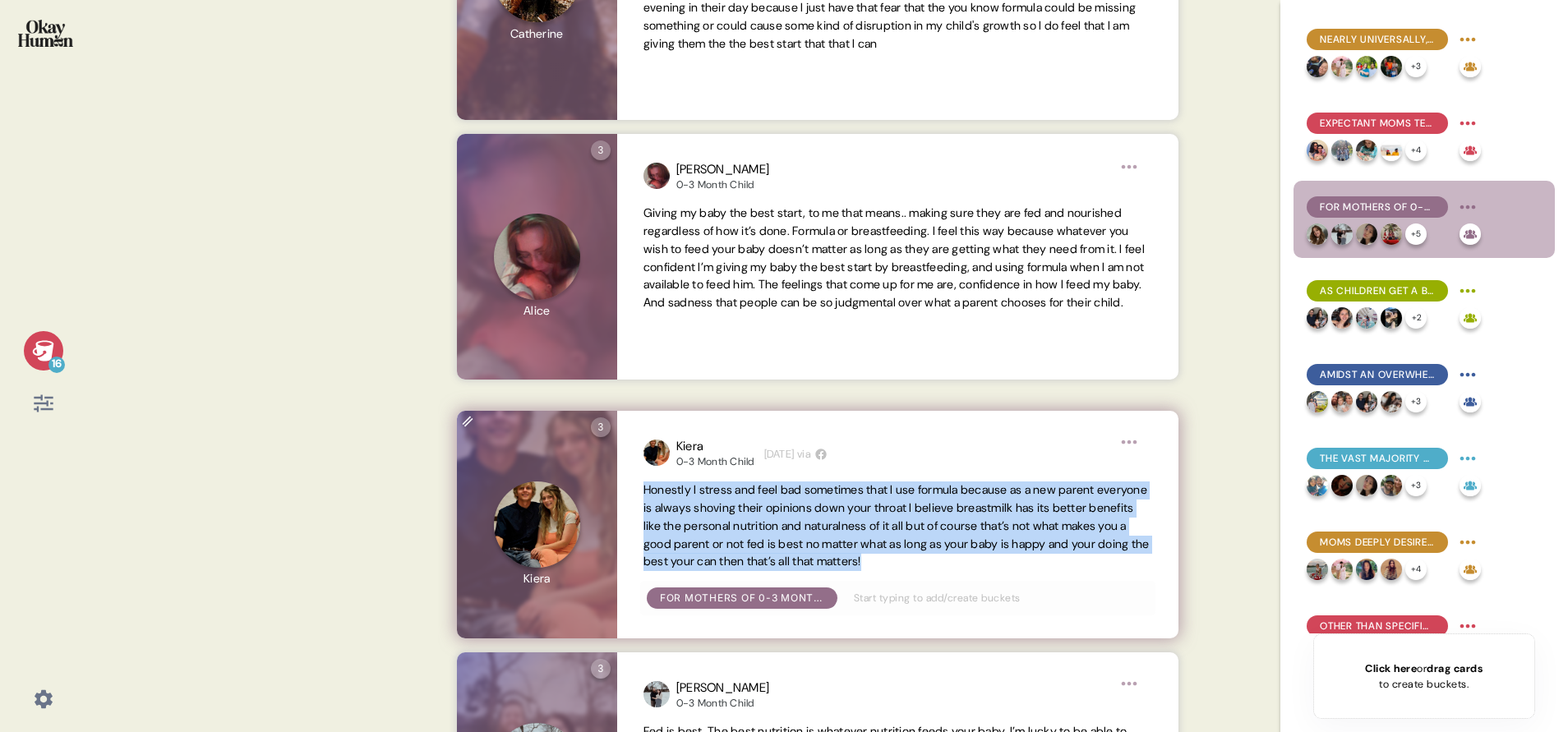
drag, startPoint x: 643, startPoint y: 507, endPoint x: 1054, endPoint y: 578, distance: 417.1
click at [1054, 571] on span "Honestly I stress and feel bad sometimes that I use formula because as a new pa…" at bounding box center [897, 527] width 509 height 90
copy span "Honestly I stress and feel bad sometimes that I use formula because as a new pa…"
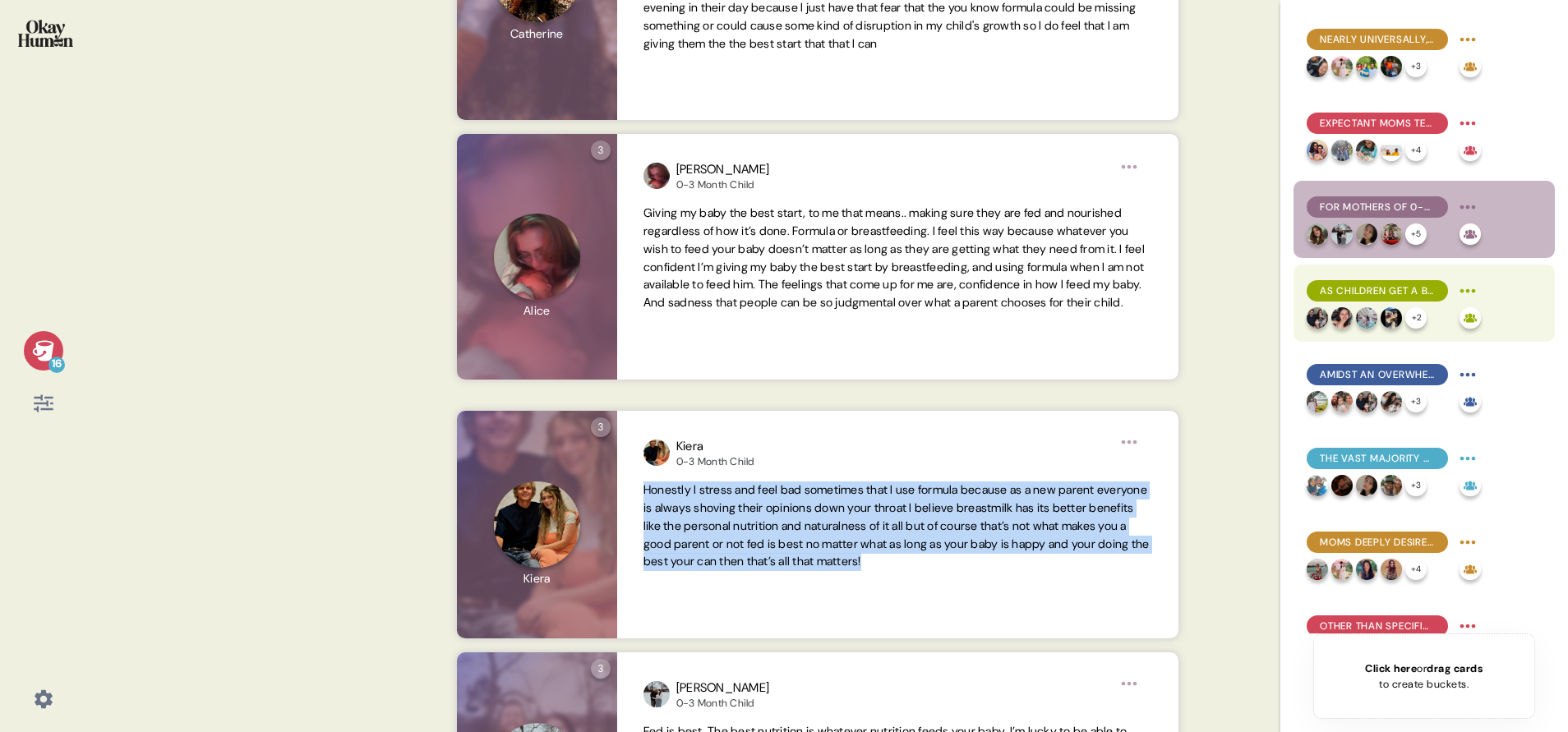
click at [1353, 281] on div "As children get a bit older, the perceived "best start" gap between breast milk…" at bounding box center [1377, 291] width 141 height 22
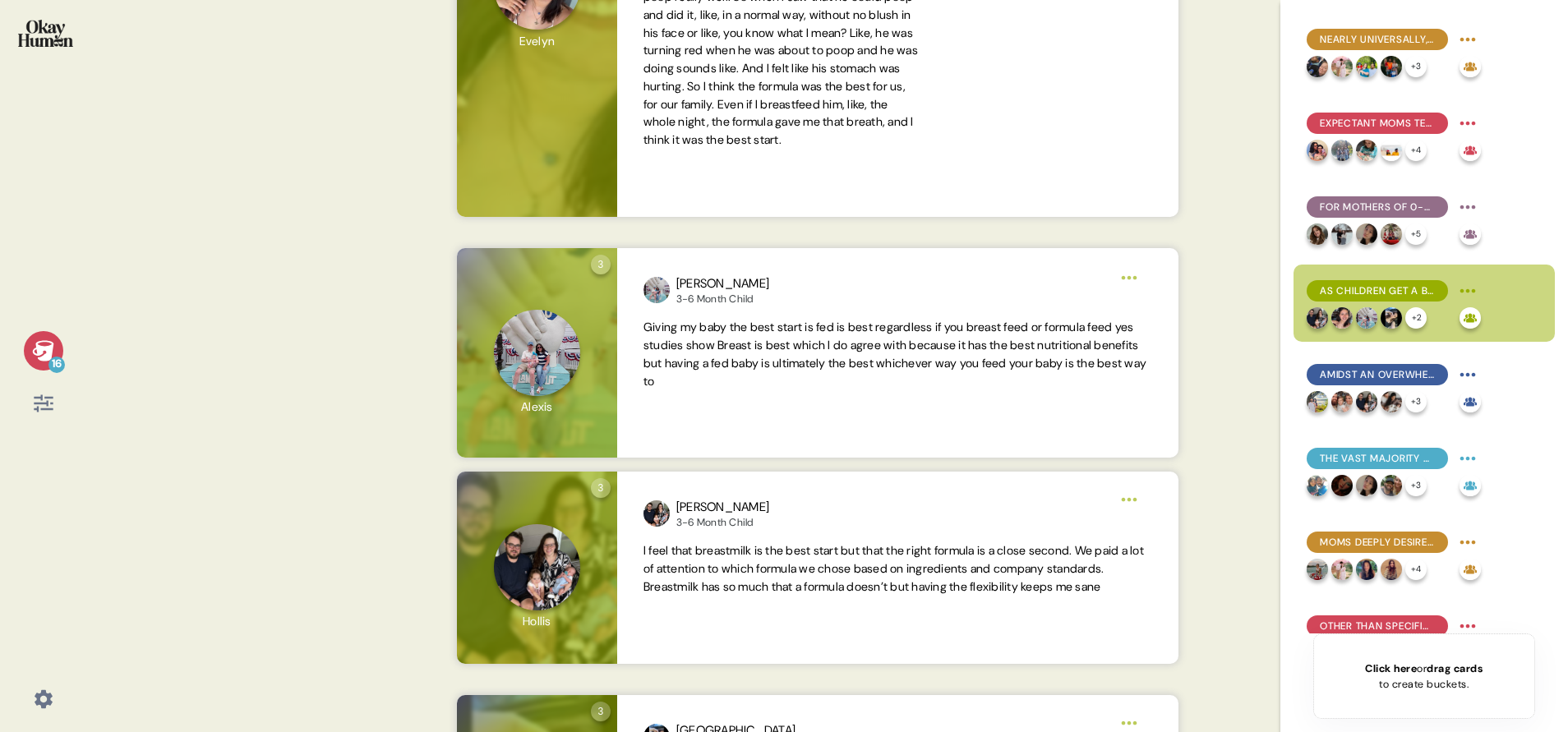
scroll to position [0, 0]
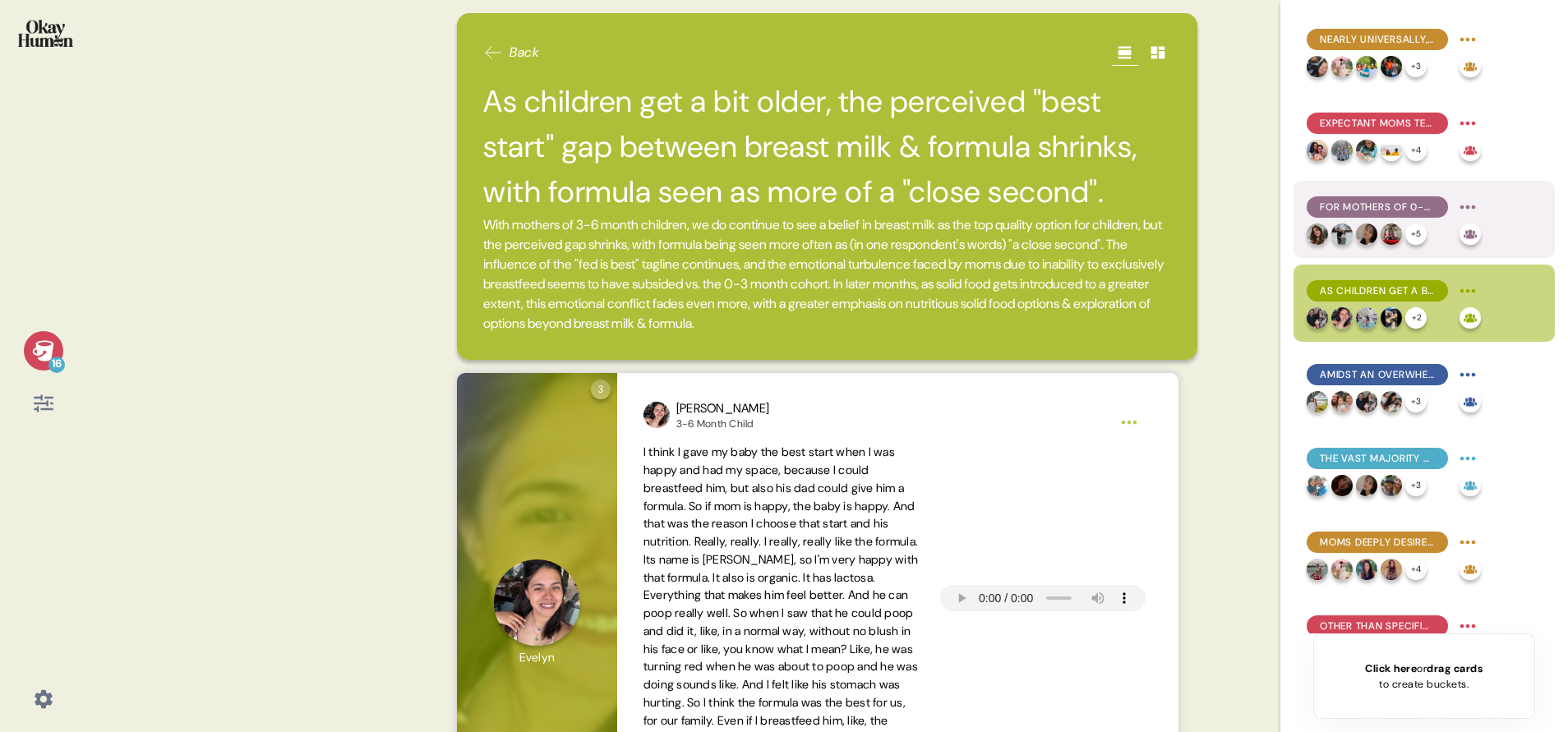
click at [1389, 212] on span "For mothers of 0-3 month children, formula use is often a practical necessity, …" at bounding box center [1377, 207] width 115 height 15
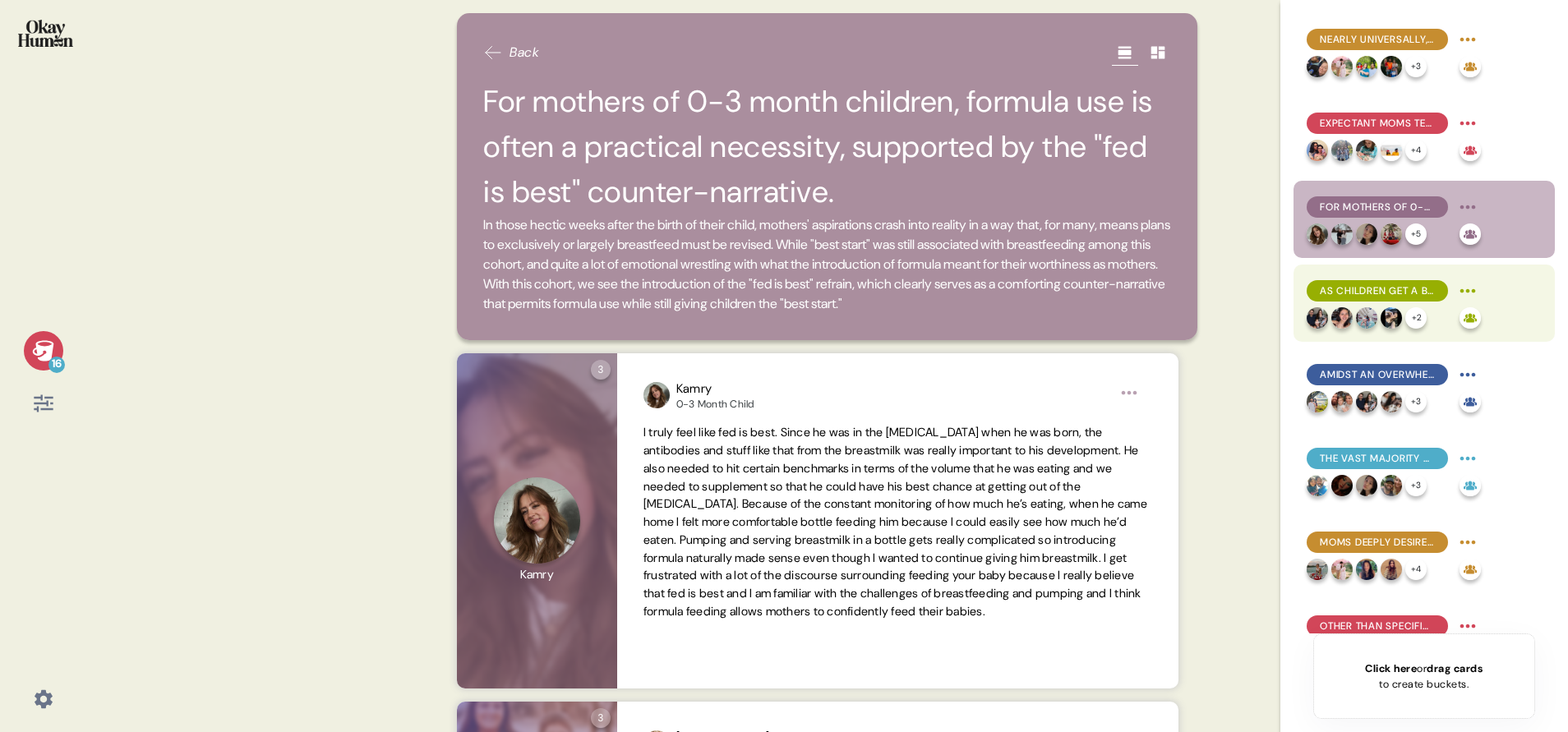
click at [1367, 284] on span "As children get a bit older, the perceived "best start" gap between breast milk…" at bounding box center [1377, 291] width 115 height 15
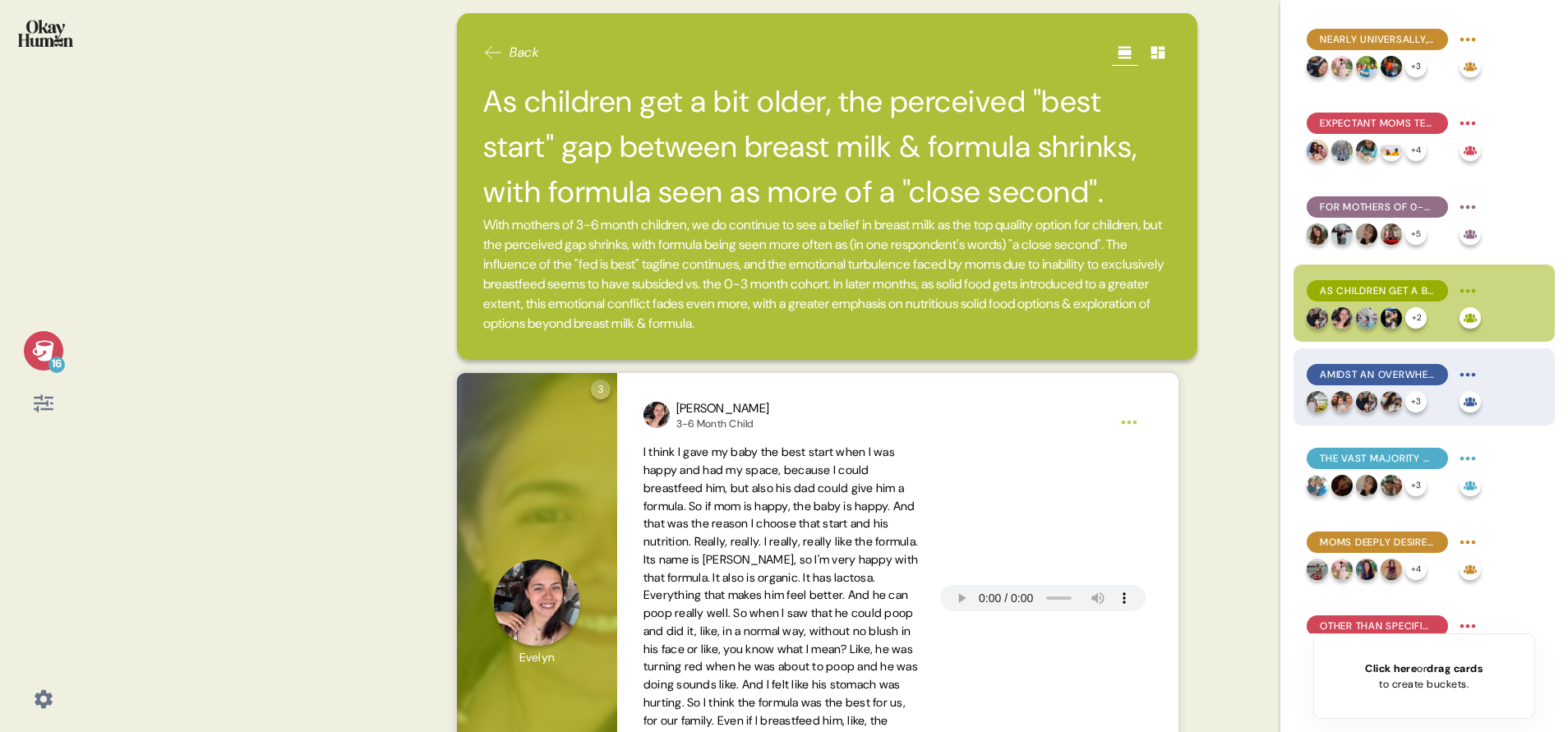
click at [1360, 369] on span "Amidst an overwhelming array of formula options, what's not in a formula is as …" at bounding box center [1377, 374] width 115 height 15
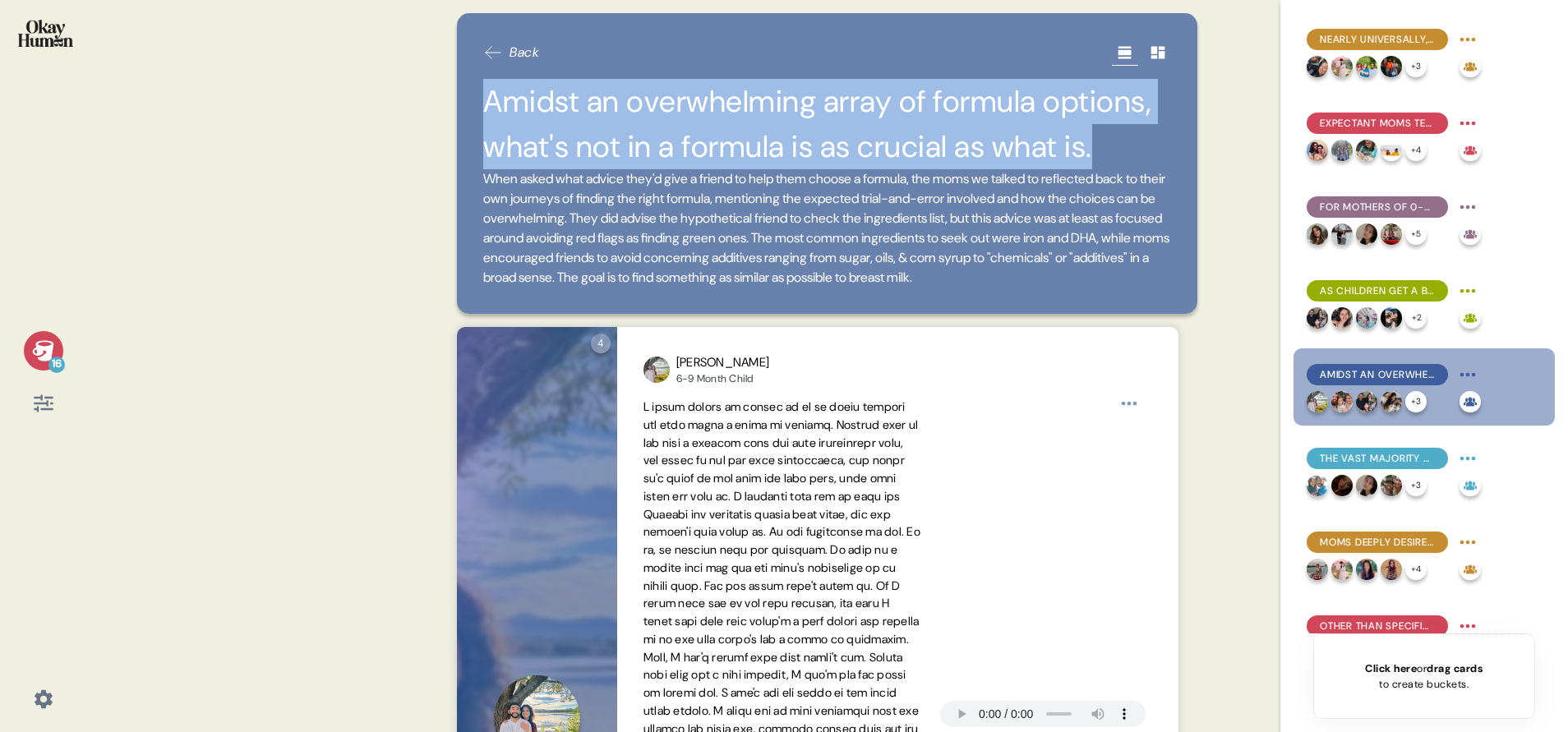
drag, startPoint x: 485, startPoint y: 101, endPoint x: 1154, endPoint y: 150, distance: 670.8
click at [1154, 150] on div "Back Amidst an overwhelming array of formula options, what's not in a formula i…" at bounding box center [827, 163] width 741 height 300
copy h2 "Amidst an overwhelming array of formula options, what's not in a formula is as …"
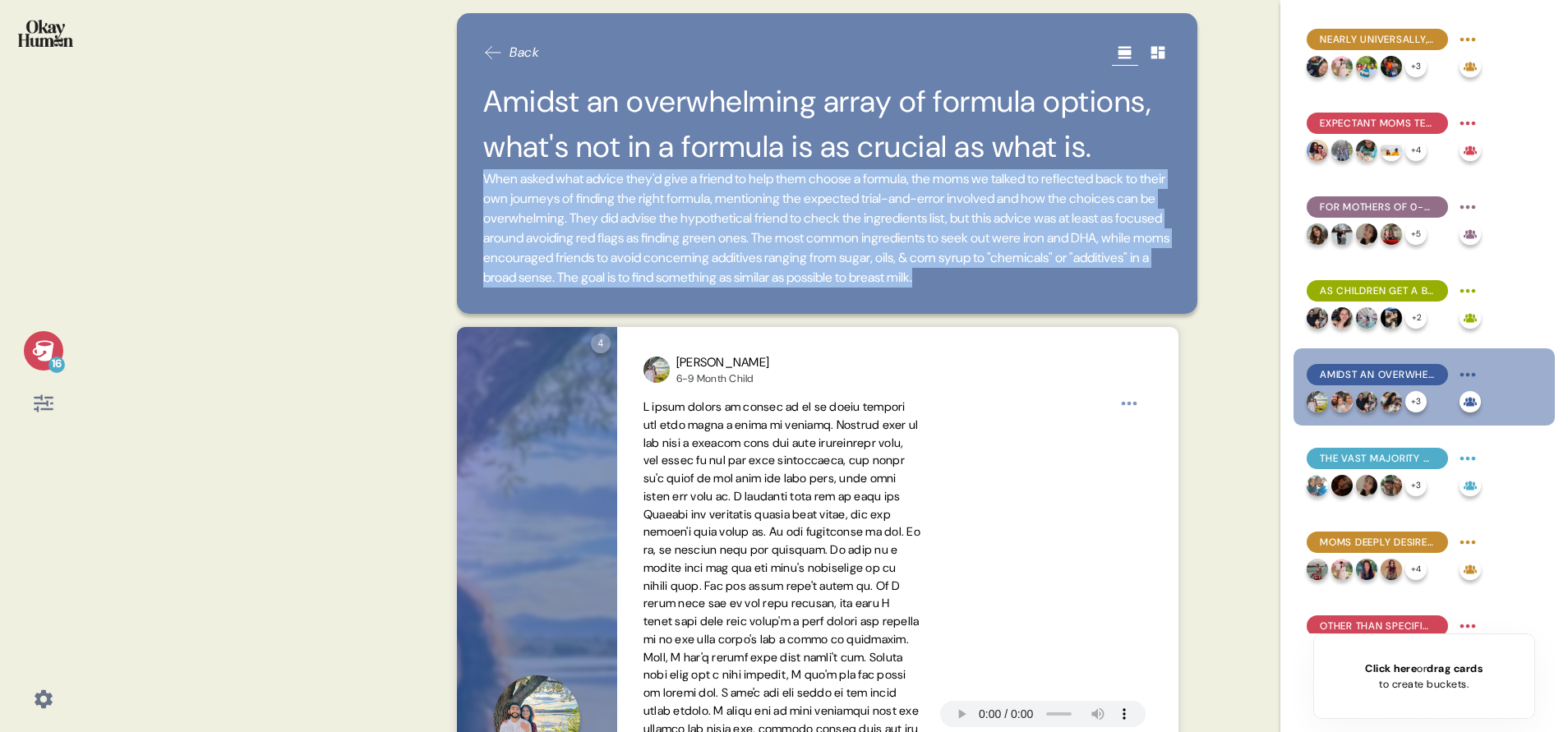
drag, startPoint x: 485, startPoint y: 173, endPoint x: 828, endPoint y: 293, distance: 363.4
click at [828, 288] on span "When asked what advice they'd give a friend to help them choose a formula, the …" at bounding box center [827, 228] width 687 height 118
copy span "When asked what advice they'd give a friend to help them choose a formula, the …"
